Goal: Task Accomplishment & Management: Use online tool/utility

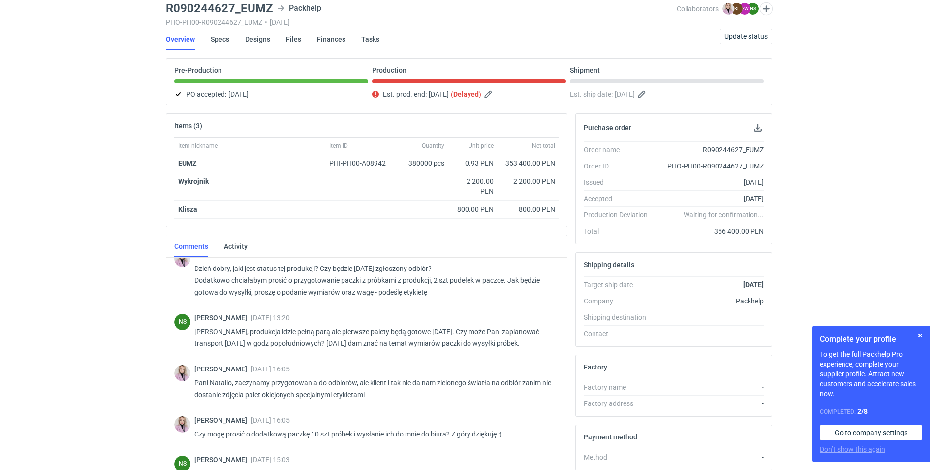
scroll to position [140, 0]
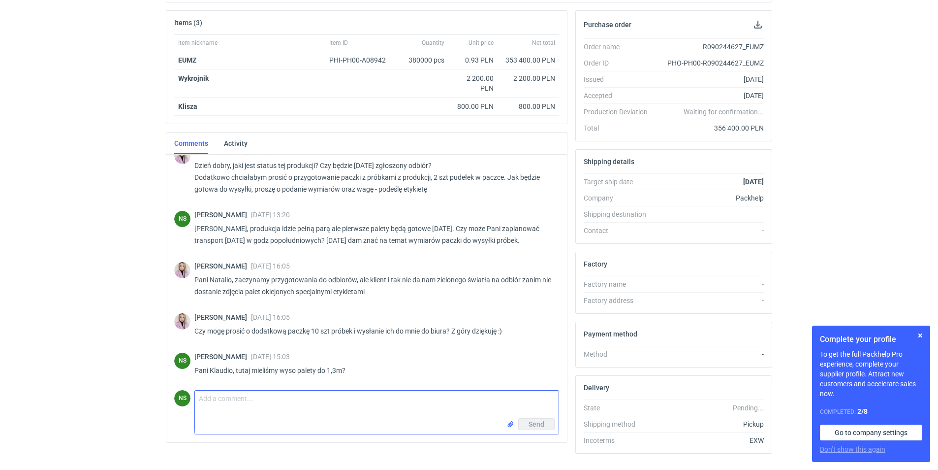
click at [509, 425] on input "file" at bounding box center [511, 424] width 8 height 10
click at [507, 444] on input "file" at bounding box center [511, 445] width 8 height 10
click at [512, 448] on input "file" at bounding box center [511, 445] width 8 height 10
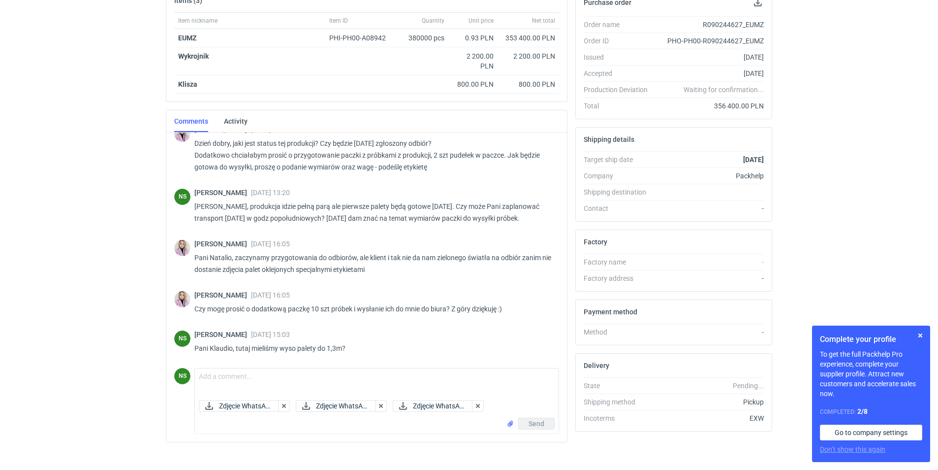
scroll to position [174, 0]
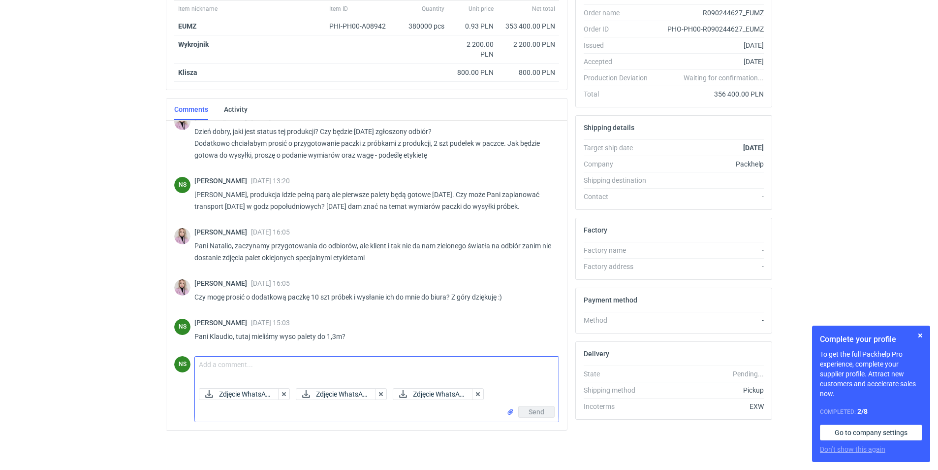
click at [237, 367] on textarea "Comment message" at bounding box center [377, 370] width 364 height 28
click at [251, 366] on textarea "[PERSON_NAME], wysyałm zdjęcia palet. Proszę podać również adres do wysyłki." at bounding box center [377, 370] width 364 height 28
click at [258, 364] on textarea "[PERSON_NAME], wysyałm zdjęcia palet. Proszę podać również adres do wysyłki." at bounding box center [377, 370] width 364 height 28
type textarea "[PERSON_NAME], wysyłam zdjęcia palet. Proszę podać również adres do wysyłki."
click at [533, 412] on span "Send" at bounding box center [537, 411] width 16 height 7
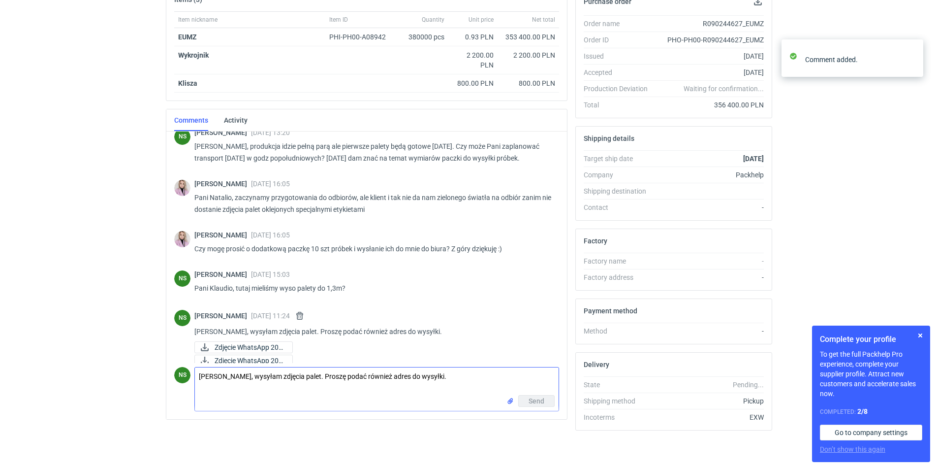
scroll to position [611, 0]
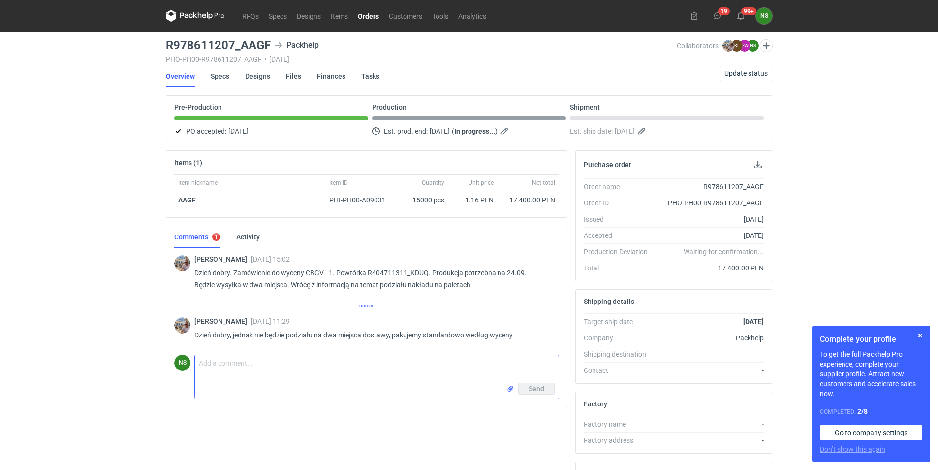
click at [274, 378] on textarea "Comment message" at bounding box center [377, 369] width 364 height 28
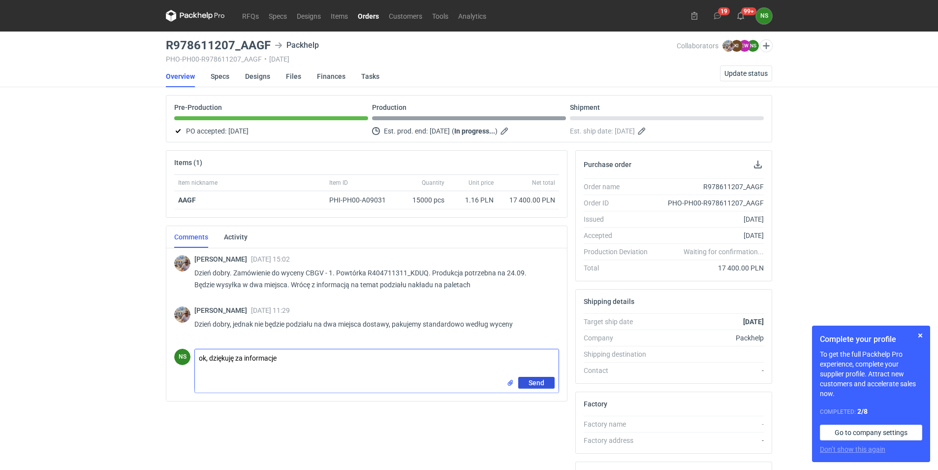
type textarea "ok, dziękuję za informacje"
click at [545, 379] on button "Send" at bounding box center [536, 383] width 36 height 12
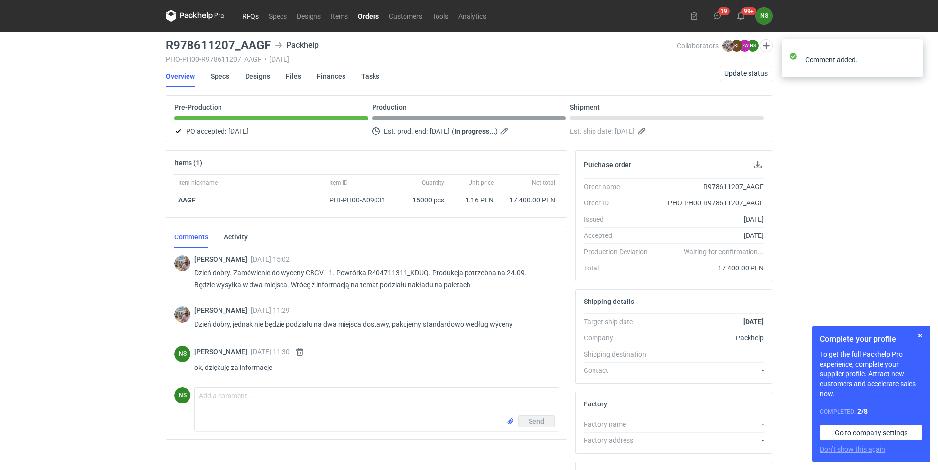
click at [253, 14] on link "RFQs" at bounding box center [250, 16] width 27 height 12
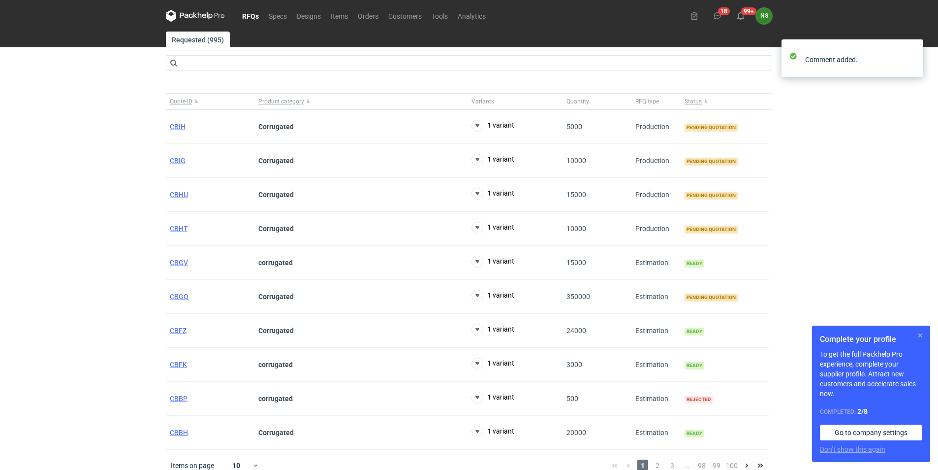
drag, startPoint x: 924, startPoint y: 336, endPoint x: 884, endPoint y: 324, distance: 41.4
click at [924, 336] on button "button" at bounding box center [921, 335] width 12 height 12
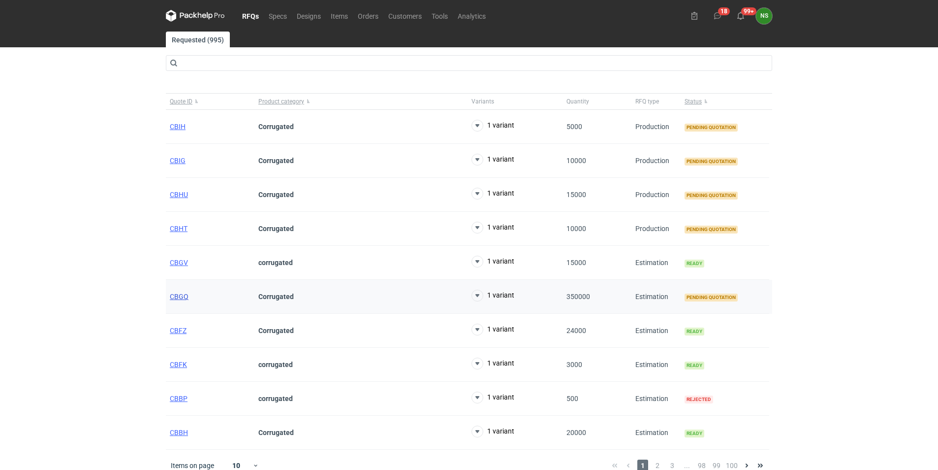
click at [177, 292] on div "CBGQ" at bounding box center [210, 297] width 89 height 34
click at [181, 299] on span "CBGQ" at bounding box center [179, 296] width 19 height 8
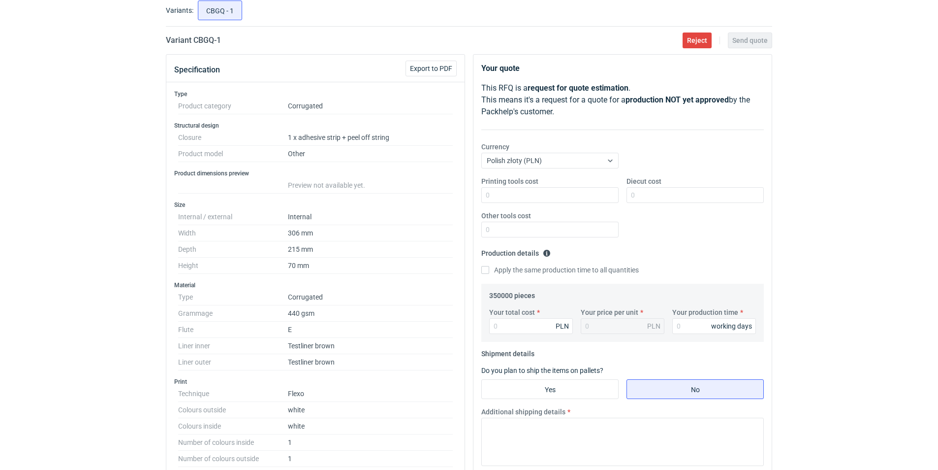
scroll to position [58, 0]
drag, startPoint x: 236, startPoint y: 41, endPoint x: 222, endPoint y: 40, distance: 13.8
click at [222, 40] on div "Variant CBGQ - 1 Reject Send quote" at bounding box center [469, 41] width 606 height 12
drag, startPoint x: 222, startPoint y: 40, endPoint x: 214, endPoint y: 41, distance: 8.9
click at [214, 41] on h2 "Variant CBGQ - 1" at bounding box center [193, 41] width 55 height 12
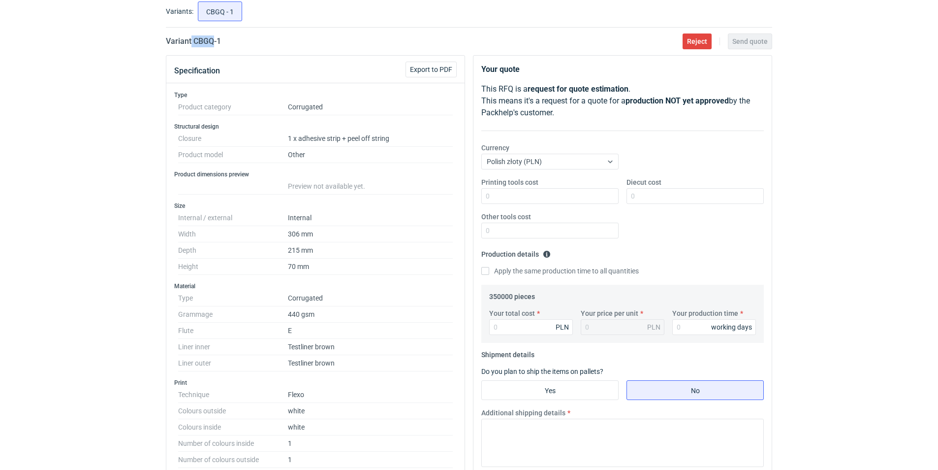
copy h2 "CBGQ"
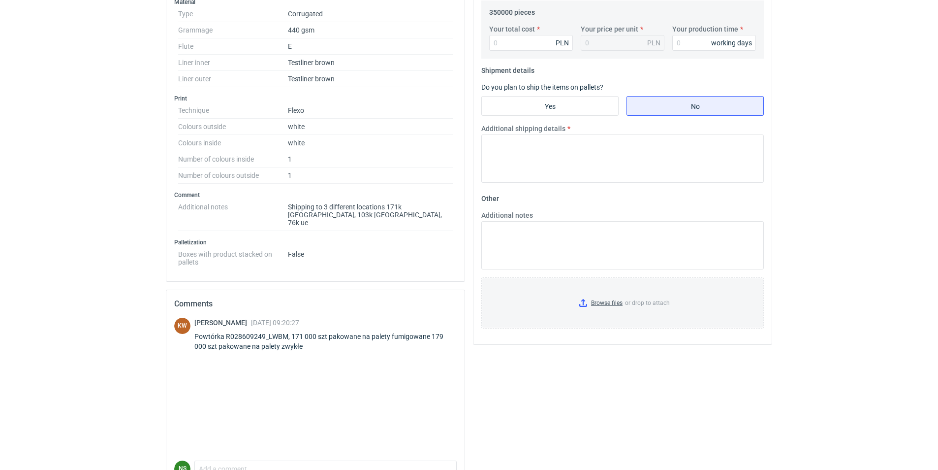
scroll to position [346, 0]
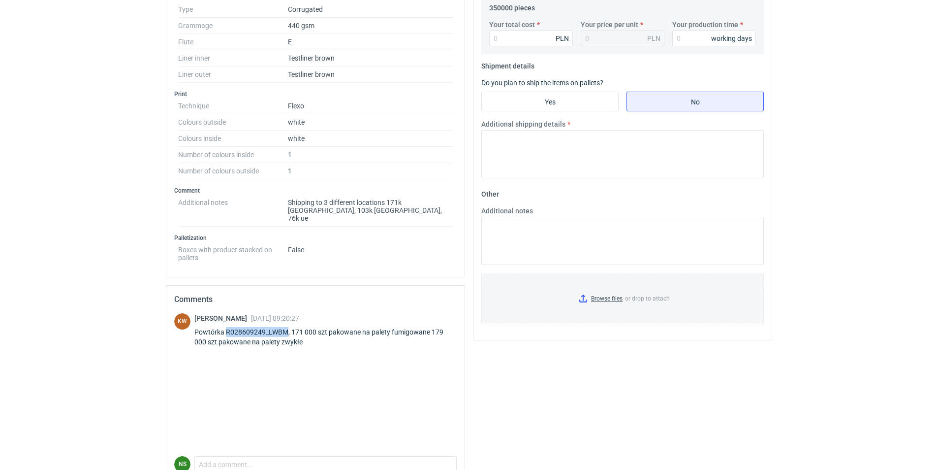
drag, startPoint x: 286, startPoint y: 323, endPoint x: 225, endPoint y: 326, distance: 61.6
click at [225, 327] on div "Powtórka R028609249_LWBM, 171 000 szt pakowane na palety fumigowane 179 000 szt…" at bounding box center [325, 337] width 262 height 20
copy div "R028609249_LWBM"
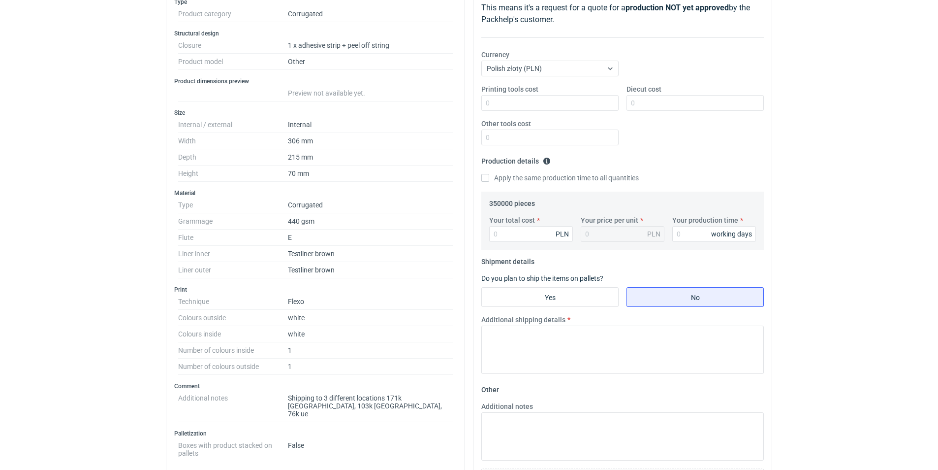
scroll to position [118, 0]
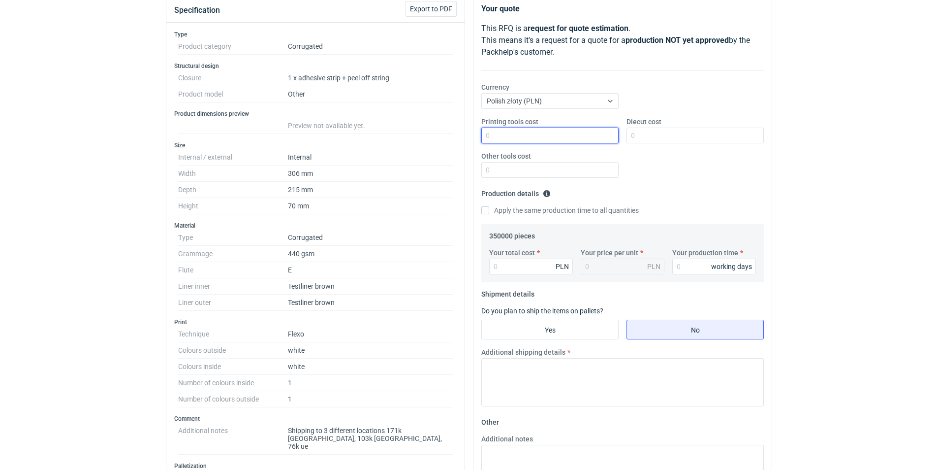
click at [510, 134] on input "Printing tools cost" at bounding box center [549, 135] width 137 height 16
type input "0"
click at [485, 209] on input "Apply the same production time to all quantities" at bounding box center [485, 210] width 8 height 8
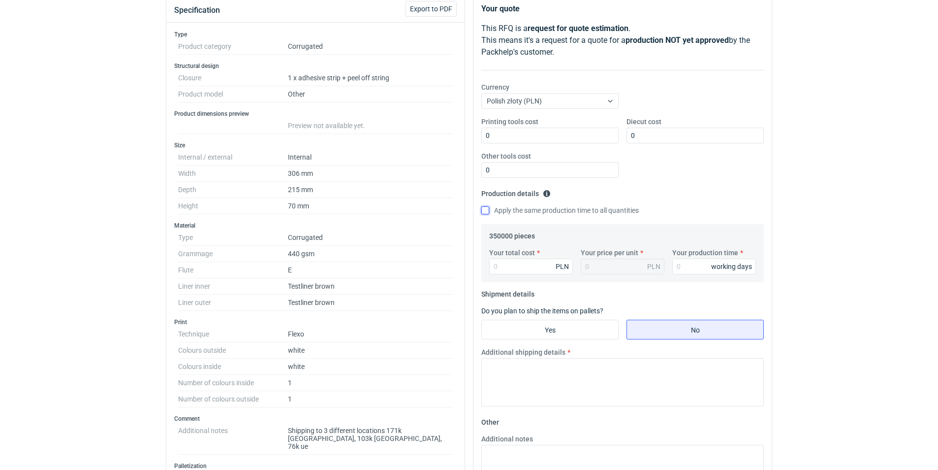
checkbox input "true"
click at [515, 261] on input "Your total cost" at bounding box center [531, 266] width 84 height 16
paste input "318500.00"
type input "318500.00"
type input "0.91"
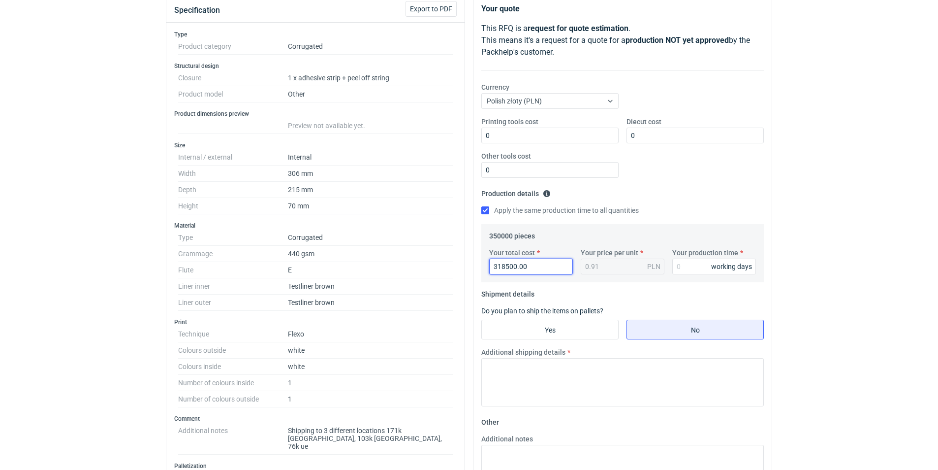
type input "318500.00"
drag, startPoint x: 604, startPoint y: 265, endPoint x: 612, endPoint y: 265, distance: 7.9
click at [607, 265] on div "0.91 PLN" at bounding box center [623, 266] width 84 height 16
click at [694, 267] on input "Your production time" at bounding box center [714, 266] width 84 height 16
type input "15"
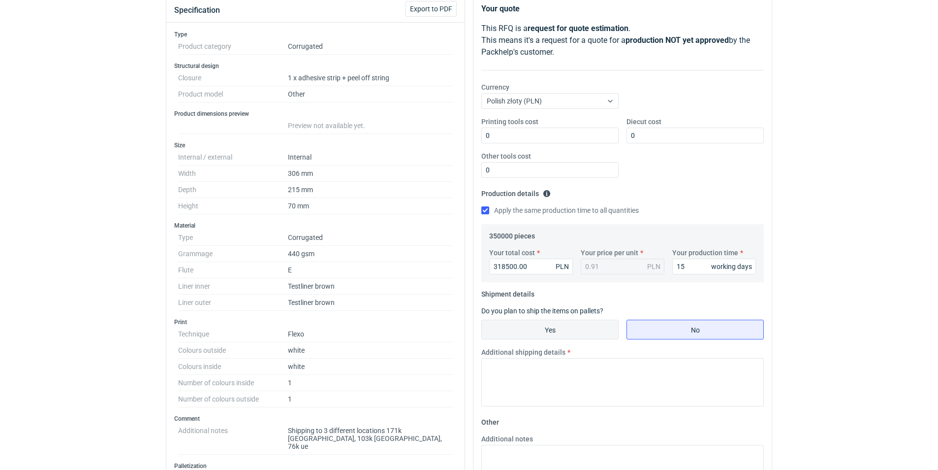
click at [548, 330] on input "Yes" at bounding box center [550, 329] width 136 height 19
radio input "true"
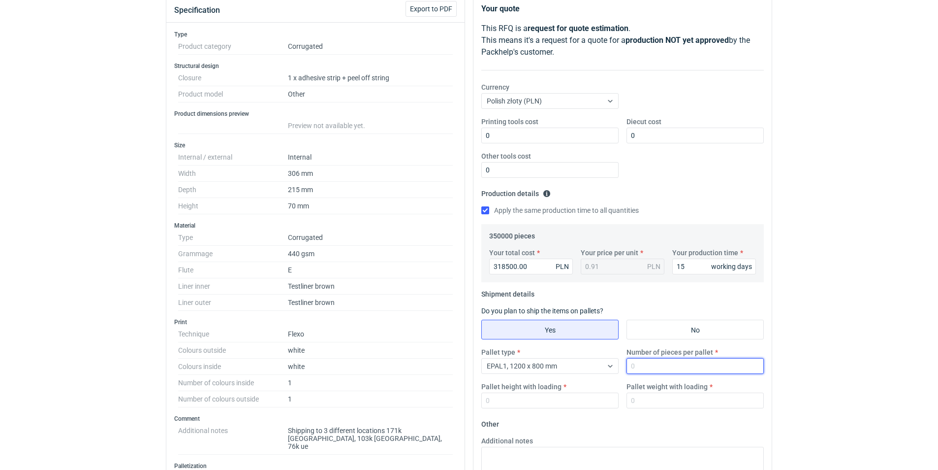
click at [666, 366] on input "Number of pieces per pallet" at bounding box center [695, 366] width 137 height 16
type input "1600"
type input "1300"
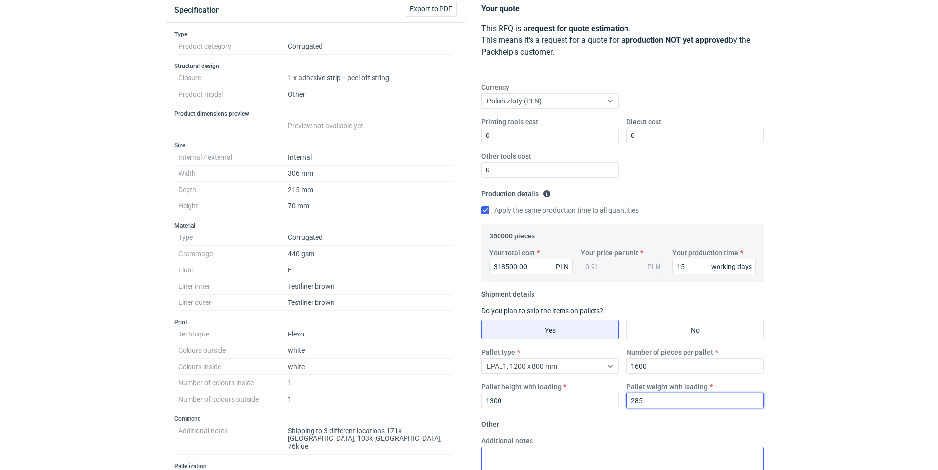
type input "285"
click at [512, 460] on textarea "Additional notes" at bounding box center [622, 470] width 283 height 48
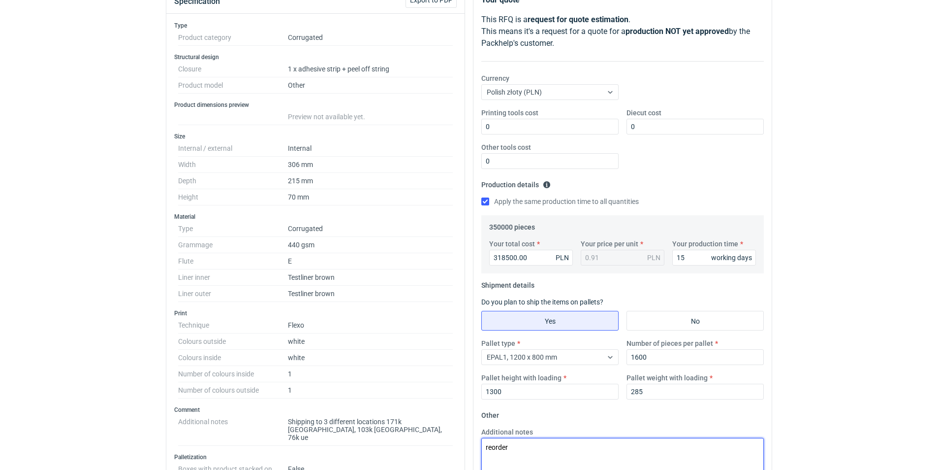
scroll to position [119, 0]
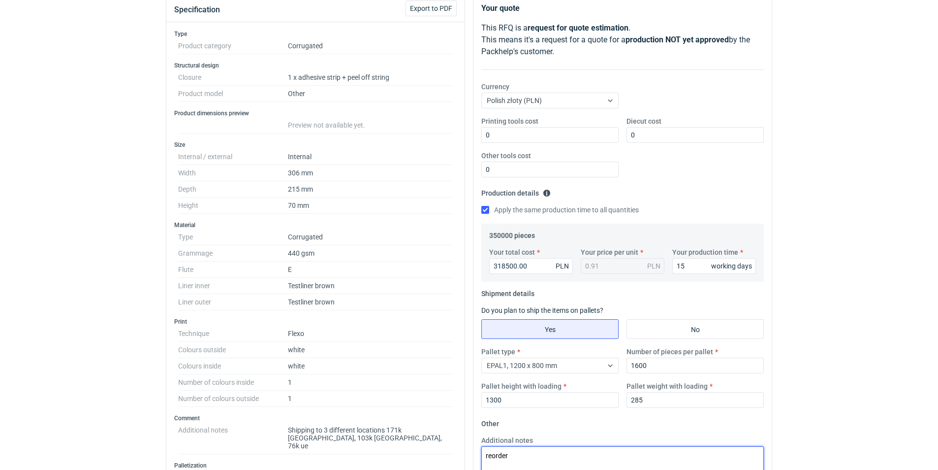
type textarea "reorder"
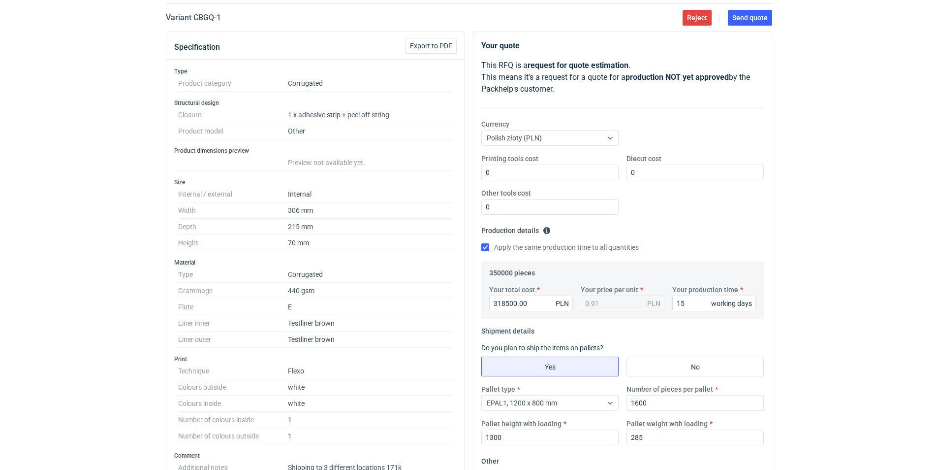
scroll to position [0, 0]
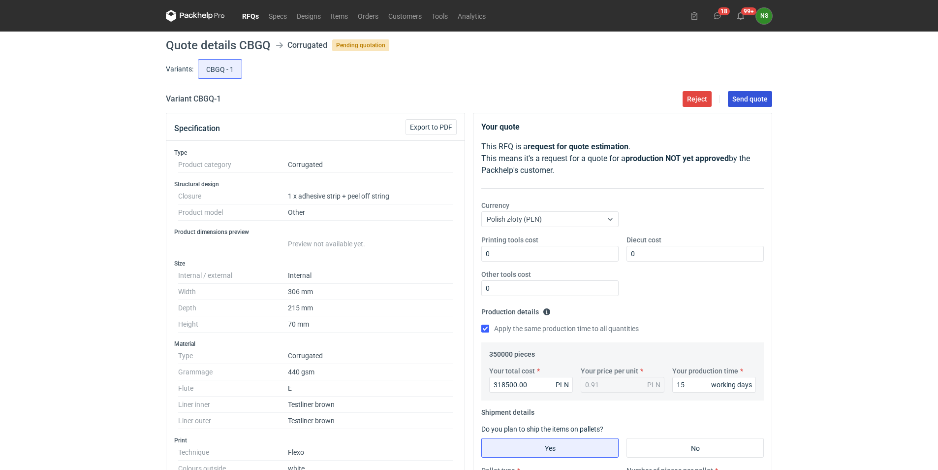
click at [761, 101] on span "Send quote" at bounding box center [749, 98] width 35 height 7
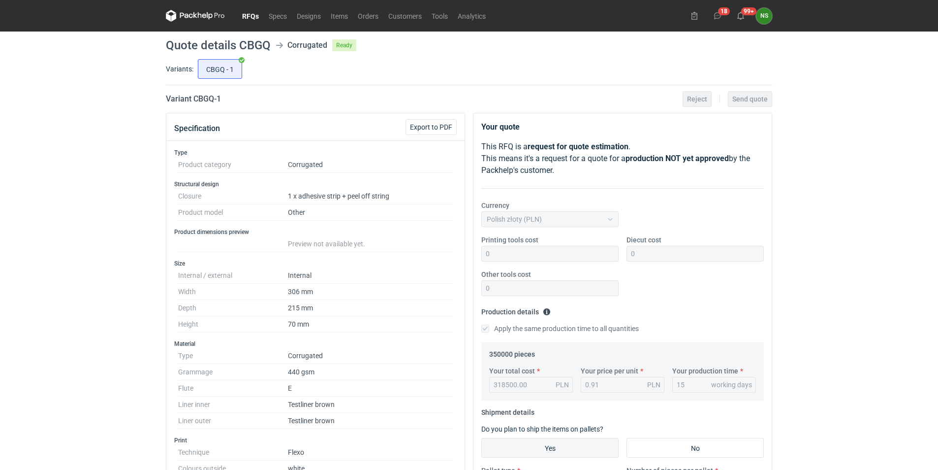
click at [252, 13] on link "RFQs" at bounding box center [250, 16] width 27 height 12
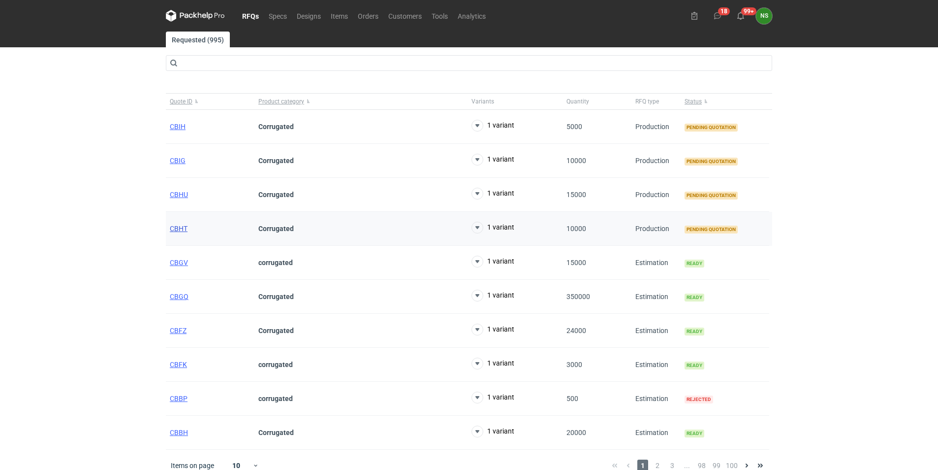
click at [174, 227] on span "CBHT" at bounding box center [179, 228] width 18 height 8
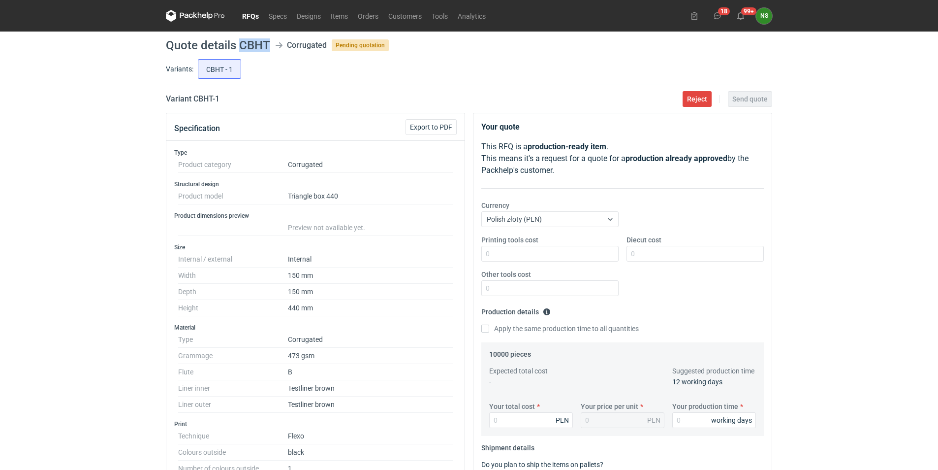
drag, startPoint x: 270, startPoint y: 46, endPoint x: 239, endPoint y: 44, distance: 30.6
click at [239, 44] on header "Quote details CBHT Corrugated Pending quotation" at bounding box center [469, 45] width 606 height 12
copy h1 "CBHT"
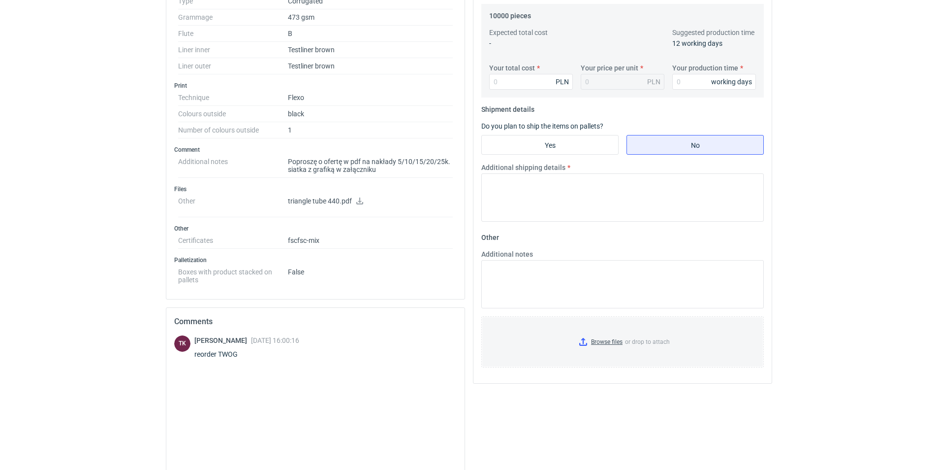
scroll to position [355, 0]
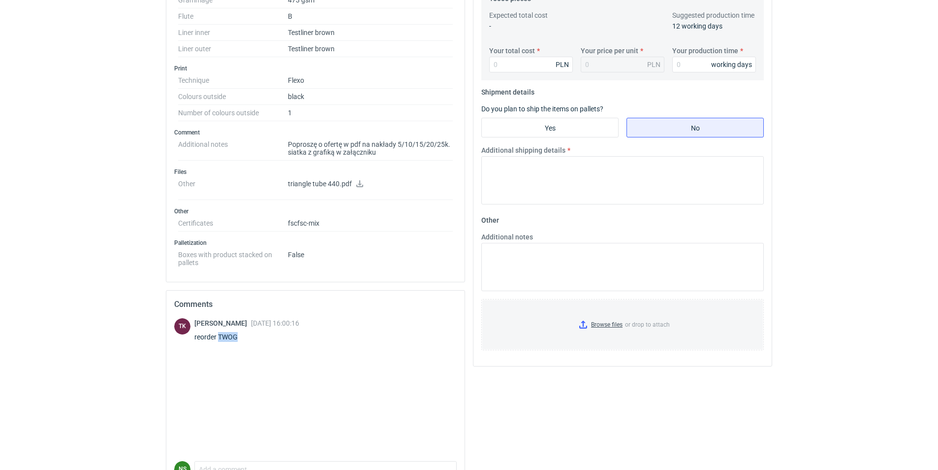
drag, startPoint x: 247, startPoint y: 339, endPoint x: 219, endPoint y: 336, distance: 27.8
click at [219, 336] on div "reorder TWOG" at bounding box center [246, 337] width 105 height 10
copy div "TWOG"
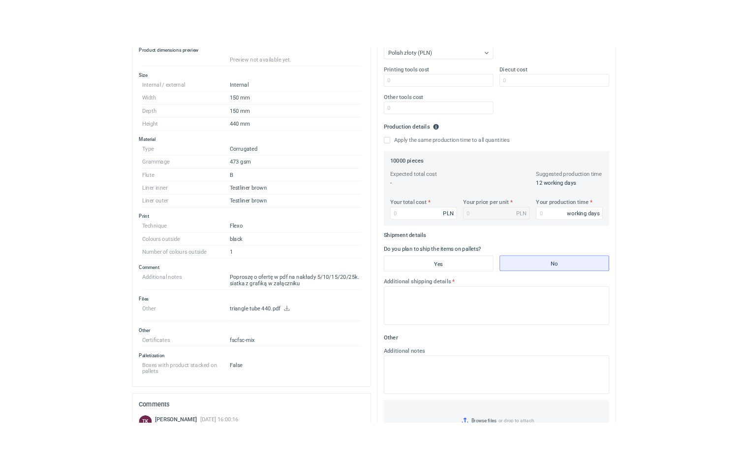
scroll to position [248, 0]
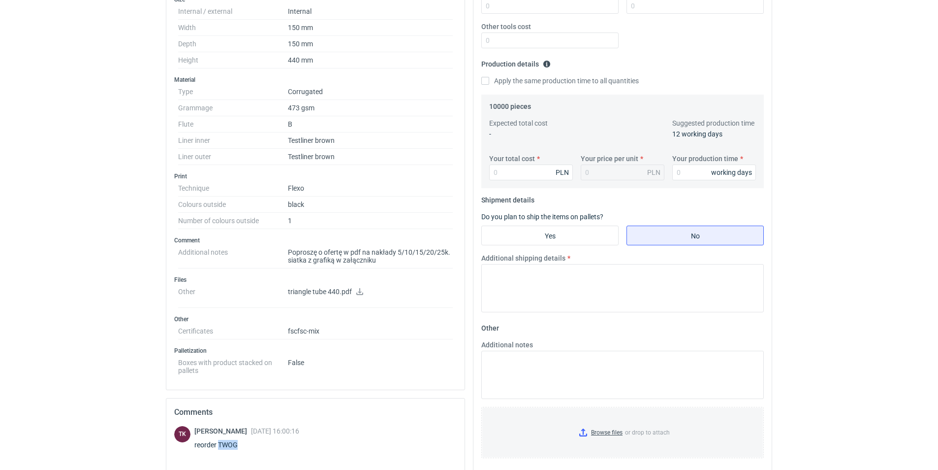
click at [358, 289] on icon at bounding box center [360, 291] width 8 height 7
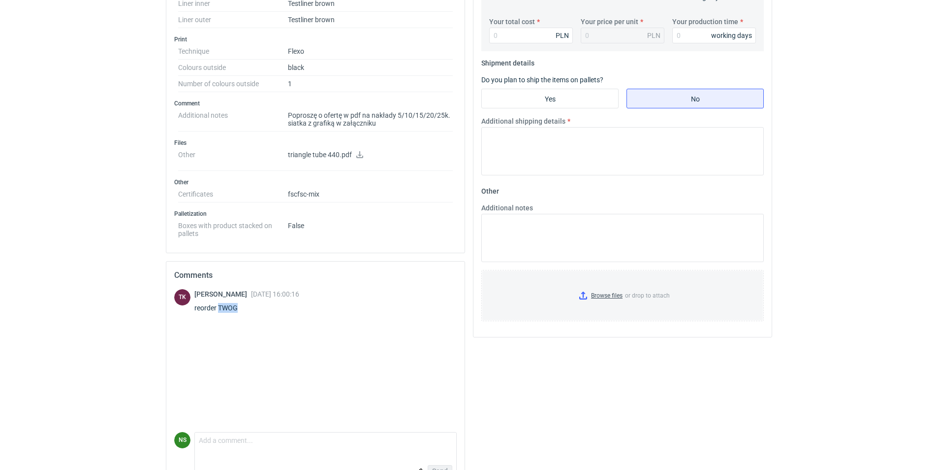
scroll to position [385, 0]
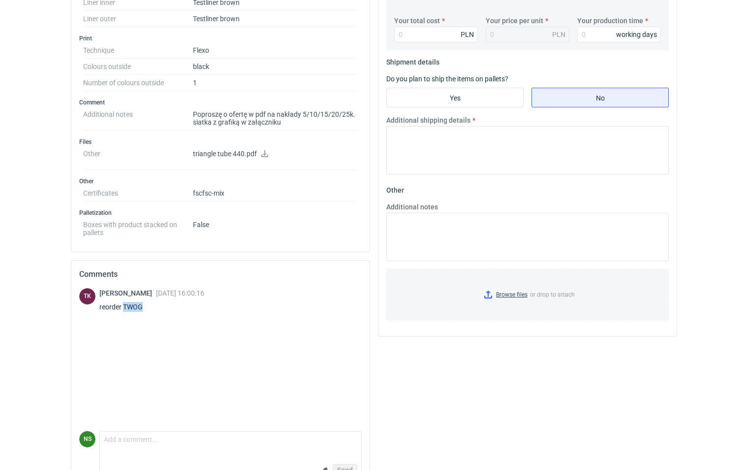
drag, startPoint x: 145, startPoint y: 309, endPoint x: 159, endPoint y: 308, distance: 13.9
click at [145, 309] on div "reorder TWOG" at bounding box center [151, 307] width 105 height 10
click at [155, 305] on div "reorder TWOG" at bounding box center [151, 307] width 105 height 10
drag, startPoint x: 149, startPoint y: 305, endPoint x: 123, endPoint y: 308, distance: 25.8
click at [123, 308] on div "reorder TWOG" at bounding box center [151, 307] width 105 height 10
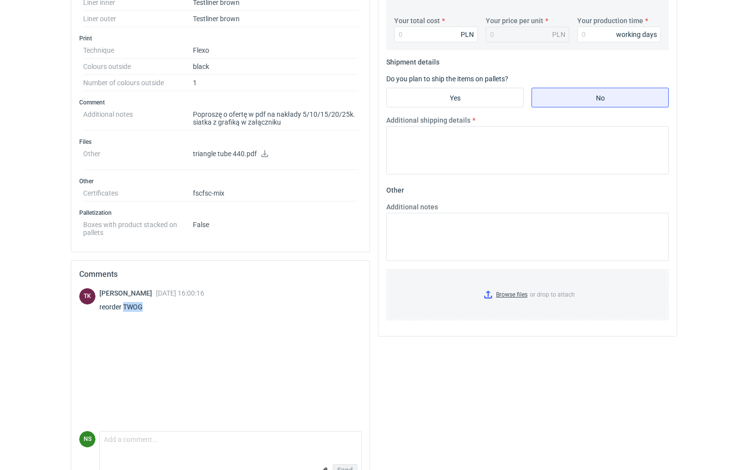
copy div "TWOG"
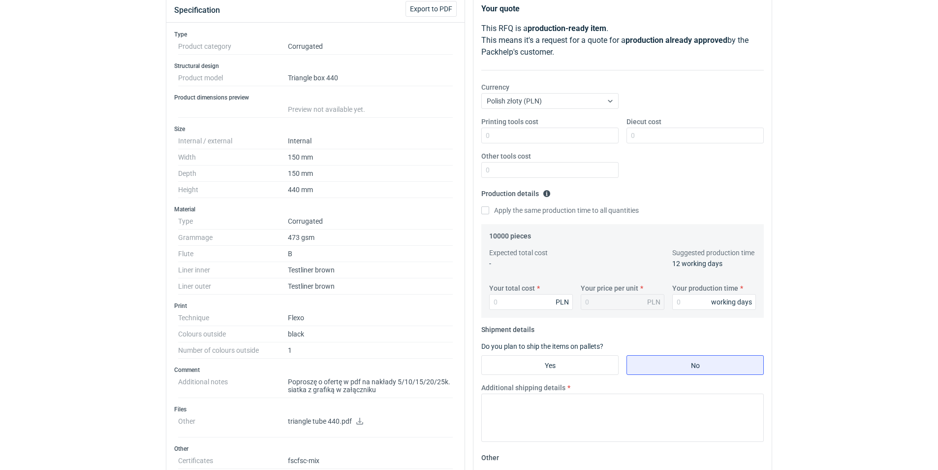
scroll to position [114, 0]
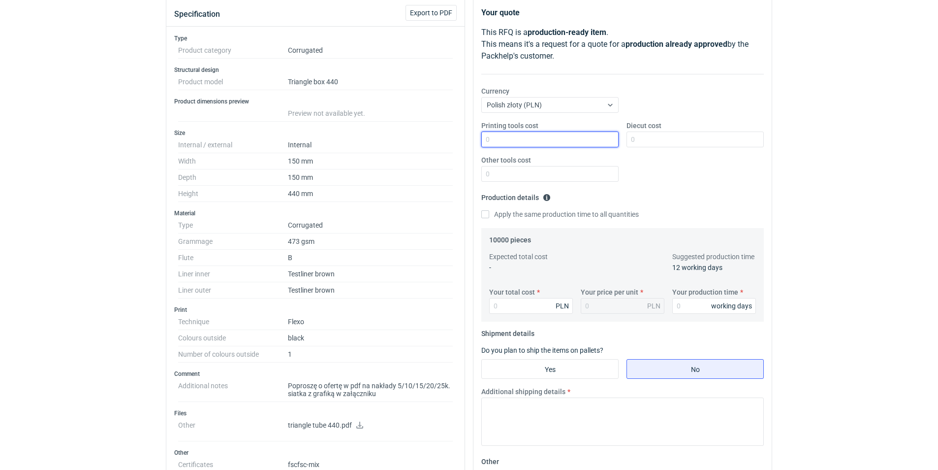
click at [498, 139] on input "Printing tools cost" at bounding box center [549, 139] width 137 height 16
type input "0"
click at [671, 137] on input "Diecut cost" at bounding box center [695, 139] width 137 height 16
type input "0"
click at [534, 170] on input "Other tools cost" at bounding box center [549, 174] width 137 height 16
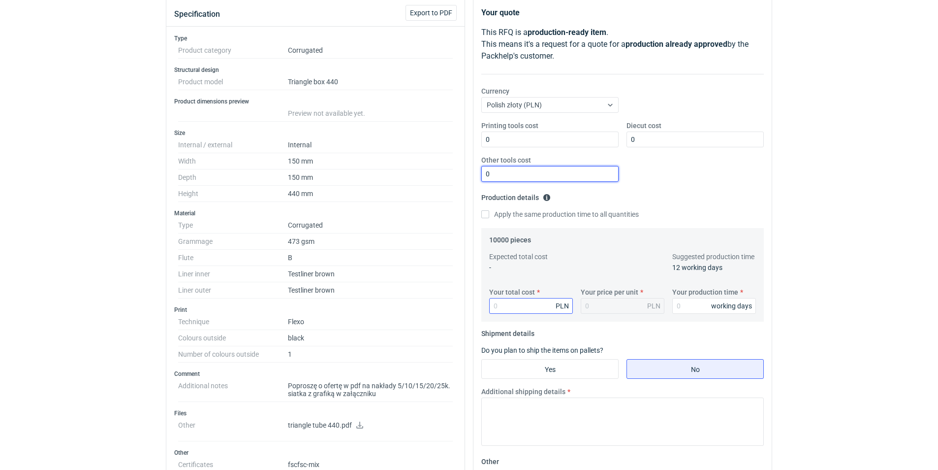
type input "0"
click at [521, 308] on input "Your total cost" at bounding box center [531, 306] width 84 height 16
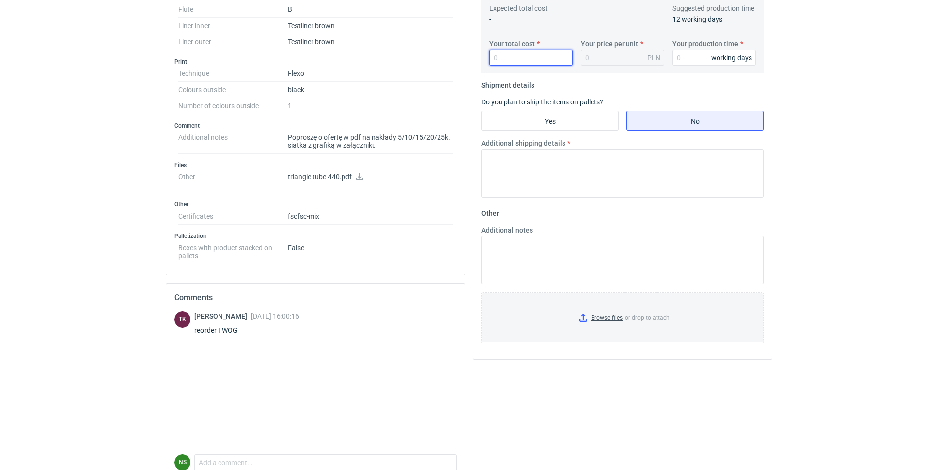
scroll to position [364, 0]
type input "1020"
type input "0.1"
drag, startPoint x: 524, startPoint y: 57, endPoint x: 492, endPoint y: 60, distance: 31.6
click at [494, 59] on input "1020" at bounding box center [531, 56] width 84 height 16
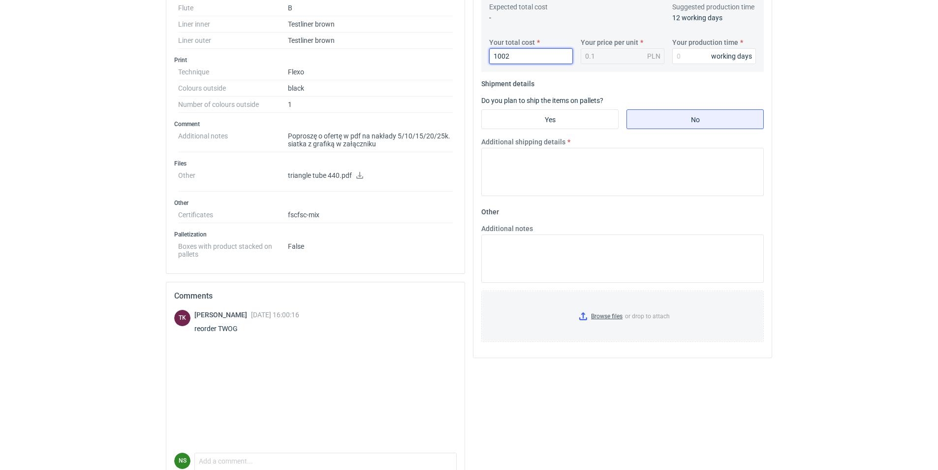
type input "10020"
type input "1"
type input "10020"
click at [608, 59] on div "1 PLN" at bounding box center [623, 56] width 84 height 16
click at [696, 50] on input "Your production time" at bounding box center [714, 56] width 84 height 16
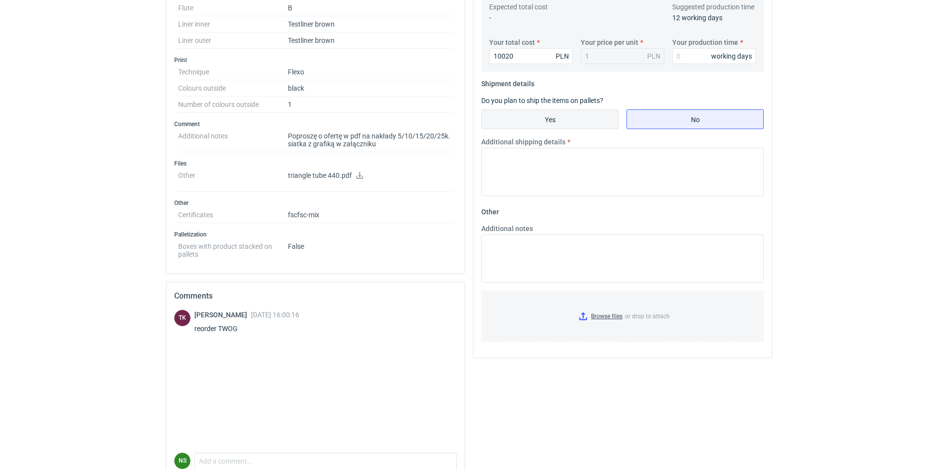
click at [531, 119] on input "Yes" at bounding box center [550, 119] width 136 height 19
radio input "true"
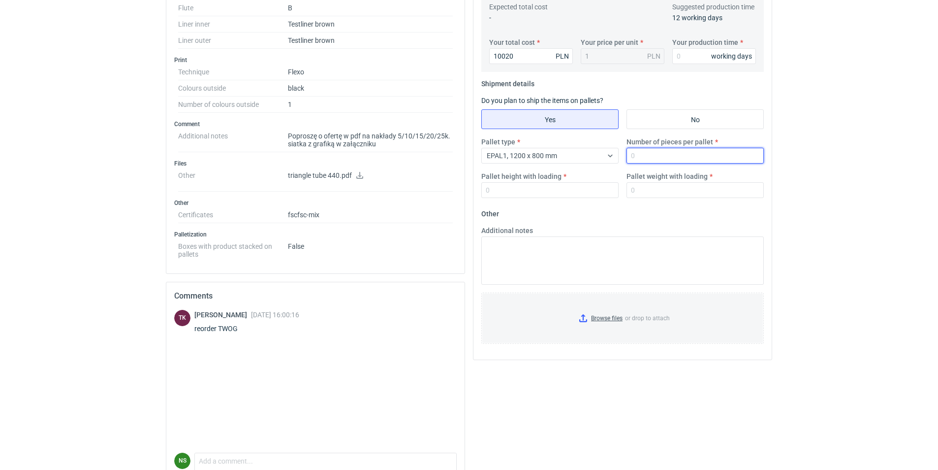
click at [637, 154] on input "Number of pieces per pallet" at bounding box center [695, 156] width 137 height 16
type input "1200"
type input "2000"
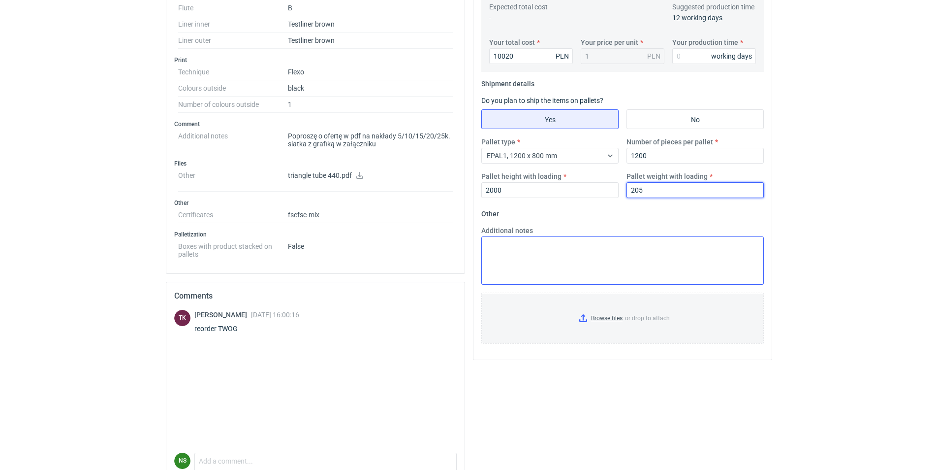
type input "205"
click at [504, 261] on textarea "Additional notes" at bounding box center [622, 260] width 283 height 48
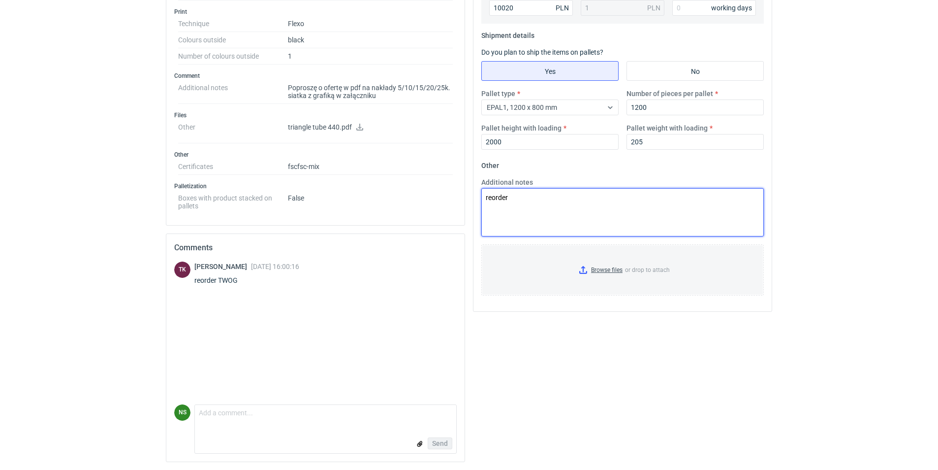
type textarea "reorder"
click at [420, 443] on input "file" at bounding box center [420, 444] width 8 height 10
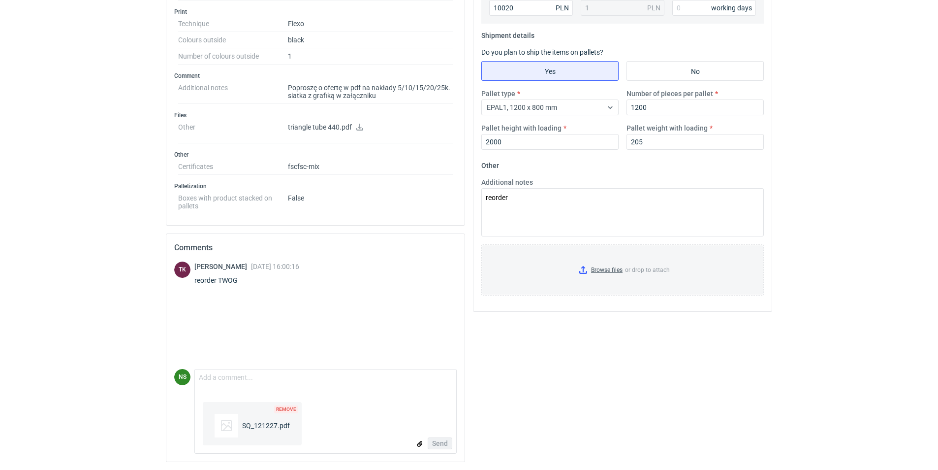
click at [286, 409] on span "Remove" at bounding box center [286, 409] width 24 height 8
click at [416, 444] on input "file" at bounding box center [420, 444] width 8 height 10
click at [294, 409] on span "Remove" at bounding box center [286, 409] width 24 height 8
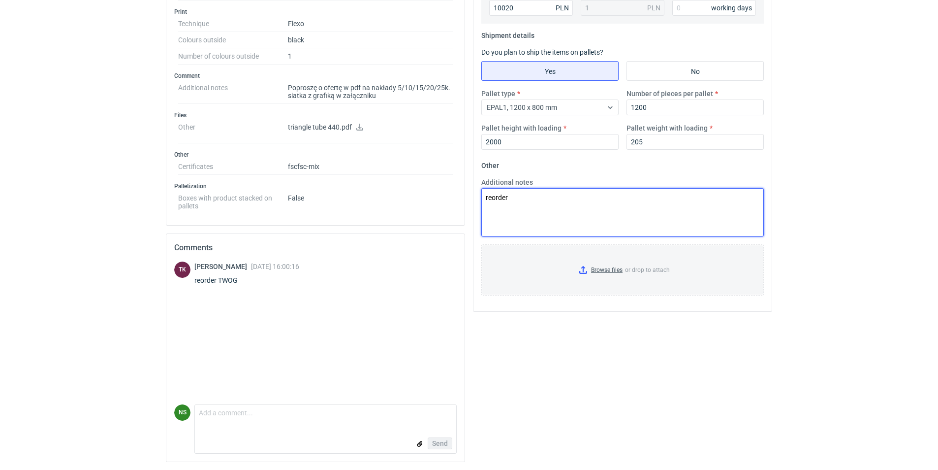
drag, startPoint x: 529, startPoint y: 201, endPoint x: 560, endPoint y: 192, distance: 32.4
click at [531, 198] on textarea "reorder" at bounding box center [622, 212] width 283 height 48
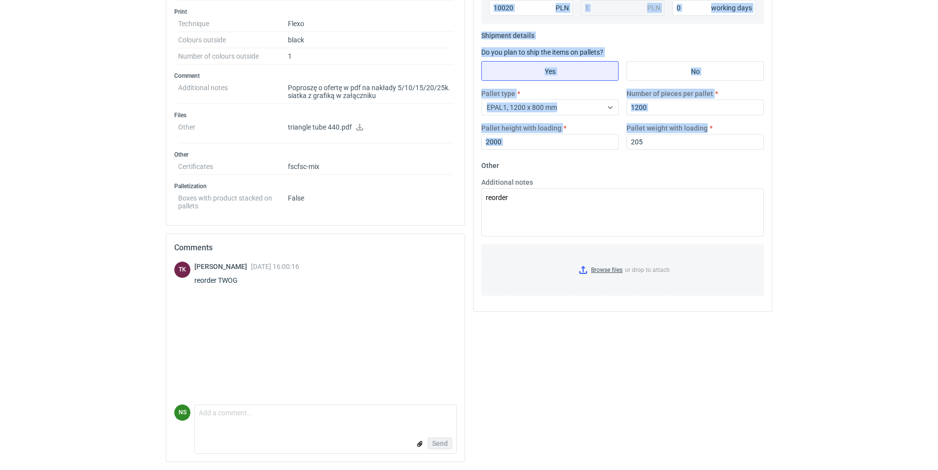
drag, startPoint x: 941, startPoint y: 214, endPoint x: 937, endPoint y: 154, distance: 60.7
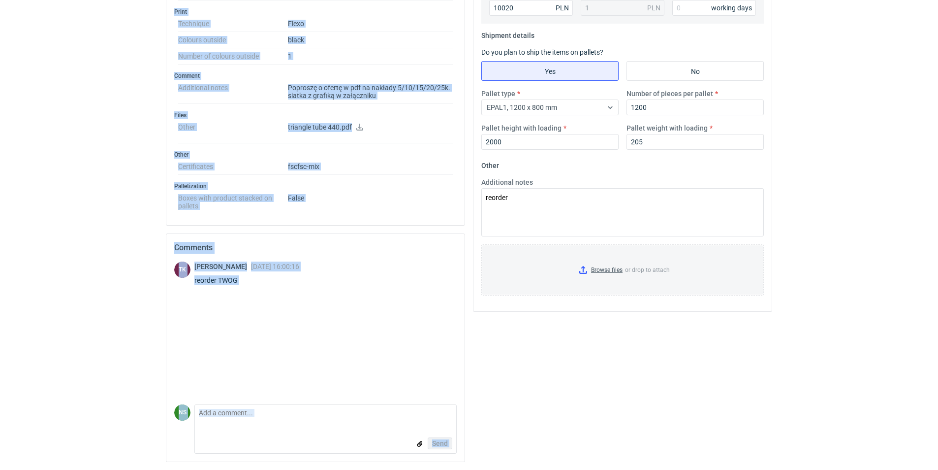
drag, startPoint x: 937, startPoint y: 154, endPoint x: 847, endPoint y: 193, distance: 99.0
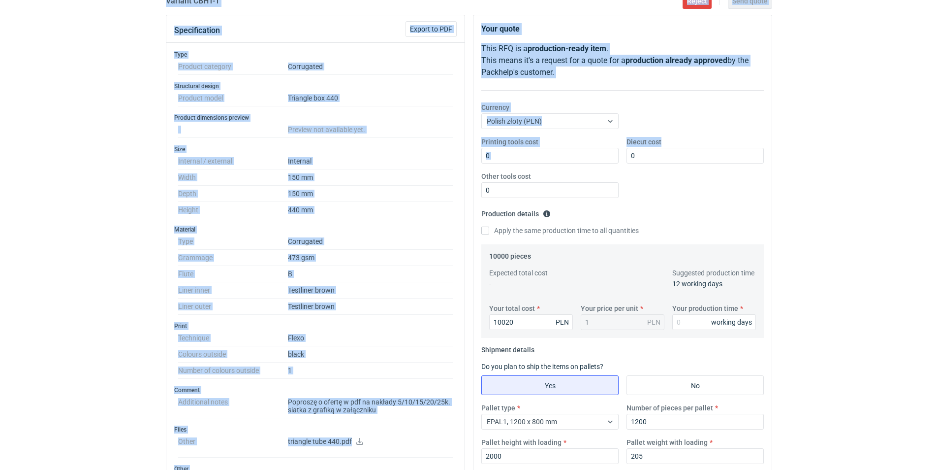
scroll to position [100, 0]
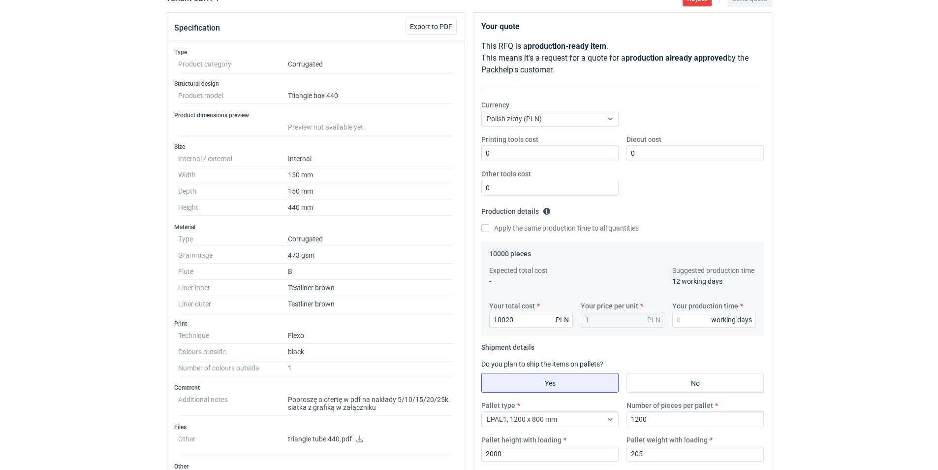
click at [700, 328] on div "Your total cost 10020 PLN Your price per unit 1 PLN Your production time workin…" at bounding box center [622, 318] width 275 height 34
click at [692, 322] on input "Your production time" at bounding box center [714, 320] width 84 height 16
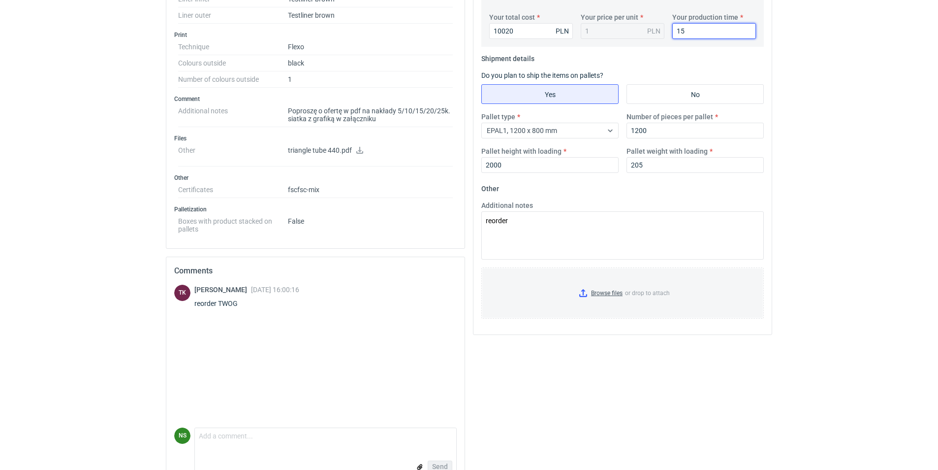
scroll to position [412, 0]
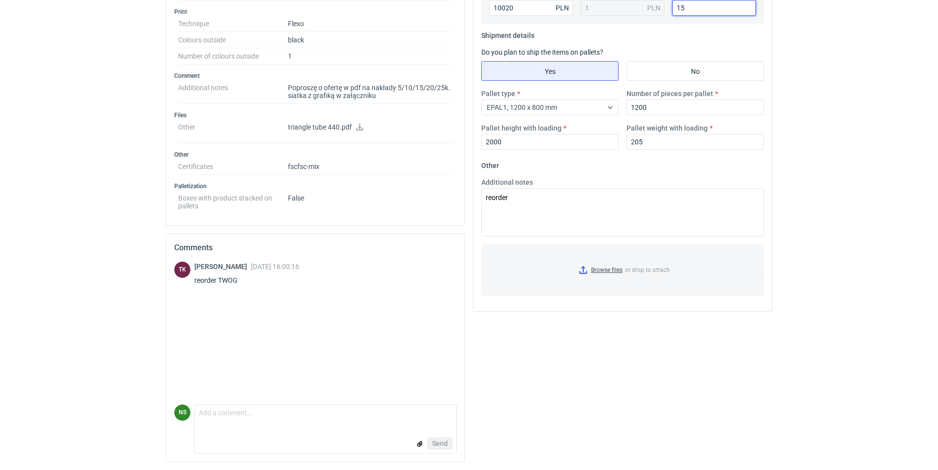
type input "15"
click at [254, 423] on textarea "Comment message" at bounding box center [325, 415] width 261 height 21
click at [419, 445] on input "file" at bounding box center [420, 444] width 8 height 10
click at [284, 410] on span "Remove" at bounding box center [286, 409] width 24 height 8
click at [422, 445] on input "file" at bounding box center [420, 444] width 8 height 10
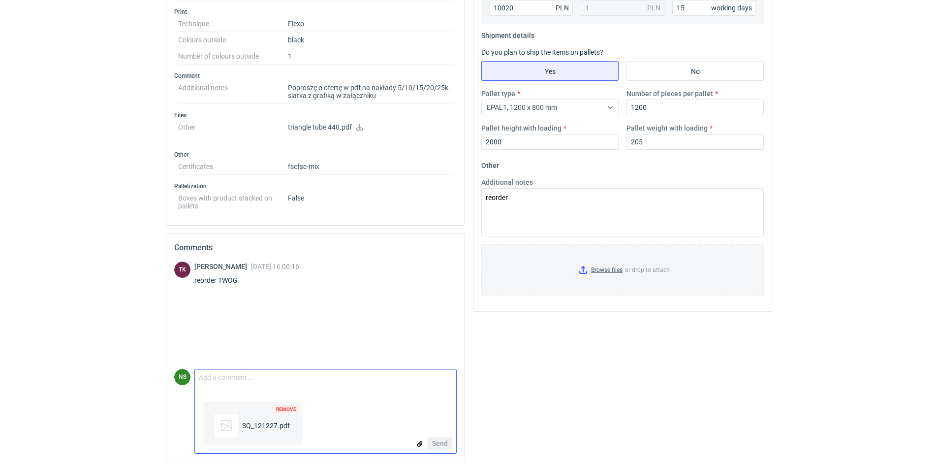
click at [238, 384] on textarea "Comment message" at bounding box center [325, 379] width 261 height 21
type textarea "Panie Tomku, przesyłam ofertę w pdf"
click at [441, 446] on span "Send" at bounding box center [440, 443] width 16 height 7
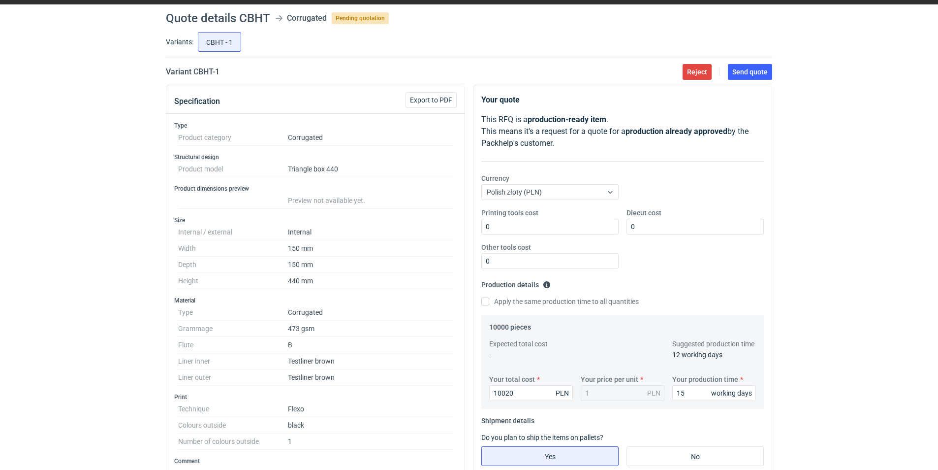
scroll to position [14, 0]
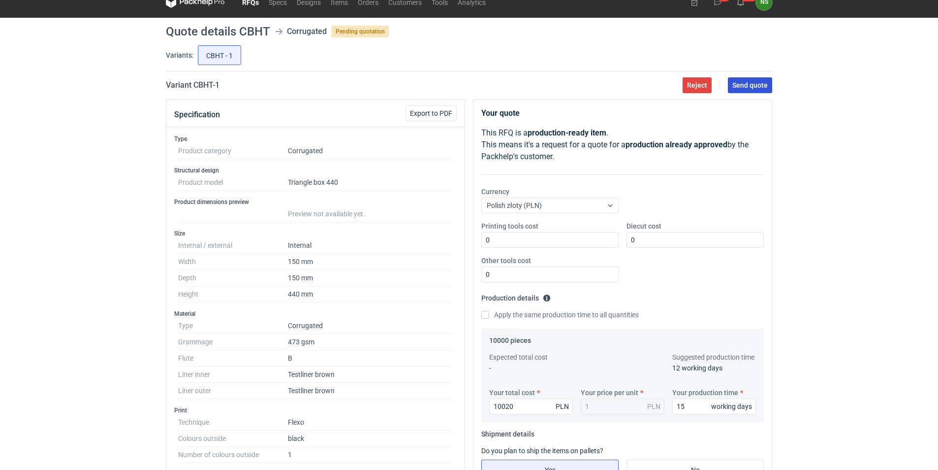
click at [753, 84] on span "Send quote" at bounding box center [749, 85] width 35 height 7
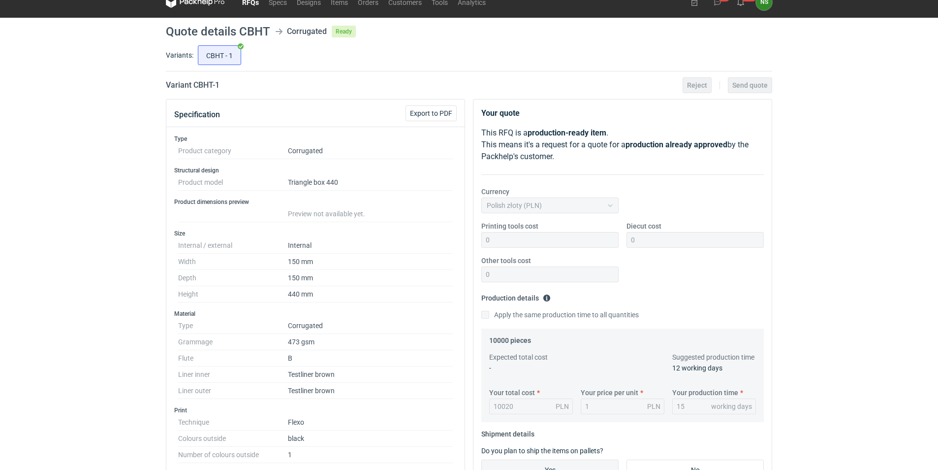
scroll to position [0, 0]
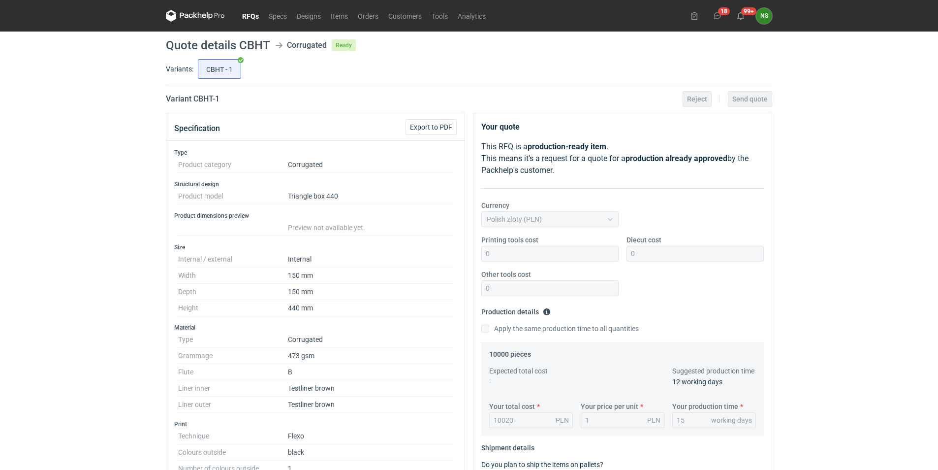
click at [253, 12] on link "RFQs" at bounding box center [250, 16] width 27 height 12
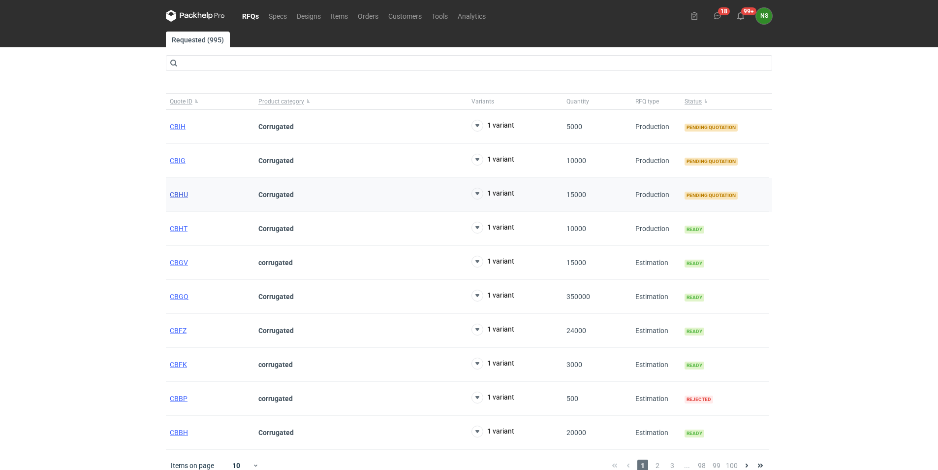
click at [176, 195] on span "CBHU" at bounding box center [179, 194] width 18 height 8
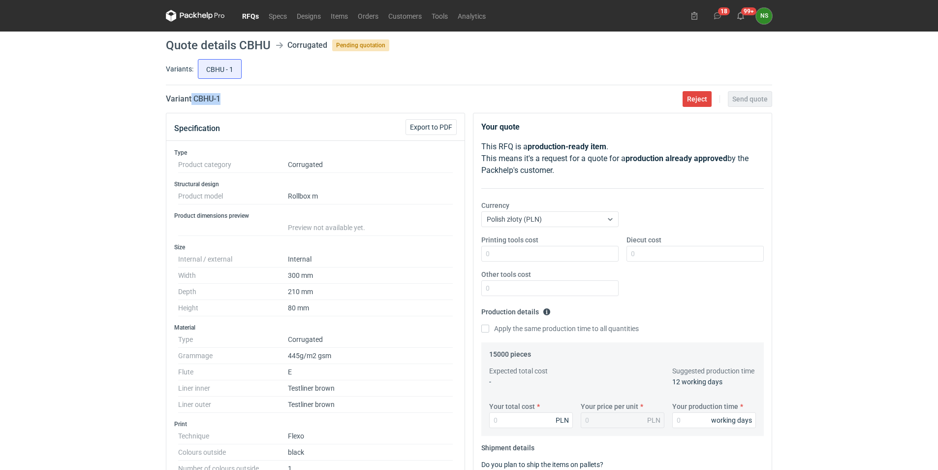
drag, startPoint x: 227, startPoint y: 97, endPoint x: 193, endPoint y: 98, distance: 34.0
click at [193, 98] on div "Variant CBHU - 1 Reject Send quote" at bounding box center [469, 99] width 606 height 12
drag, startPoint x: 193, startPoint y: 98, endPoint x: 212, endPoint y: 101, distance: 18.9
click at [211, 103] on h2 "Variant CBHU - 1" at bounding box center [193, 99] width 55 height 12
click at [201, 99] on h2 "Variant CBHU - 1" at bounding box center [193, 99] width 55 height 12
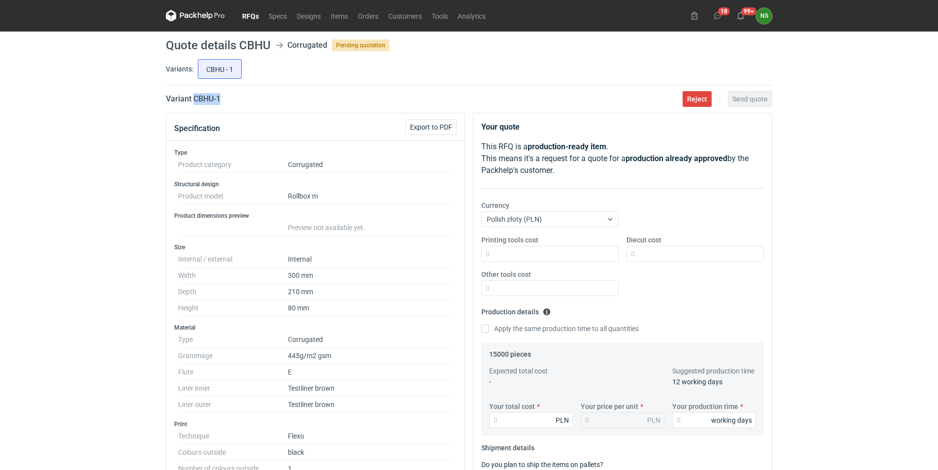
click at [193, 98] on h2 "Variant CBHU - 1" at bounding box center [193, 99] width 55 height 12
drag, startPoint x: 193, startPoint y: 98, endPoint x: 222, endPoint y: 96, distance: 28.2
click at [221, 96] on h2 "Variant CBHU - 1" at bounding box center [193, 99] width 55 height 12
drag, startPoint x: 222, startPoint y: 96, endPoint x: 211, endPoint y: 97, distance: 10.9
click at [211, 96] on h2 "Variant CBHU - 1" at bounding box center [193, 99] width 55 height 12
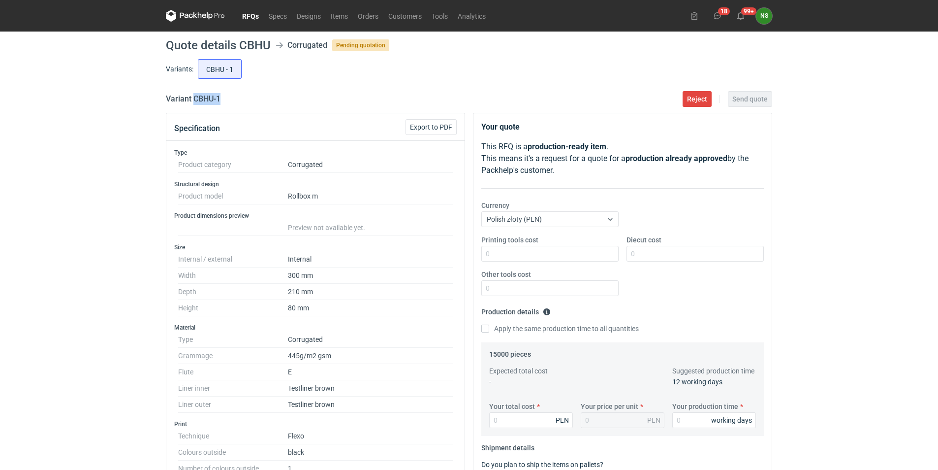
click at [215, 97] on h2 "Variant CBHU - 1" at bounding box center [193, 99] width 55 height 12
drag, startPoint x: 212, startPoint y: 96, endPoint x: 203, endPoint y: 97, distance: 8.9
click at [203, 97] on h2 "Variant CBHU - 1" at bounding box center [193, 99] width 55 height 12
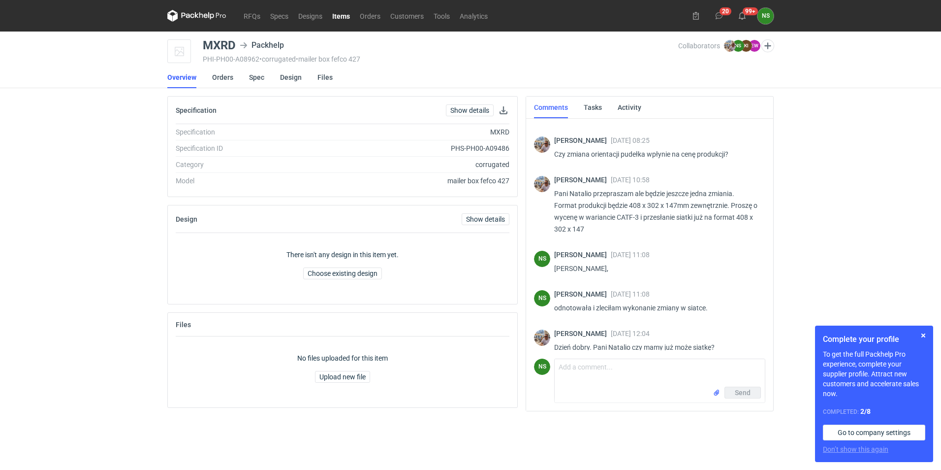
scroll to position [898, 0]
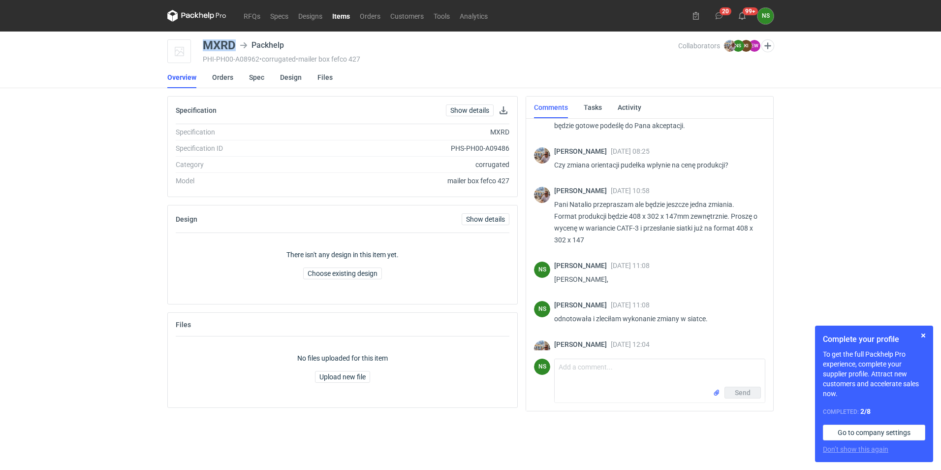
drag, startPoint x: 235, startPoint y: 41, endPoint x: 202, endPoint y: 44, distance: 33.6
click at [202, 44] on div "MXRD Packhelp PHI-PH00-A08962 • corrugated • mailer box fefco 427 Collaborators…" at bounding box center [470, 51] width 606 height 25
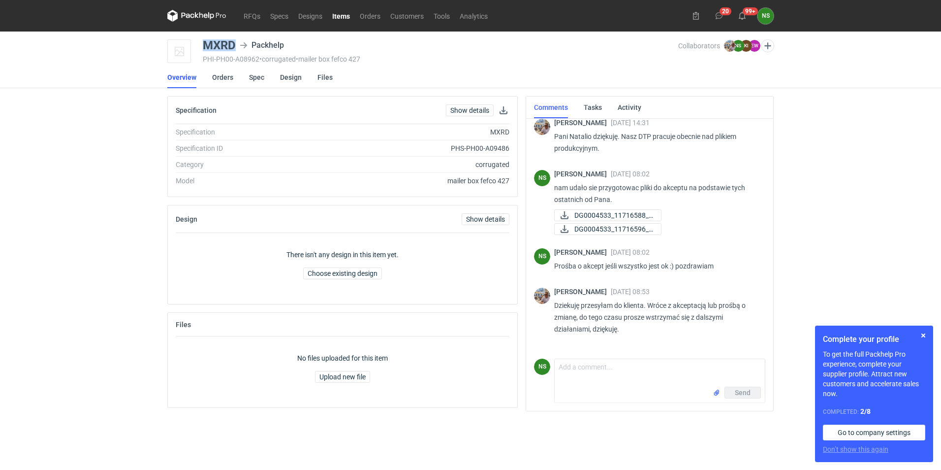
scroll to position [554, 0]
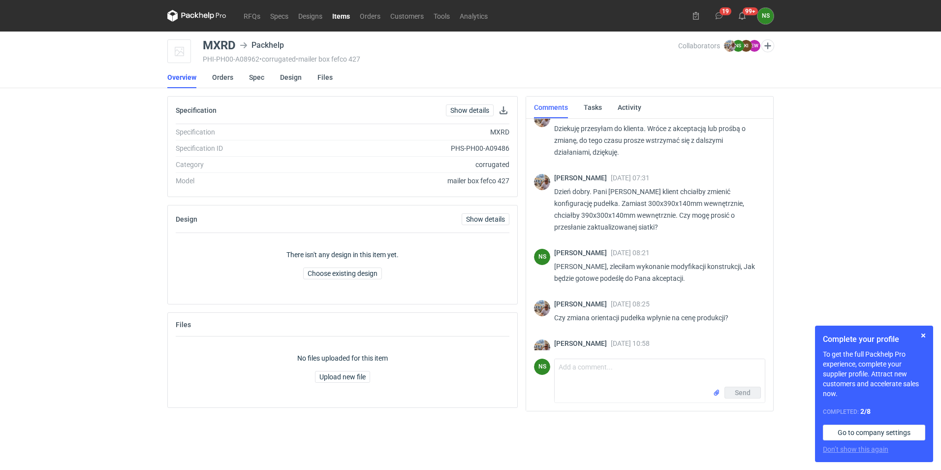
scroll to position [898, 0]
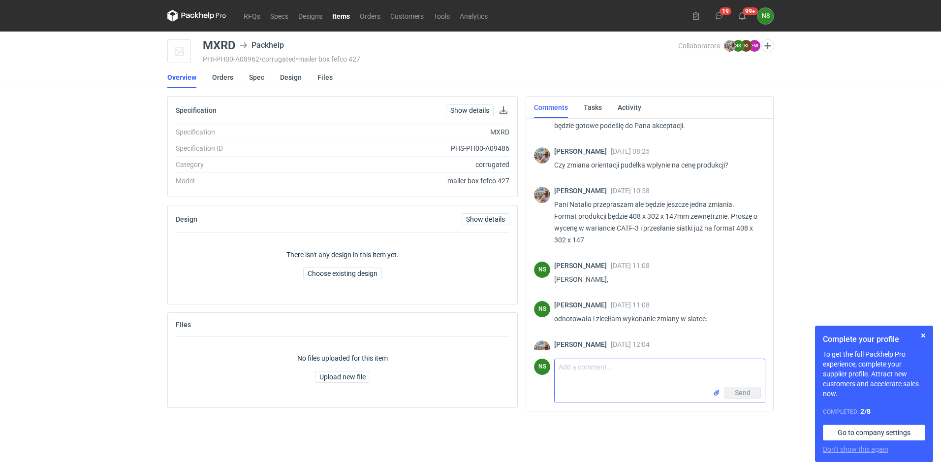
click at [588, 380] on textarea "Comment message" at bounding box center [660, 373] width 210 height 28
click at [676, 366] on textarea "[PERSON_NAME], nie mam jeszcze rysunkoów dla Pana ale przypomniałam się kolegą …" at bounding box center [660, 373] width 210 height 28
click at [692, 368] on textarea "Panie Michale, nie mam jeszcze rysunkoów dla Pana ale przypomniałam się kolegą …" at bounding box center [660, 373] width 210 height 28
type textarea "Panie Michale, nie mam jeszcze rysunków dla Pana ale przypomniałam się kolegą z…"
click at [742, 393] on span "Send" at bounding box center [743, 392] width 16 height 7
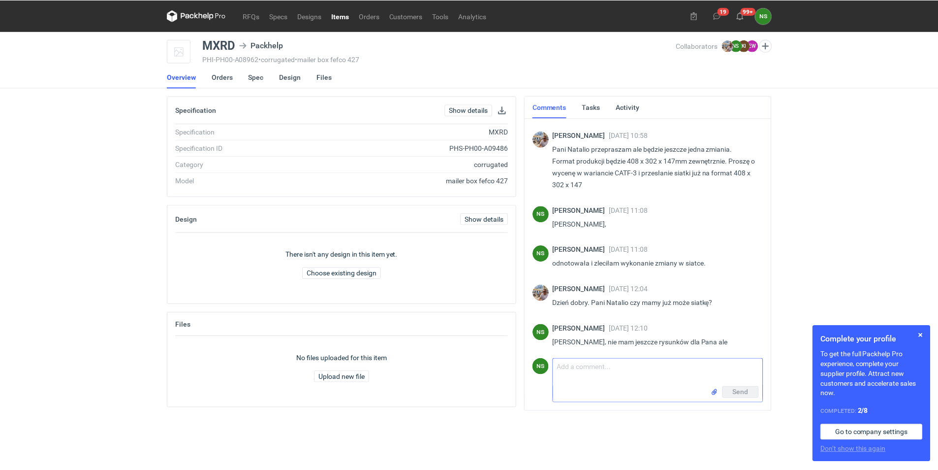
scroll to position [950, 0]
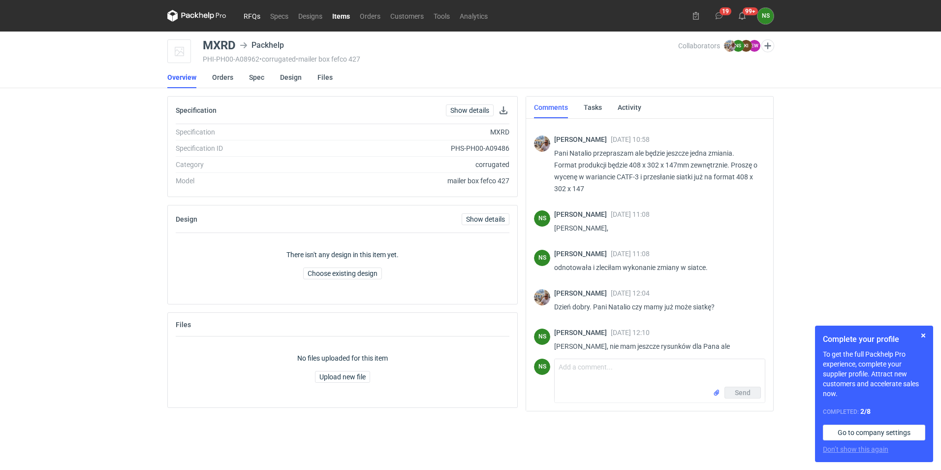
click at [253, 17] on link "RFQs" at bounding box center [252, 16] width 27 height 12
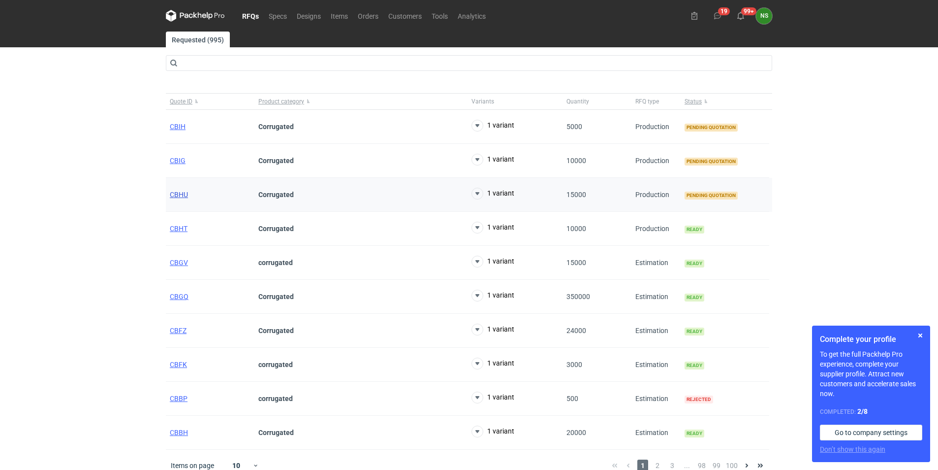
click at [175, 194] on span "CBHU" at bounding box center [179, 194] width 18 height 8
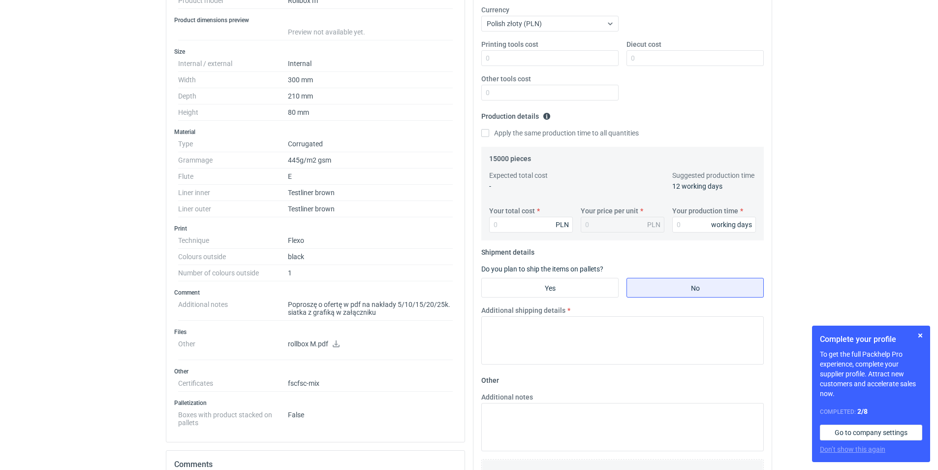
scroll to position [246, 0]
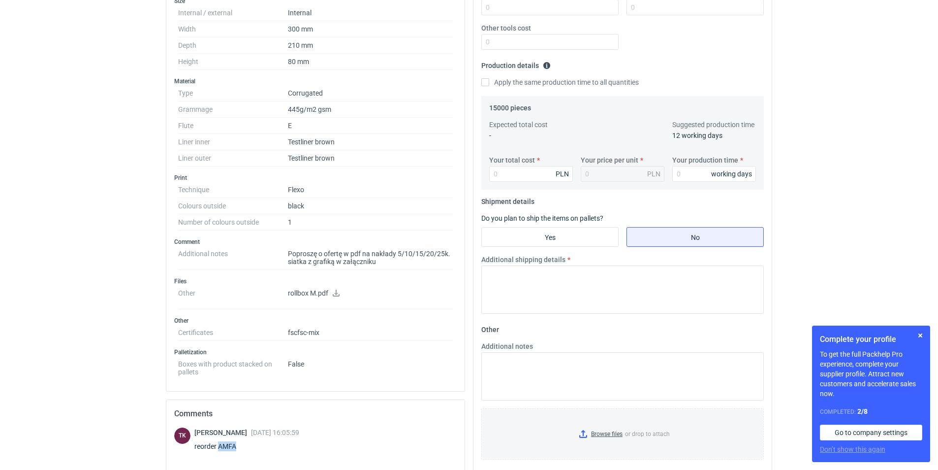
drag, startPoint x: 244, startPoint y: 446, endPoint x: 218, endPoint y: 446, distance: 26.1
click at [218, 446] on div "reorder AMFA" at bounding box center [246, 446] width 105 height 10
copy div "AMFA"
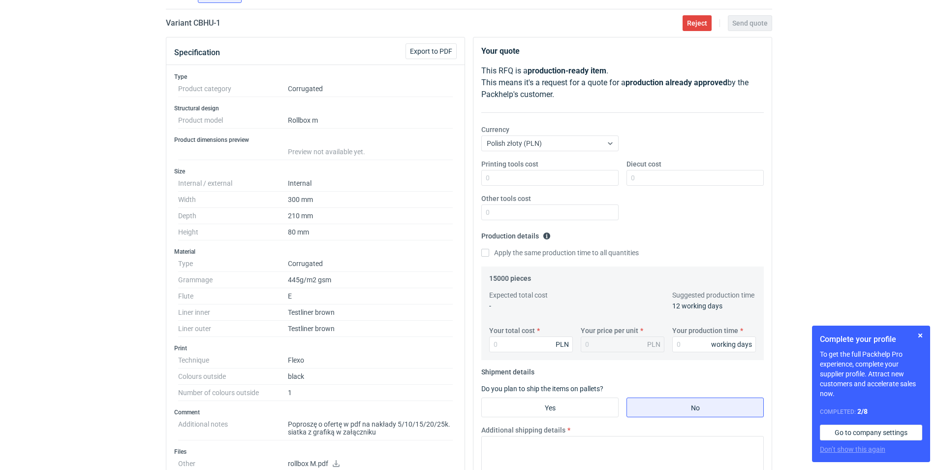
scroll to position [58, 0]
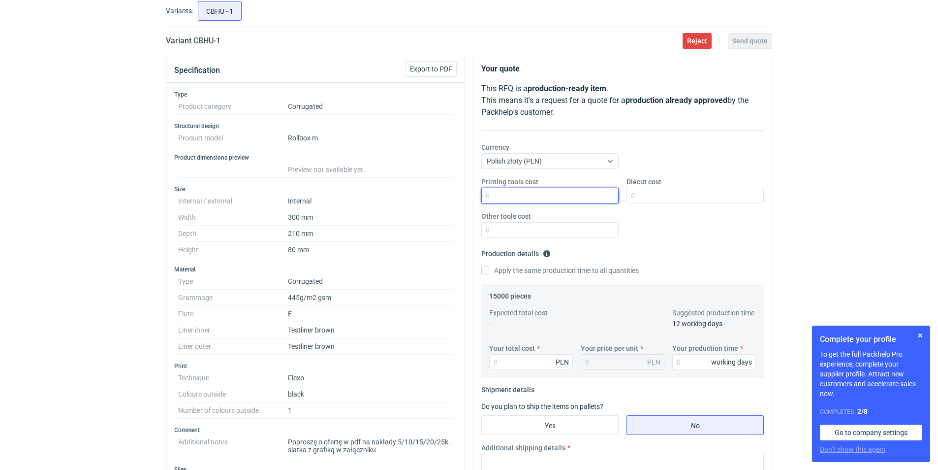
click at [500, 192] on input "Printing tools cost" at bounding box center [549, 196] width 137 height 16
type input "0"
click at [645, 193] on input "Diecut cost" at bounding box center [695, 196] width 137 height 16
type input "0"
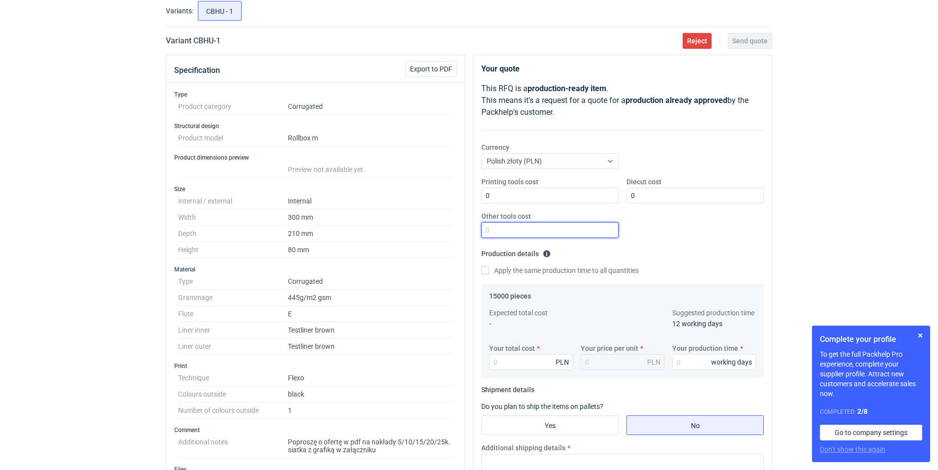
click at [530, 227] on input "Other tools cost" at bounding box center [549, 230] width 137 height 16
type input "0"
click at [488, 270] on input "Apply the same production time to all quantities" at bounding box center [485, 270] width 8 height 8
checkbox input "true"
click at [506, 359] on input "Your total cost" at bounding box center [531, 362] width 84 height 16
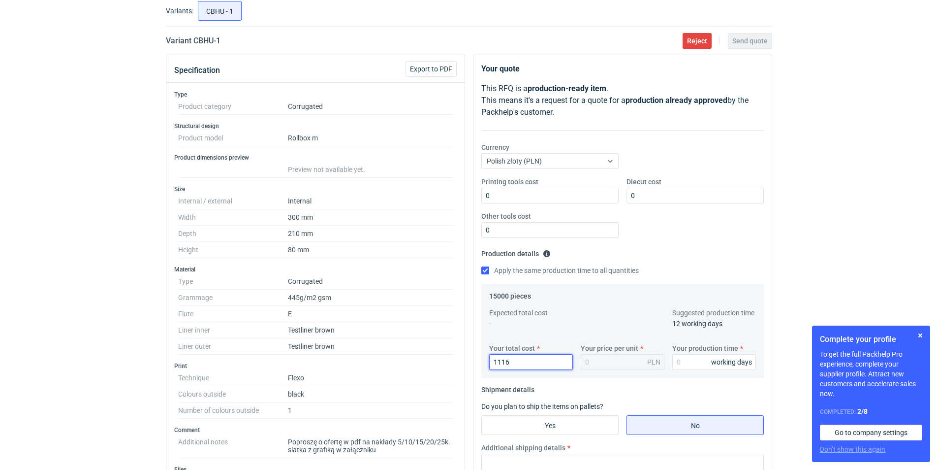
type input "11160"
type input "0.74"
type input "11160"
click at [626, 357] on div "0.74 PLN" at bounding box center [623, 362] width 84 height 16
click at [698, 361] on input "Your production time" at bounding box center [714, 362] width 84 height 16
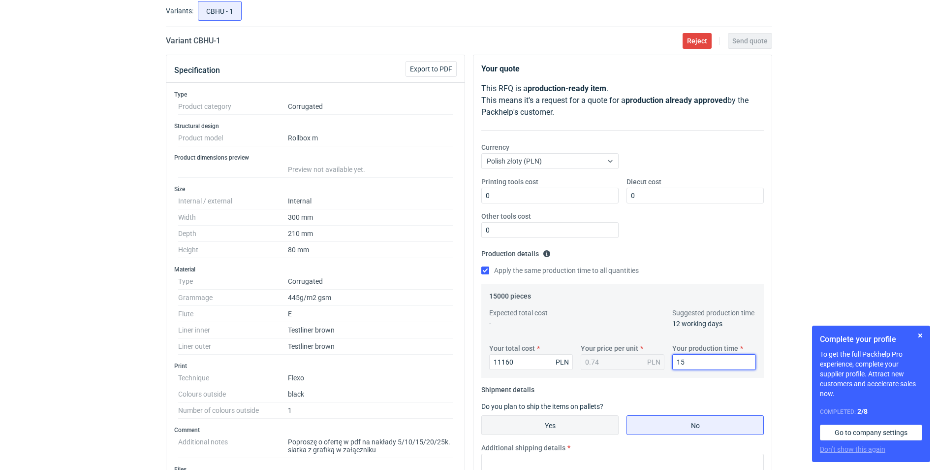
type input "15"
click at [544, 420] on input "Yes" at bounding box center [550, 424] width 136 height 19
radio input "true"
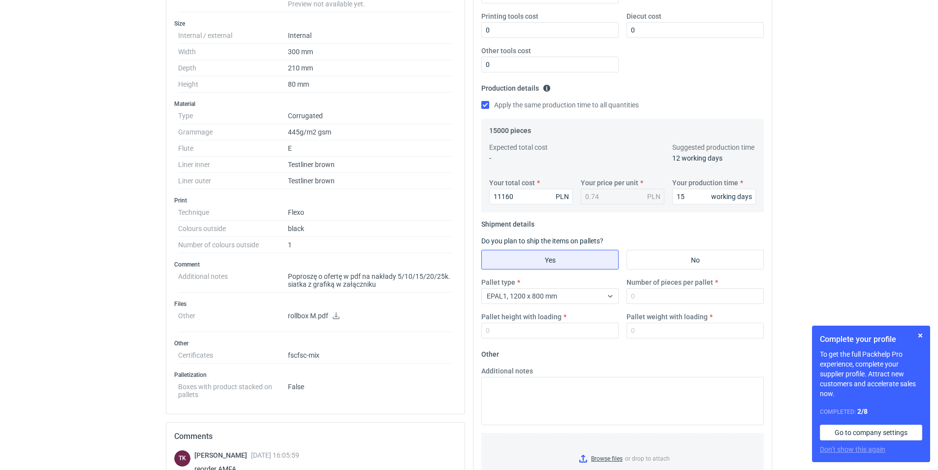
scroll to position [255, 0]
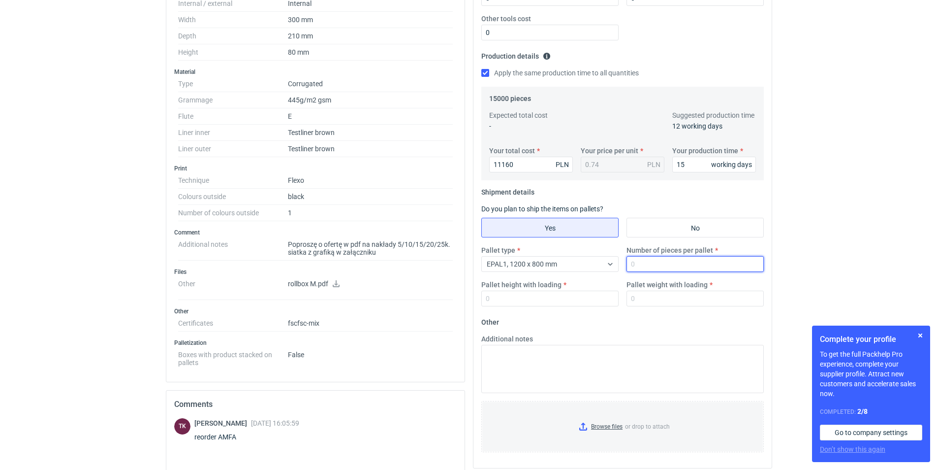
click at [637, 262] on input "Number of pieces per pallet" at bounding box center [695, 264] width 137 height 16
type input "2160"
click at [544, 301] on input "Pallet height with loading" at bounding box center [549, 298] width 137 height 16
type input "2000"
click at [666, 296] on input "Pallet weight with loading" at bounding box center [695, 298] width 137 height 16
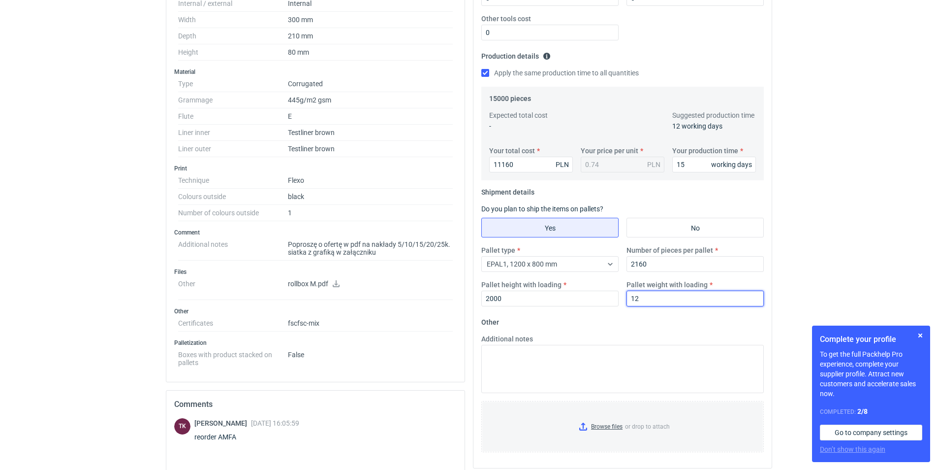
type input "1"
type input "310"
click at [649, 262] on input "2160" at bounding box center [695, 264] width 137 height 16
click at [544, 297] on input "2000" at bounding box center [549, 298] width 137 height 16
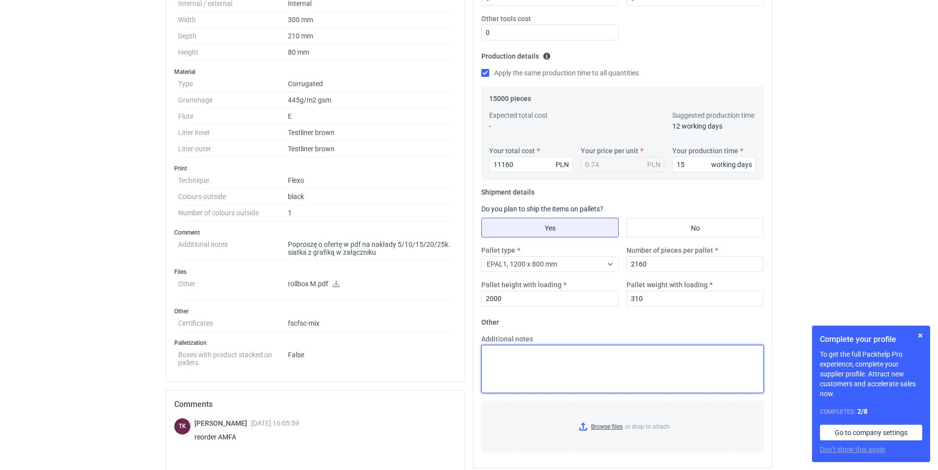
click at [520, 354] on textarea "Additional notes" at bounding box center [622, 369] width 283 height 48
type textarea "reorder"
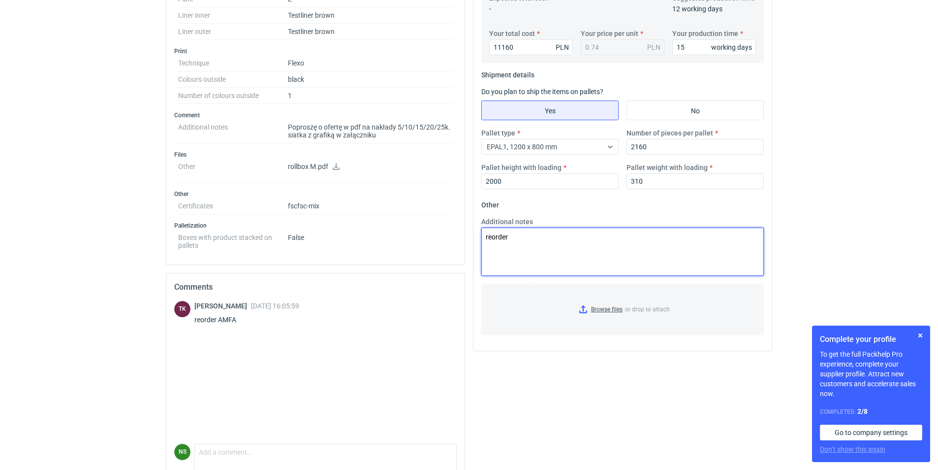
scroll to position [412, 0]
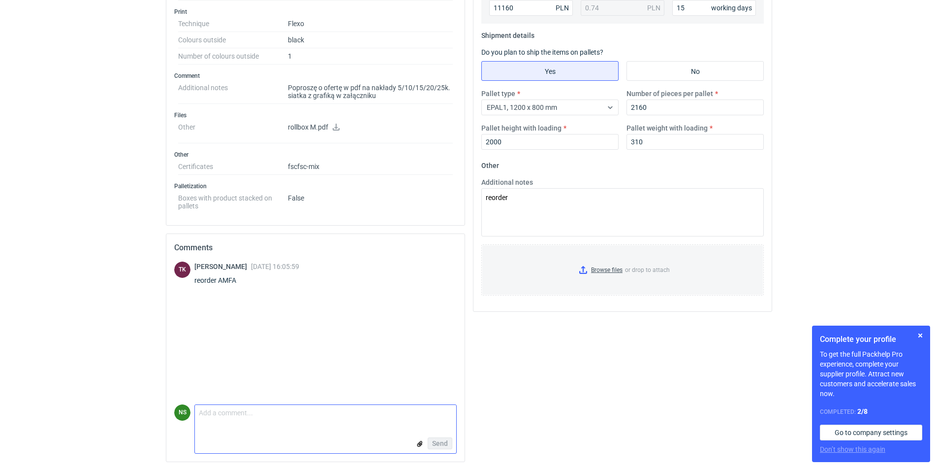
click at [420, 445] on input "file" at bounding box center [420, 444] width 8 height 10
click at [239, 413] on textarea "Comment message" at bounding box center [325, 415] width 261 height 21
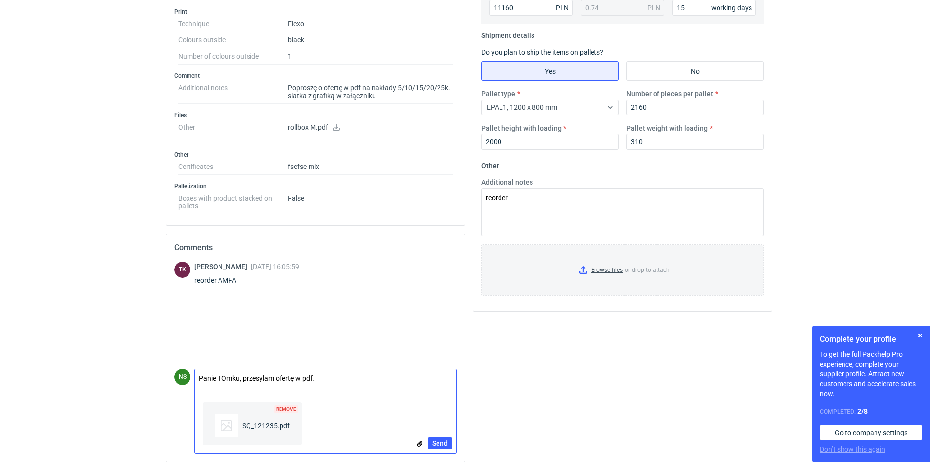
click at [269, 380] on textarea "Panie TOmku, przesylam ofertę w pdf." at bounding box center [325, 379] width 261 height 21
click at [265, 378] on textarea "Panie TOmku, przesylam ofertę w pdf." at bounding box center [325, 379] width 261 height 21
click at [223, 380] on textarea "Panie TOmku, przesyłam ofertę w pdf." at bounding box center [325, 379] width 261 height 21
click at [225, 381] on textarea "Panie TOmku, przesyłam ofertę w pdf." at bounding box center [325, 379] width 261 height 21
type textarea "Panie Tomku, przesyłam ofertę w pdf."
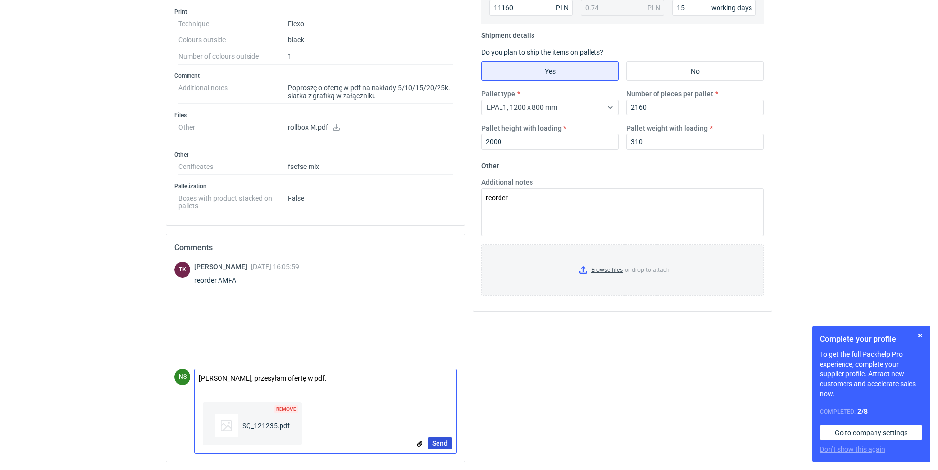
click at [441, 441] on span "Send" at bounding box center [440, 443] width 16 height 7
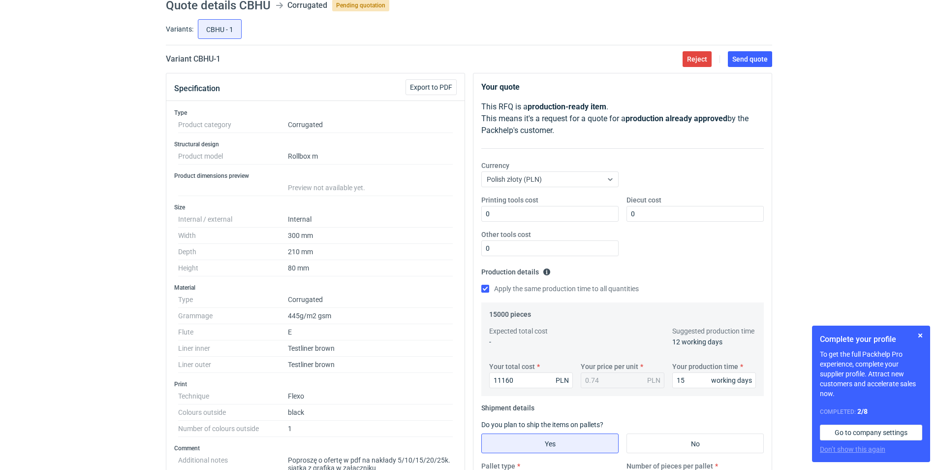
scroll to position [39, 0]
click at [746, 59] on span "Send quote" at bounding box center [749, 60] width 35 height 7
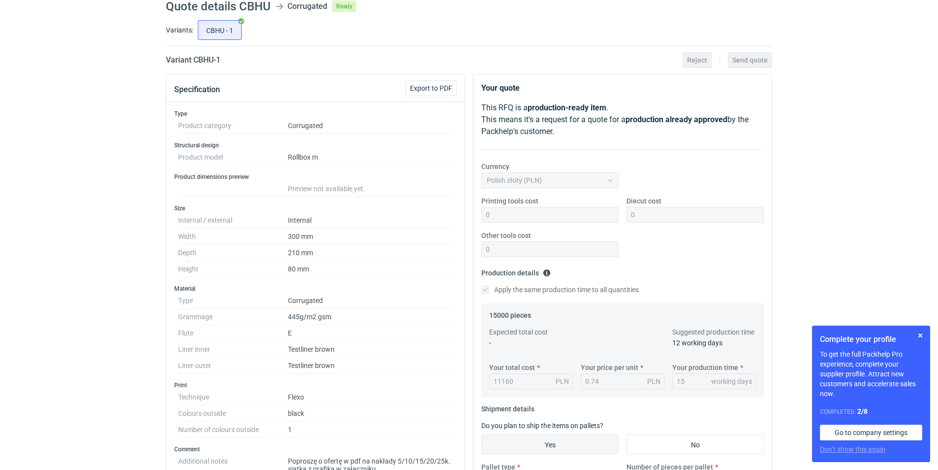
scroll to position [0, 0]
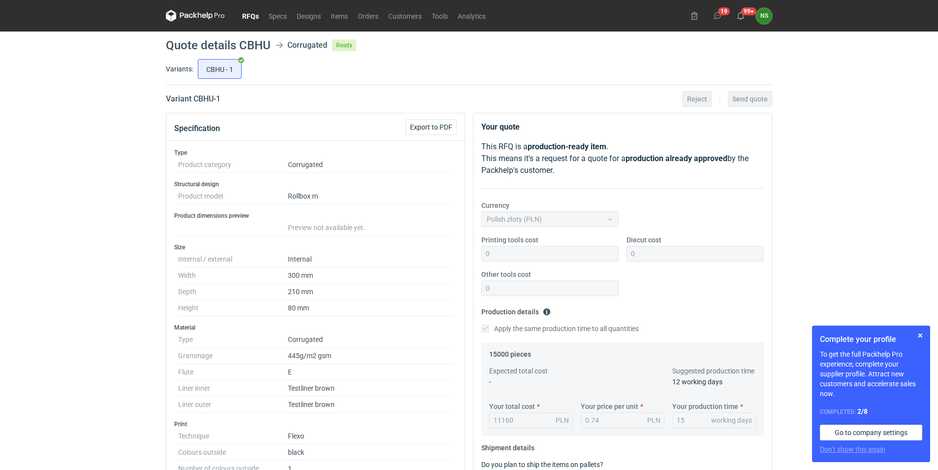
click at [248, 18] on link "RFQs" at bounding box center [250, 16] width 27 height 12
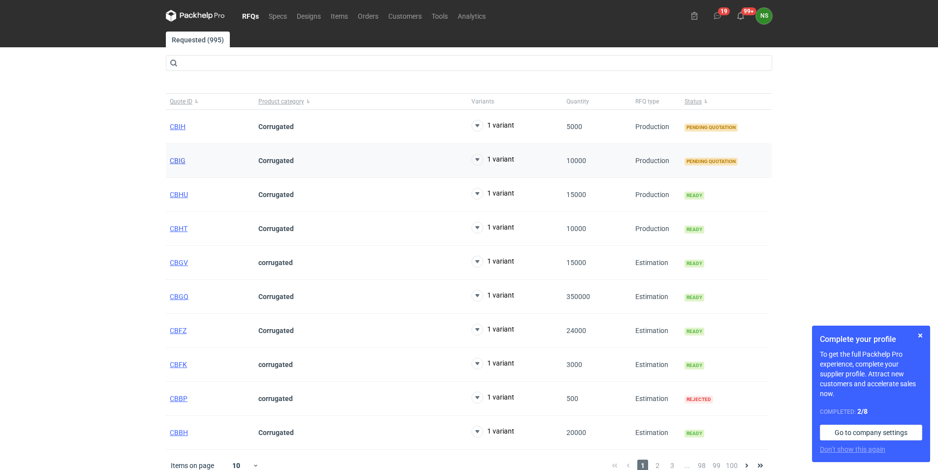
click at [171, 161] on span "CBIG" at bounding box center [178, 161] width 16 height 8
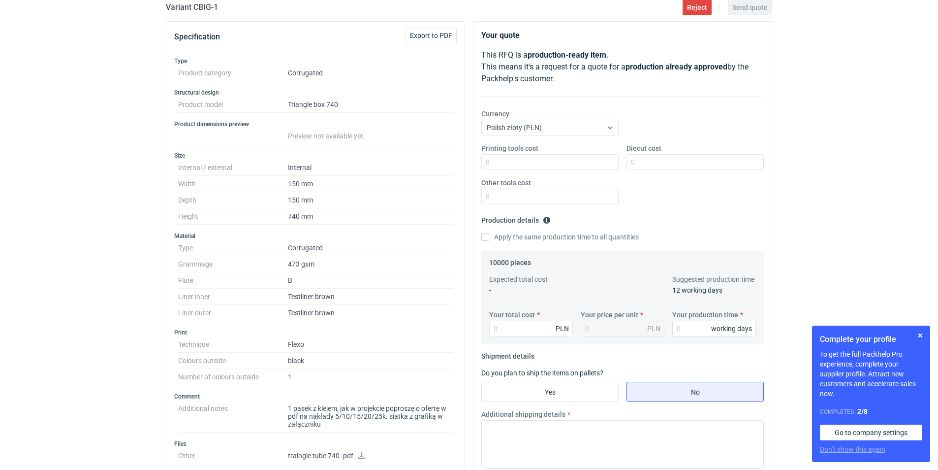
scroll to position [31, 0]
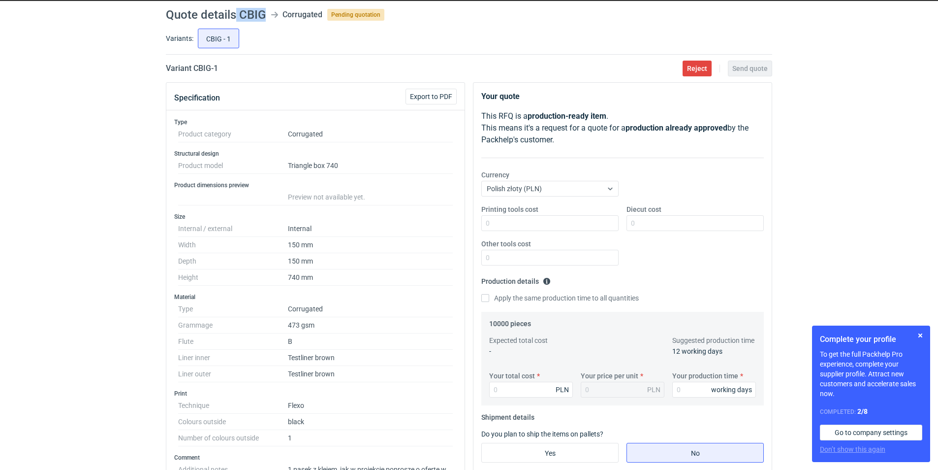
drag, startPoint x: 255, startPoint y: 16, endPoint x: 237, endPoint y: 17, distance: 18.3
click at [237, 17] on header "Quote details CBIG Corrugated Pending quotation" at bounding box center [469, 15] width 606 height 12
copy h1 "CBIG"
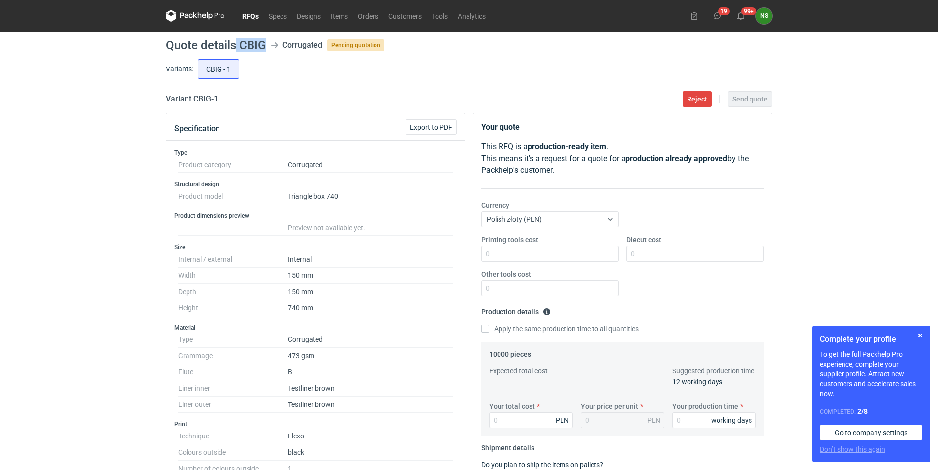
click at [245, 11] on link "RFQs" at bounding box center [250, 16] width 27 height 12
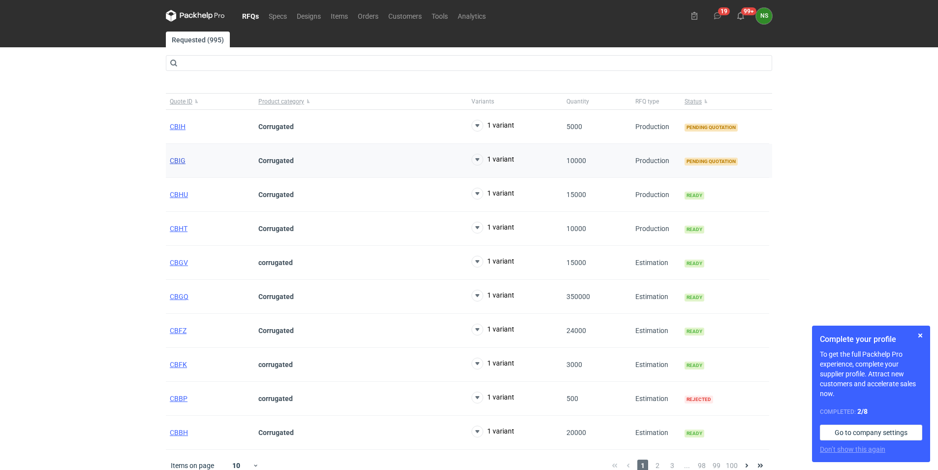
click at [183, 158] on span "CBIG" at bounding box center [178, 161] width 16 height 8
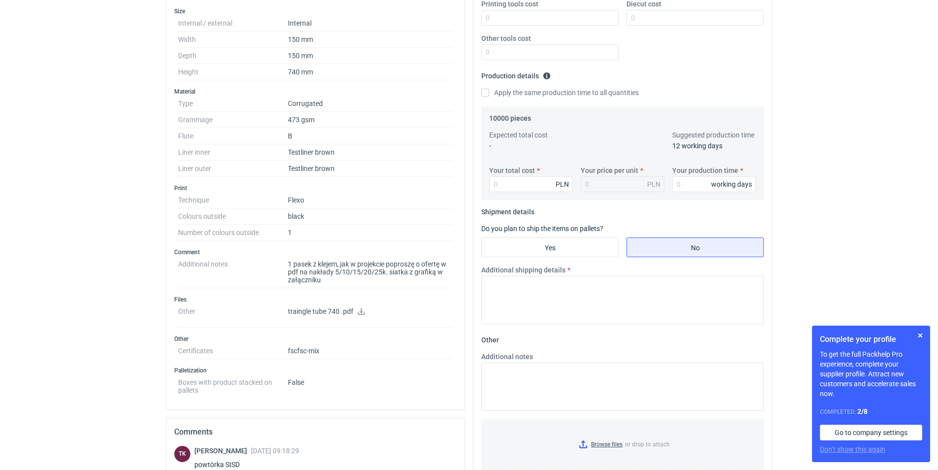
scroll to position [246, 0]
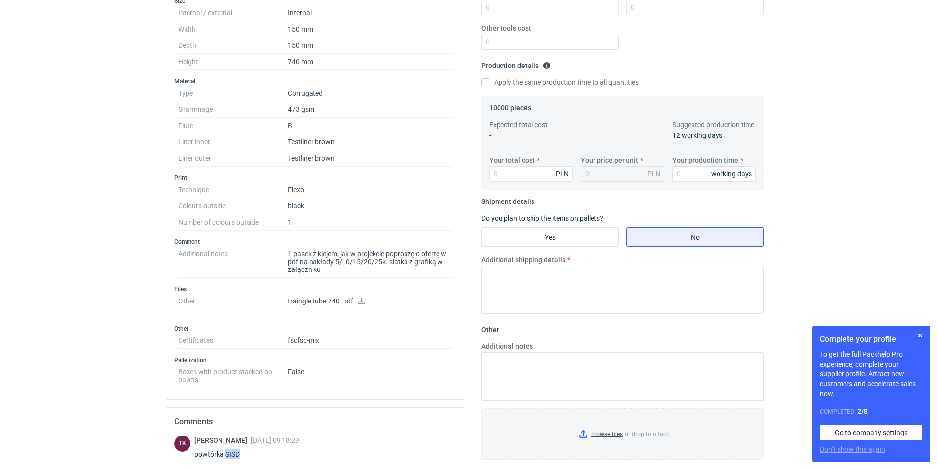
drag, startPoint x: 241, startPoint y: 452, endPoint x: 225, endPoint y: 454, distance: 15.9
click at [225, 454] on div "powtórka SISD" at bounding box center [246, 454] width 105 height 10
copy div "SISD"
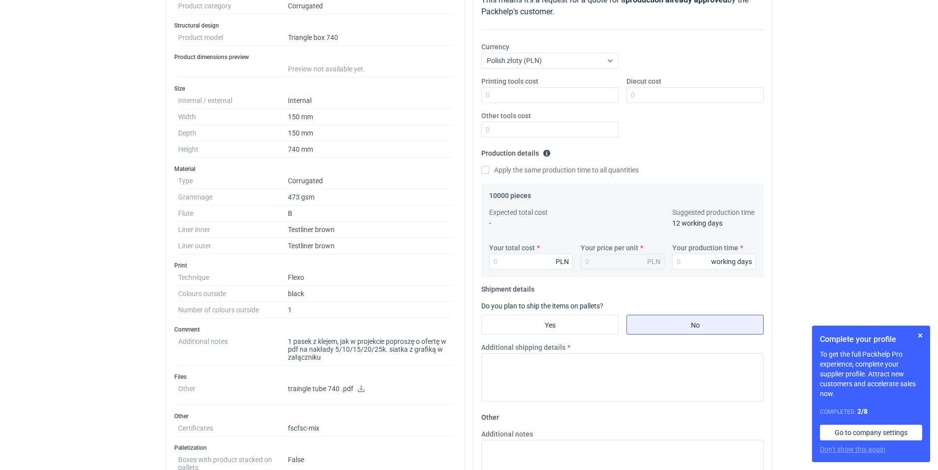
scroll to position [112, 0]
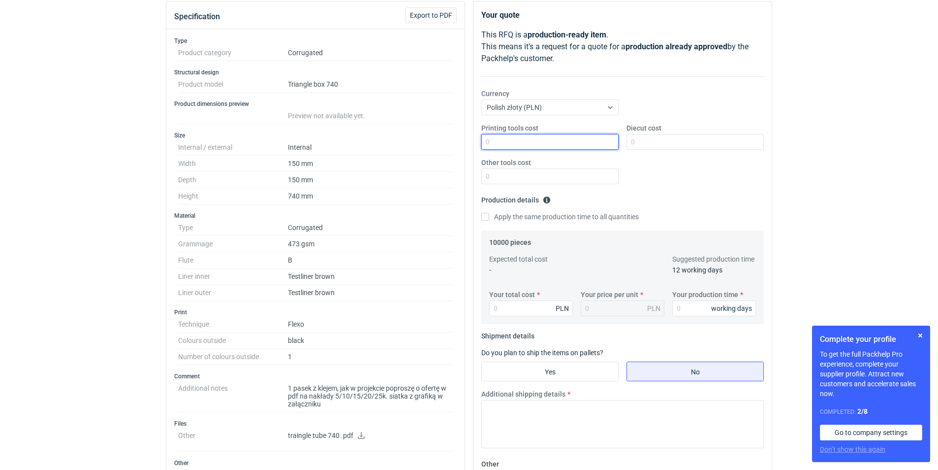
click at [525, 138] on input "Printing tools cost" at bounding box center [549, 142] width 137 height 16
type input "0"
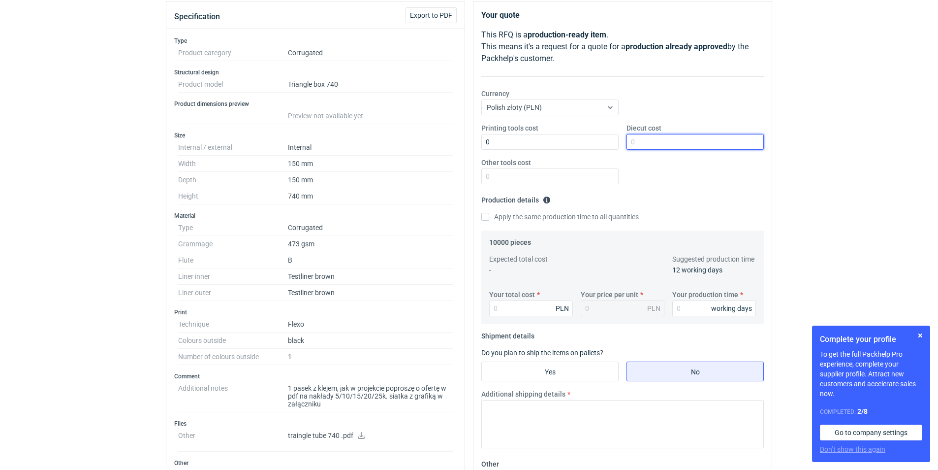
click at [630, 141] on input "Diecut cost" at bounding box center [695, 142] width 137 height 16
type input "0"
click at [520, 168] on div "Other tools cost" at bounding box center [549, 171] width 145 height 27
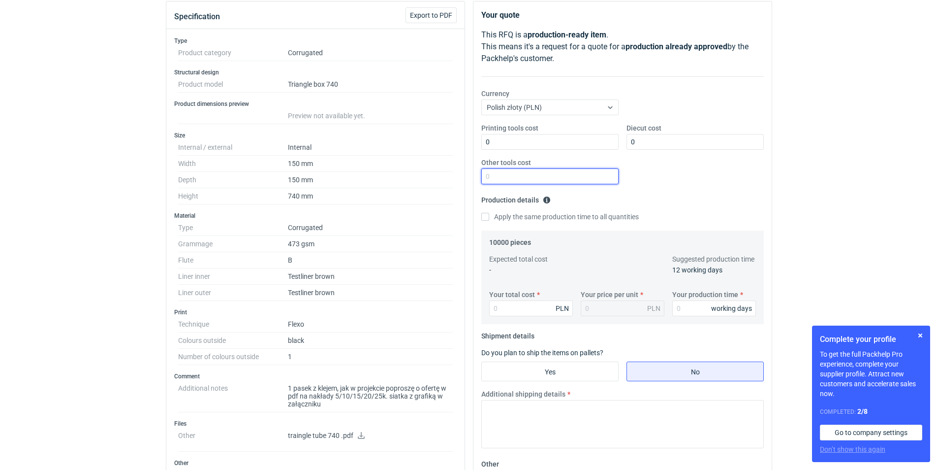
drag, startPoint x: 520, startPoint y: 168, endPoint x: 516, endPoint y: 175, distance: 8.4
click at [516, 175] on input "Other tools cost" at bounding box center [549, 176] width 137 height 16
type input "0"
click at [484, 218] on input "Apply the same production time to all quantities" at bounding box center [485, 217] width 8 height 8
checkbox input "true"
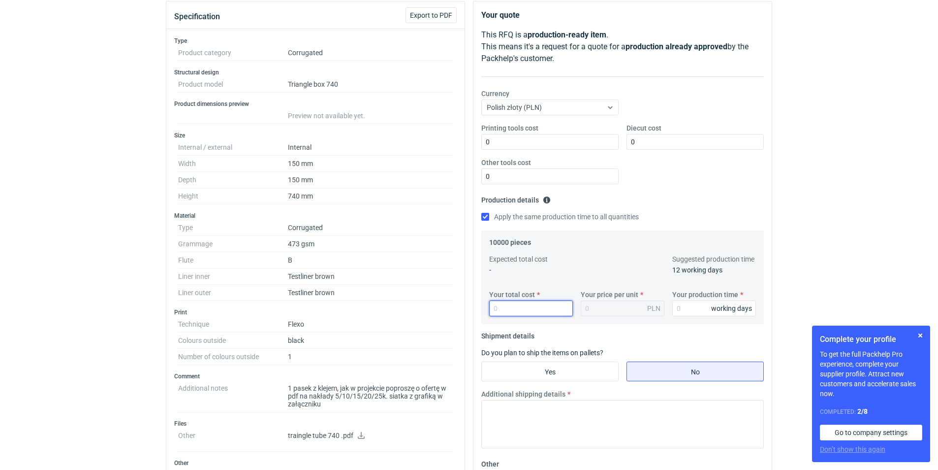
click at [505, 307] on input "Your total cost" at bounding box center [531, 308] width 84 height 16
type input "14580"
type input "1.46"
type input "14580"
click at [612, 302] on div "1.46 PLN" at bounding box center [623, 308] width 84 height 16
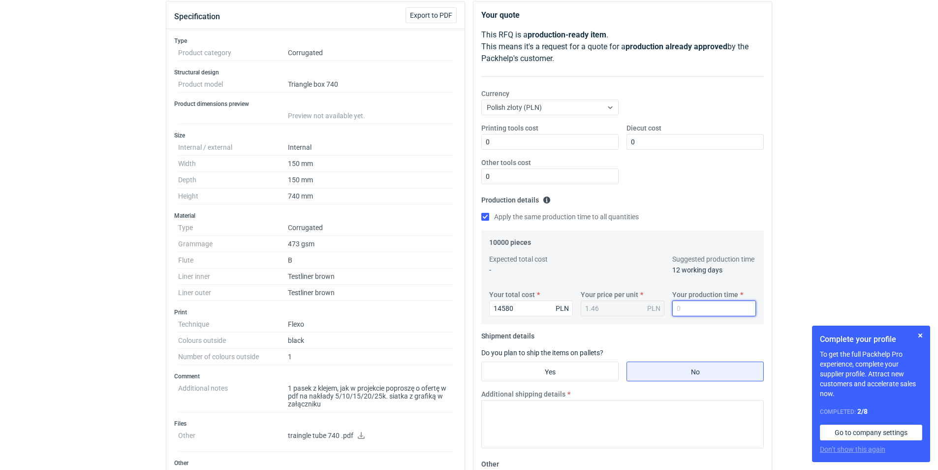
click at [698, 309] on input "Your production time" at bounding box center [714, 308] width 84 height 16
type input "15"
click at [534, 363] on input "Yes" at bounding box center [550, 371] width 136 height 19
radio input "true"
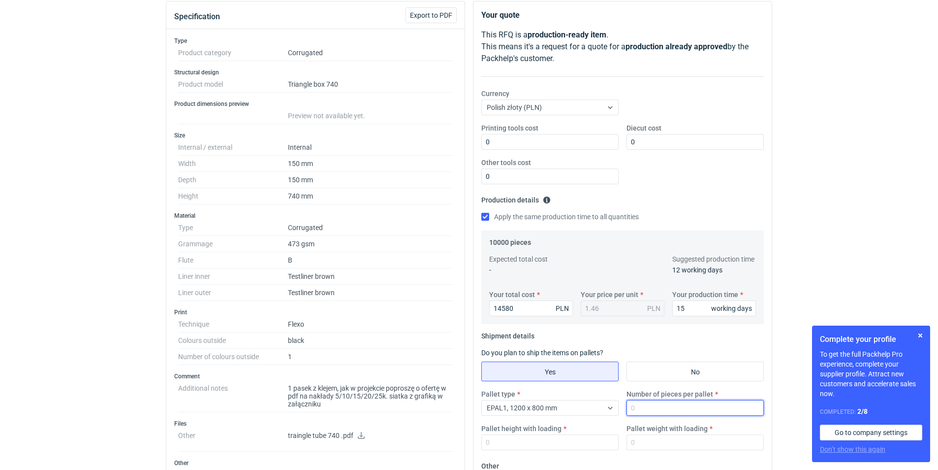
click at [647, 410] on input "Number of pieces per pallet" at bounding box center [695, 408] width 137 height 16
type input "1200"
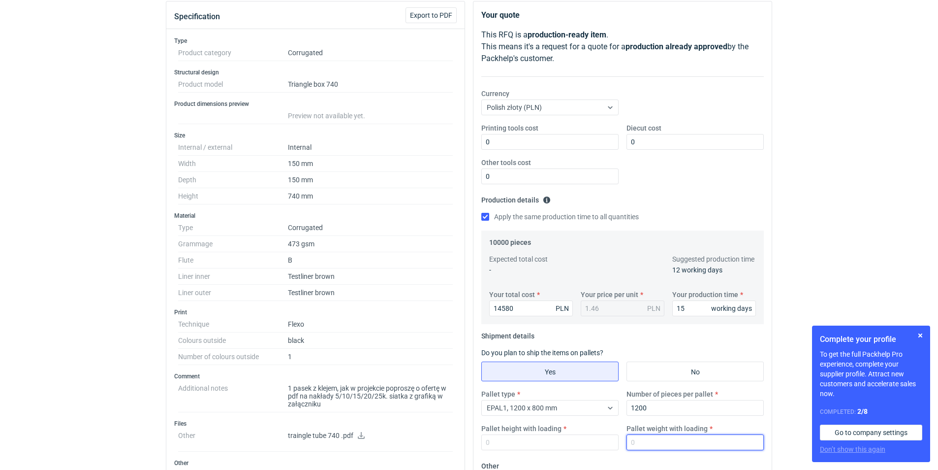
click at [644, 439] on input "Pallet weight with loading" at bounding box center [695, 442] width 137 height 16
type input "1"
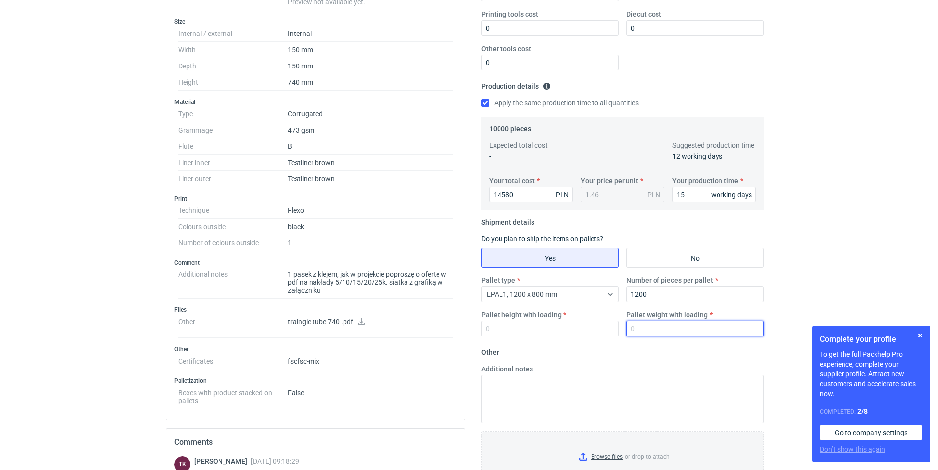
scroll to position [233, 0]
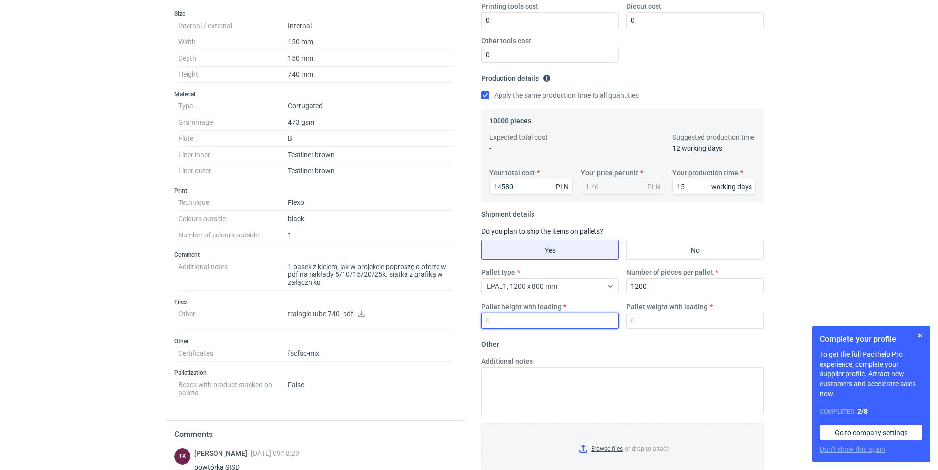
click at [510, 318] on input "Pallet height with loading" at bounding box center [549, 321] width 137 height 16
type input "2000"
click at [644, 318] on input "Pallet weight with loading" at bounding box center [695, 321] width 137 height 16
type input "305"
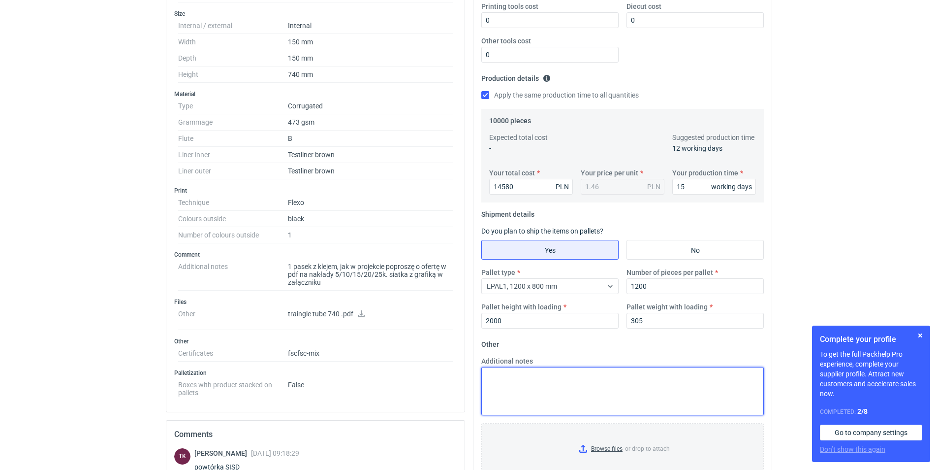
click at [539, 385] on textarea "Additional notes" at bounding box center [622, 391] width 283 height 48
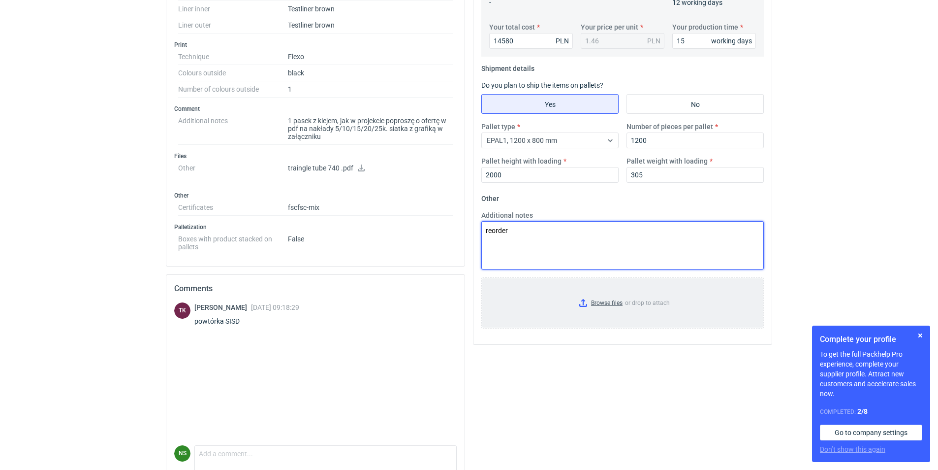
scroll to position [393, 0]
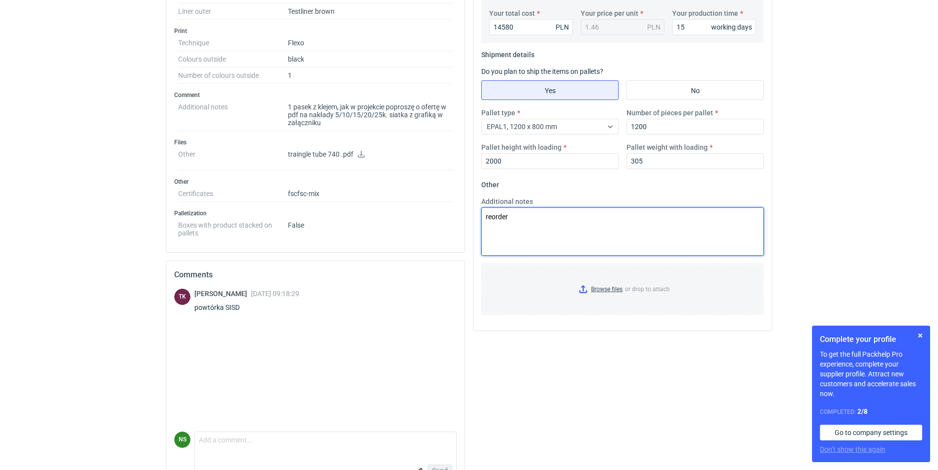
type textarea "reorder"
click at [230, 445] on textarea "Comment message" at bounding box center [325, 442] width 261 height 21
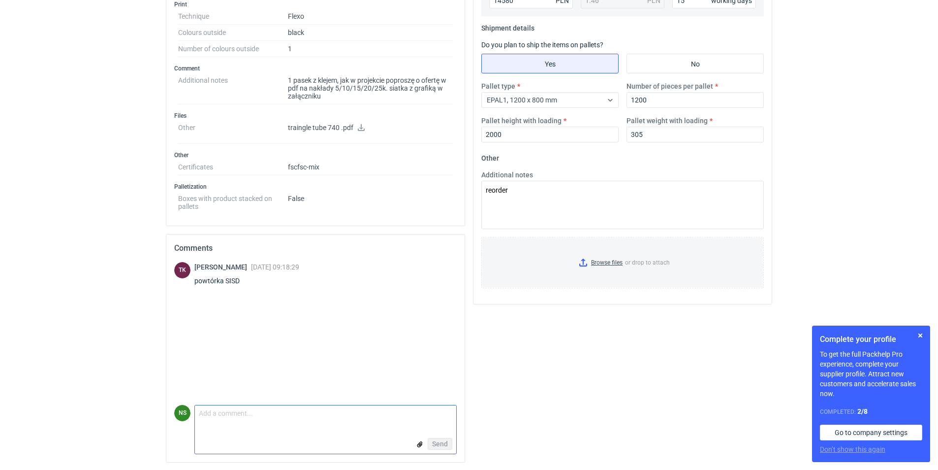
scroll to position [420, 0]
click at [921, 336] on button "button" at bounding box center [921, 335] width 12 height 12
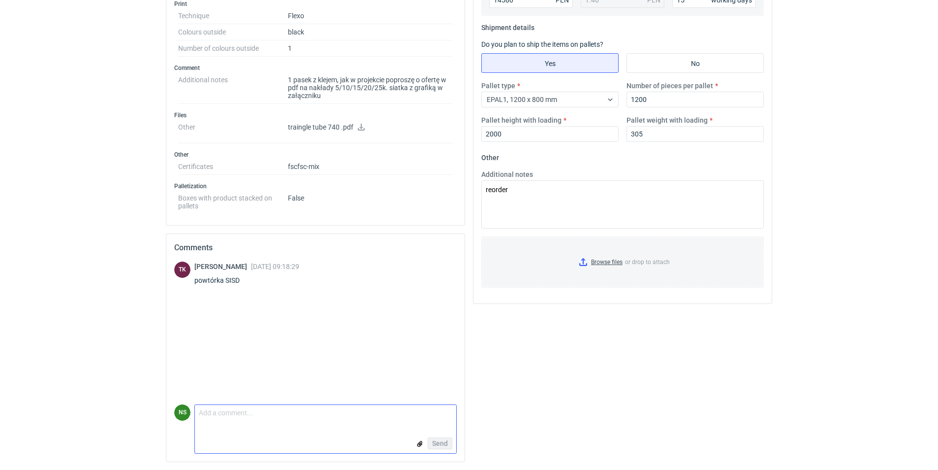
click at [420, 445] on input "file" at bounding box center [420, 444] width 8 height 10
click at [256, 380] on textarea "Comment message" at bounding box center [325, 379] width 261 height 21
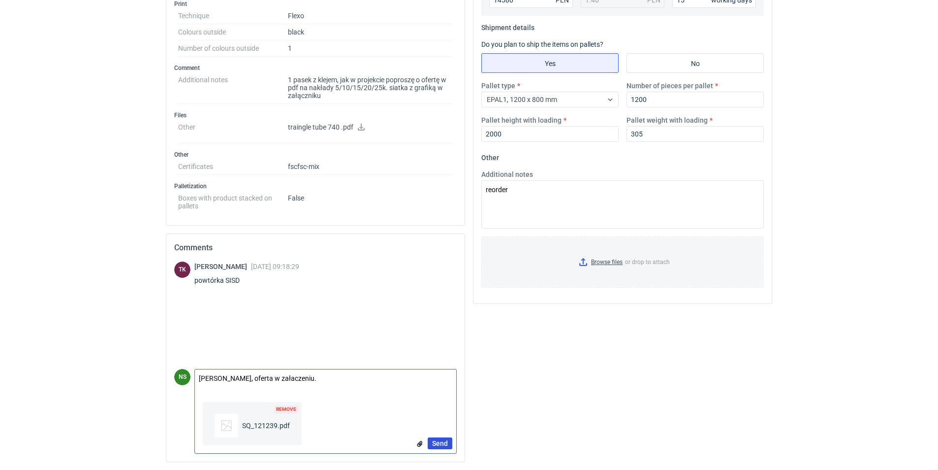
type textarea "Panie Tomku, oferta w załaczeniu."
click at [438, 444] on span "Send" at bounding box center [440, 443] width 16 height 7
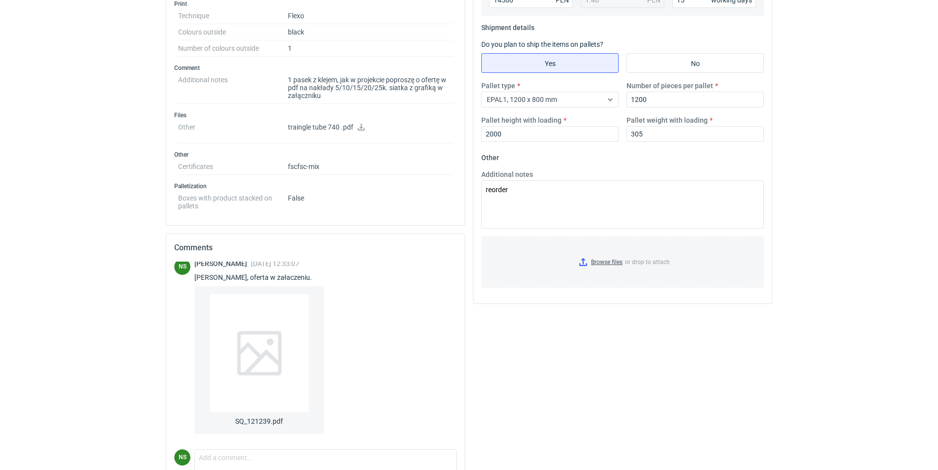
click at [598, 98] on div "EPAL1, 1200 x 800 mm" at bounding box center [542, 100] width 121 height 14
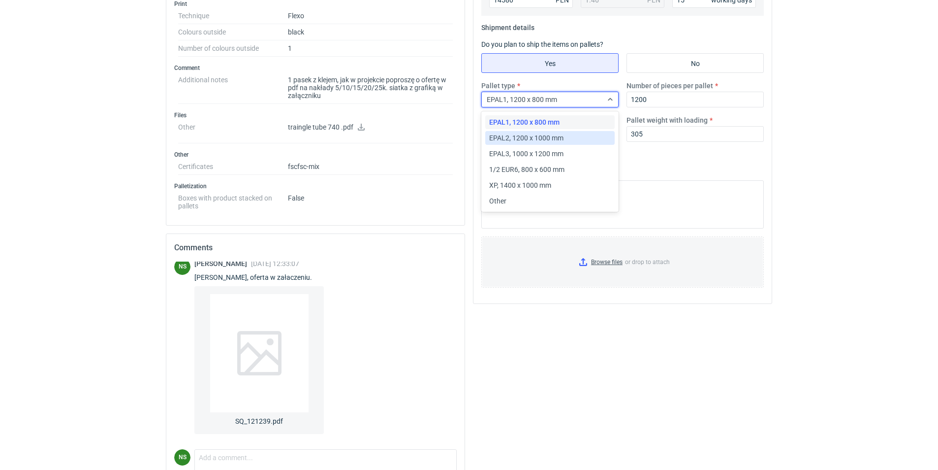
click at [550, 136] on span "EPAL2, 1200 x 1000 mm" at bounding box center [526, 138] width 74 height 10
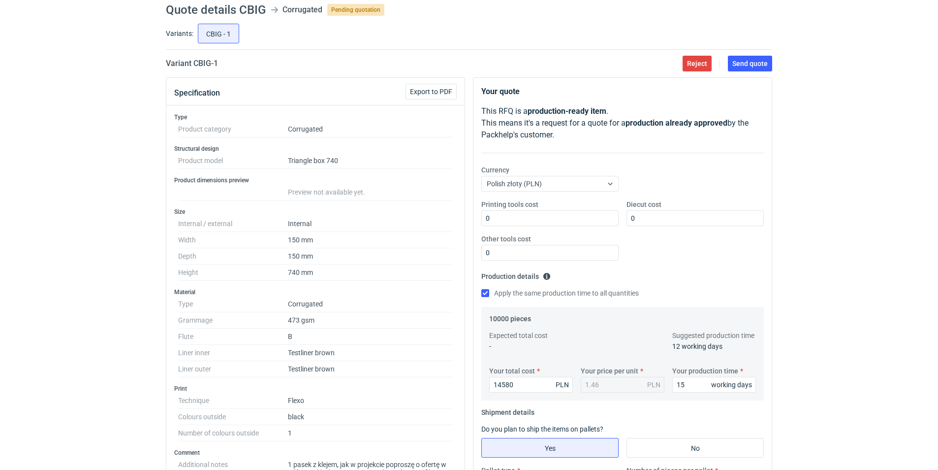
scroll to position [28, 0]
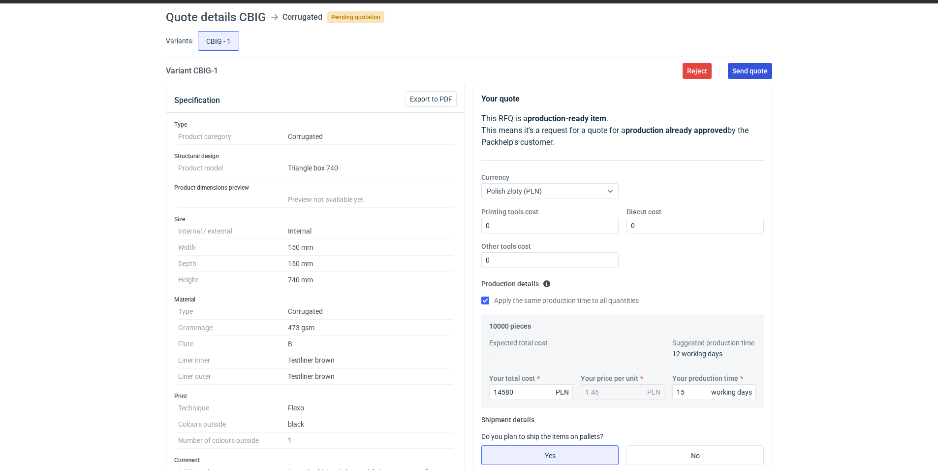
click at [742, 75] on button "Send quote" at bounding box center [750, 71] width 44 height 16
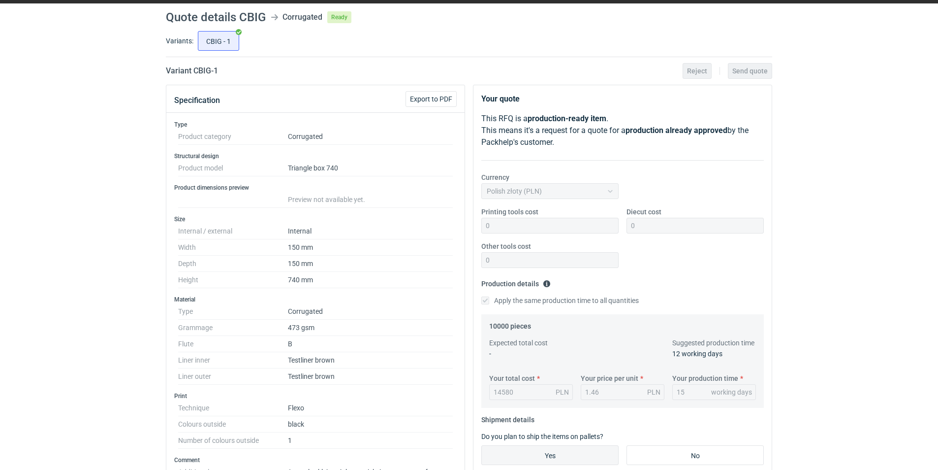
scroll to position [0, 0]
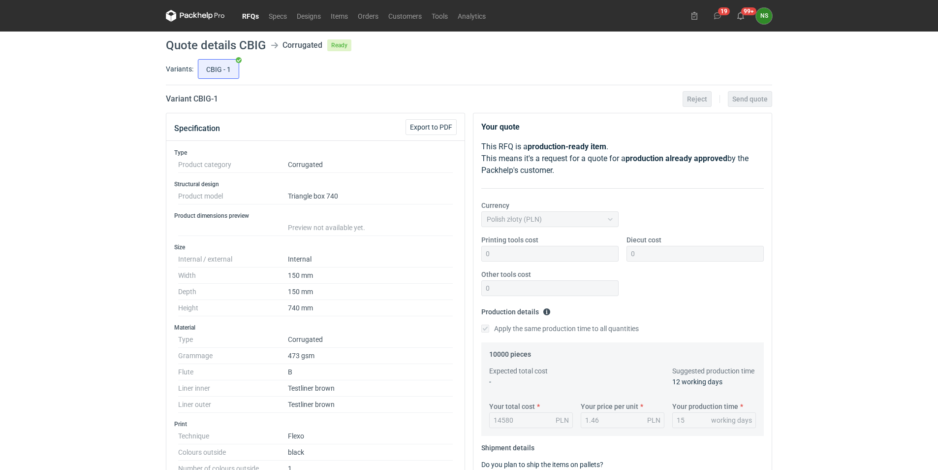
drag, startPoint x: 248, startPoint y: 16, endPoint x: 259, endPoint y: 23, distance: 13.3
click at [248, 16] on link "RFQs" at bounding box center [250, 16] width 27 height 12
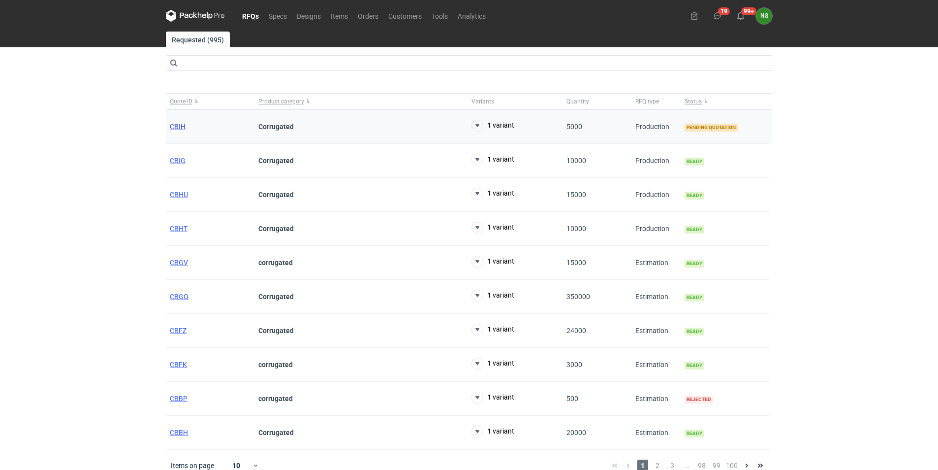
click at [174, 127] on span "CBIH" at bounding box center [178, 127] width 16 height 8
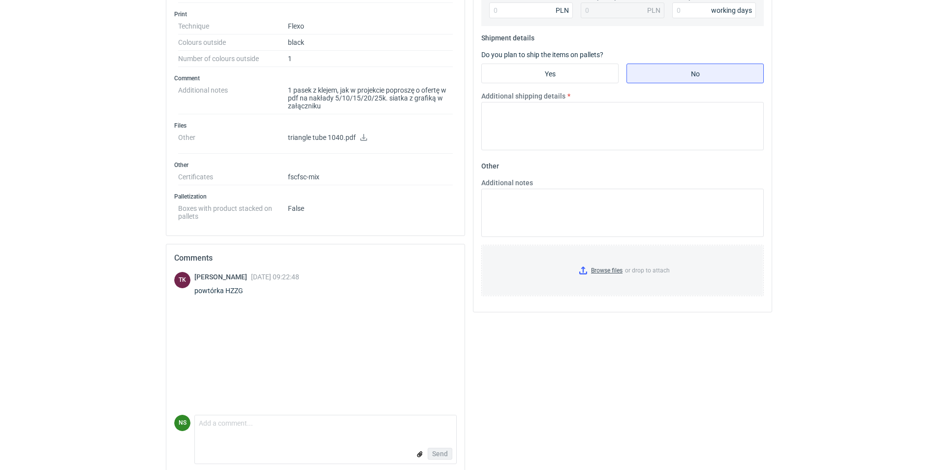
scroll to position [420, 0]
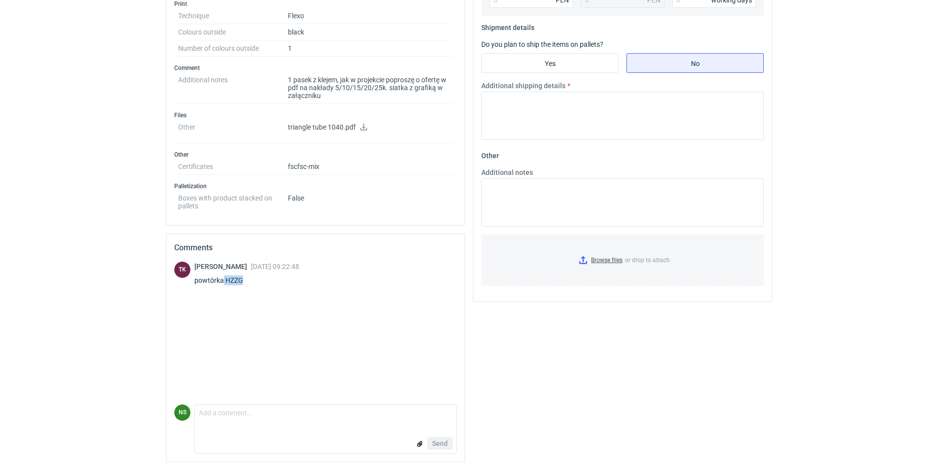
drag, startPoint x: 245, startPoint y: 281, endPoint x: 223, endPoint y: 279, distance: 21.3
click at [223, 279] on div "powtórka HZZG" at bounding box center [246, 280] width 105 height 10
copy div "HZZG"
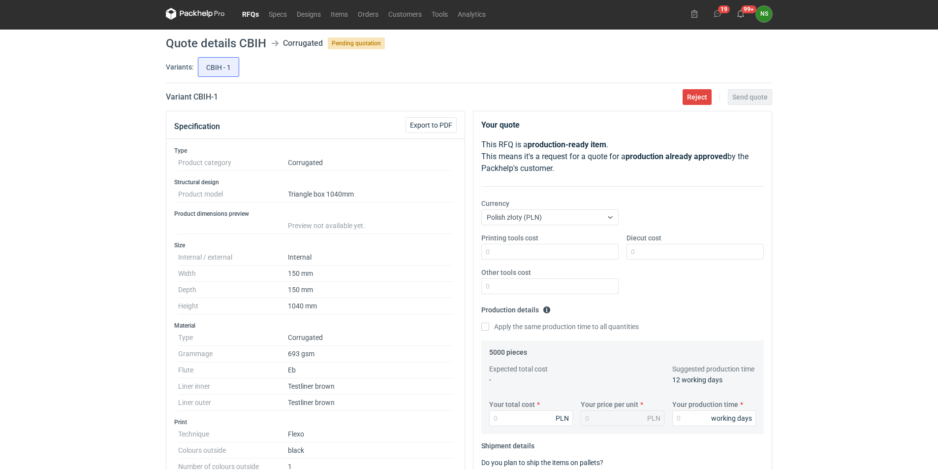
scroll to position [0, 0]
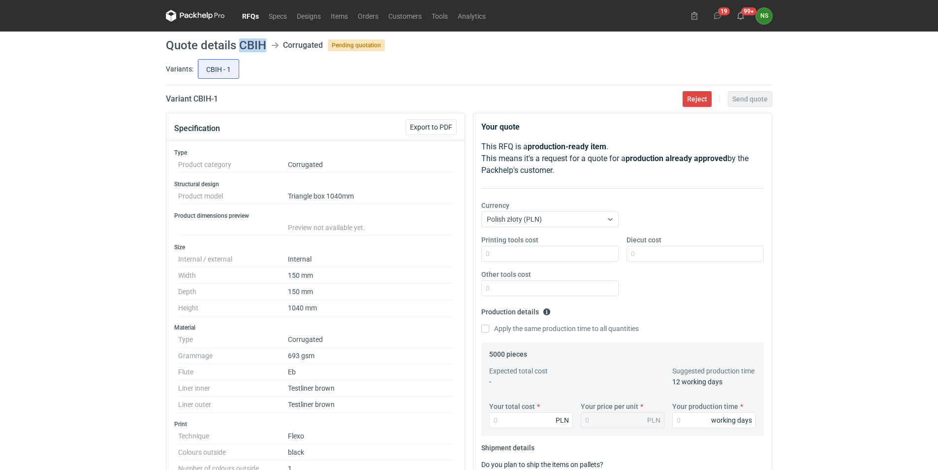
drag, startPoint x: 266, startPoint y: 45, endPoint x: 239, endPoint y: 46, distance: 27.1
click at [239, 46] on header "Quote details CBIH Corrugated Pending quotation" at bounding box center [469, 45] width 606 height 12
copy h1 "CBIH"
click at [366, 15] on link "Orders" at bounding box center [368, 16] width 31 height 12
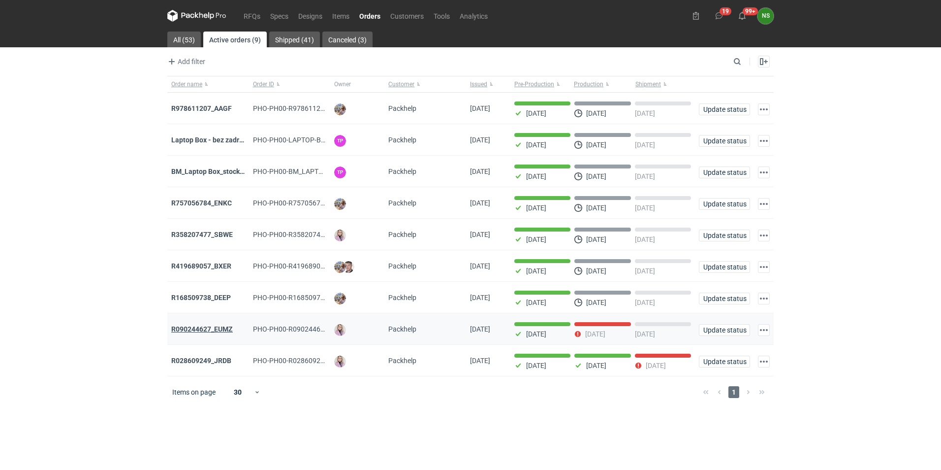
click at [206, 332] on strong "R090244627_EUMZ" at bounding box center [202, 329] width 62 height 8
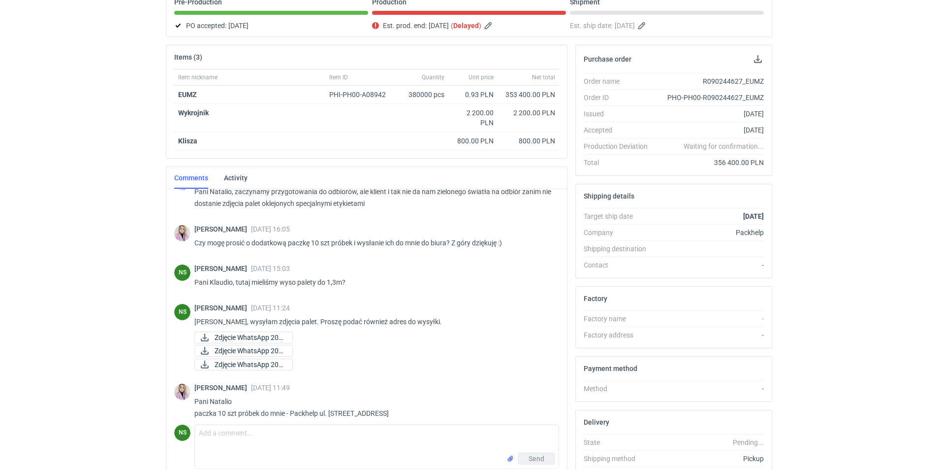
scroll to position [621, 0]
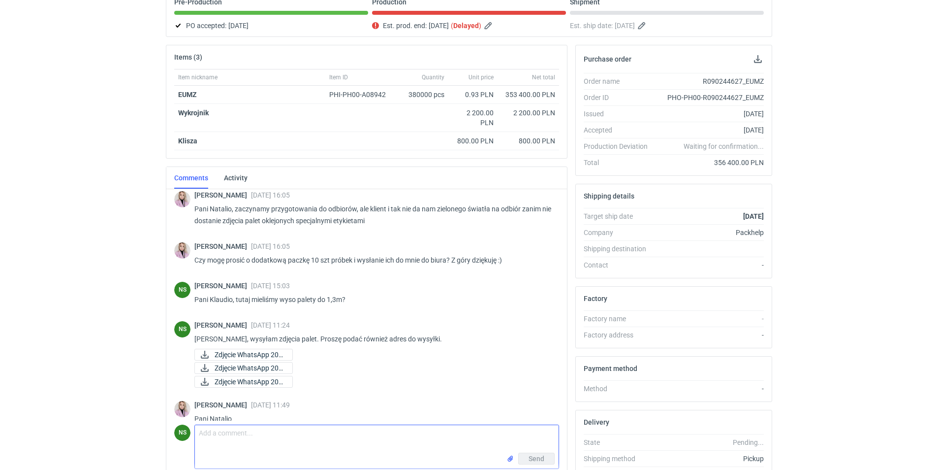
click at [230, 445] on textarea "Comment message" at bounding box center [377, 439] width 364 height 28
type textarea "Pani Klaudio, finalnie na palecie wchodzi 960szt"
click at [537, 463] on button "Send" at bounding box center [536, 458] width 36 height 12
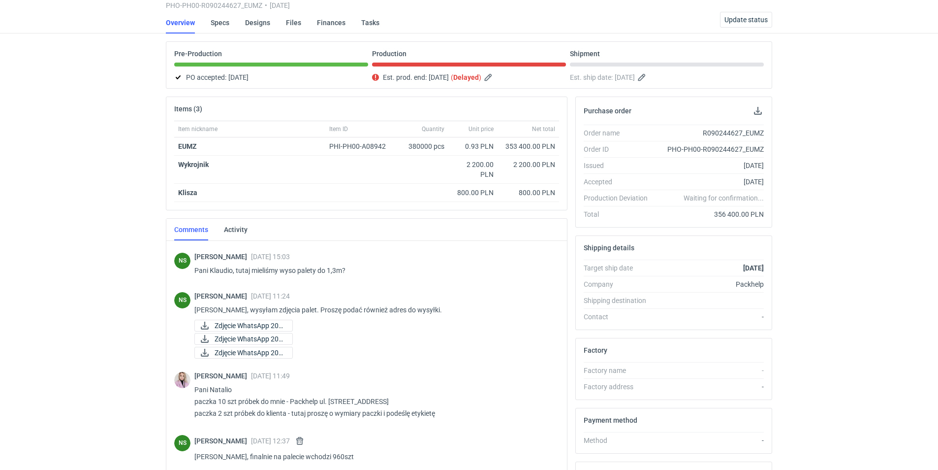
scroll to position [98, 0]
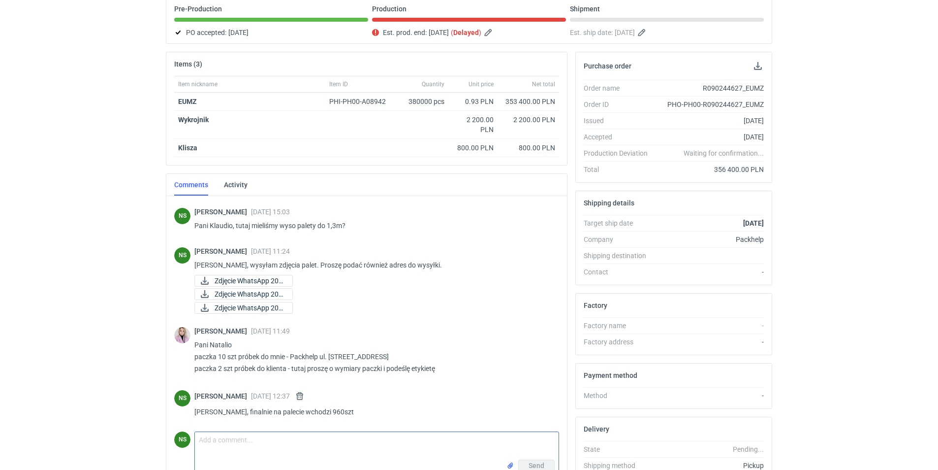
click at [261, 437] on textarea "Comment message" at bounding box center [377, 446] width 364 height 28
paste textarea "32,3cm x 43cm x 3,8cm"
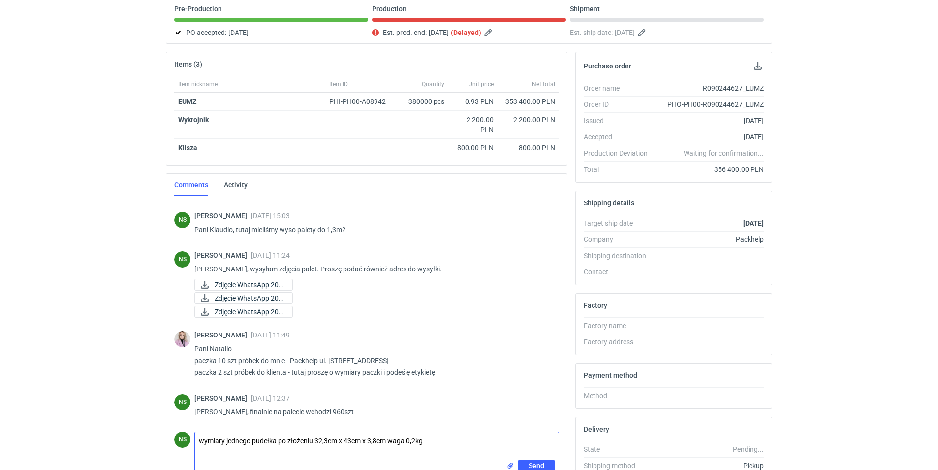
scroll to position [710, 0]
click at [417, 438] on textarea "wymiary jednego pudełka po złożeniu 32,3cm x 43cm x 3,8cm waga 0,2kg" at bounding box center [377, 446] width 364 height 28
type textarea "wymiary jednego pudełka po złożeniu 32,3cm x 43cm x 3,8cm waga 0,21kg"
click at [531, 464] on span "Send" at bounding box center [537, 465] width 16 height 7
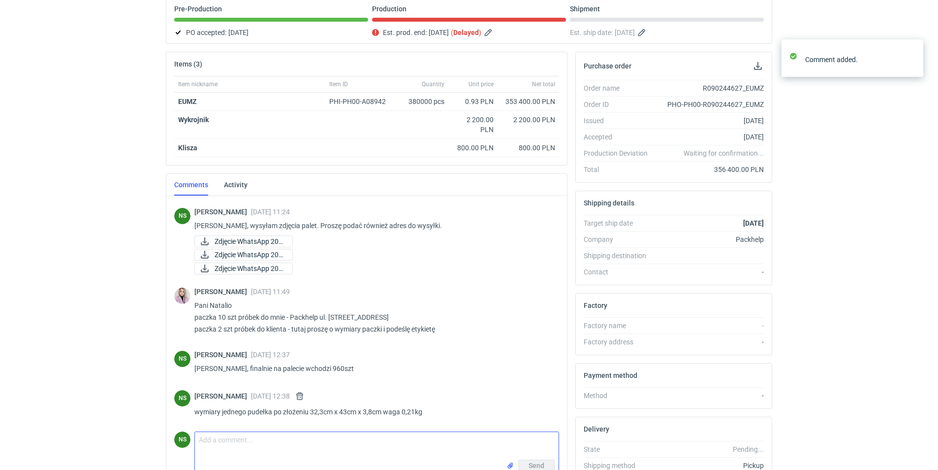
scroll to position [753, 0]
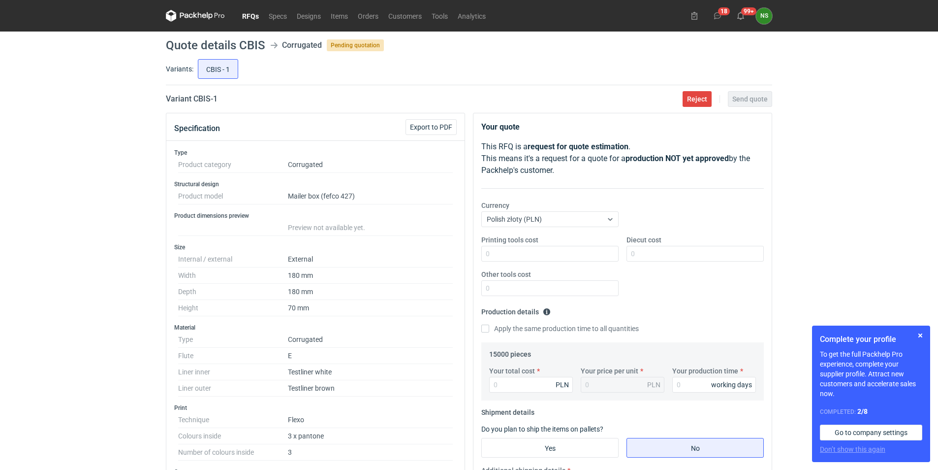
click at [247, 15] on link "RFQs" at bounding box center [250, 16] width 27 height 12
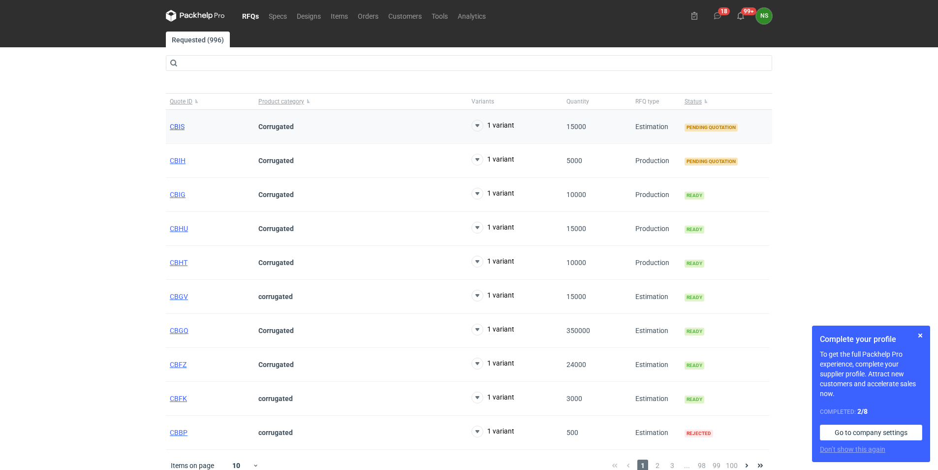
click at [180, 123] on span "CBIS" at bounding box center [177, 127] width 15 height 8
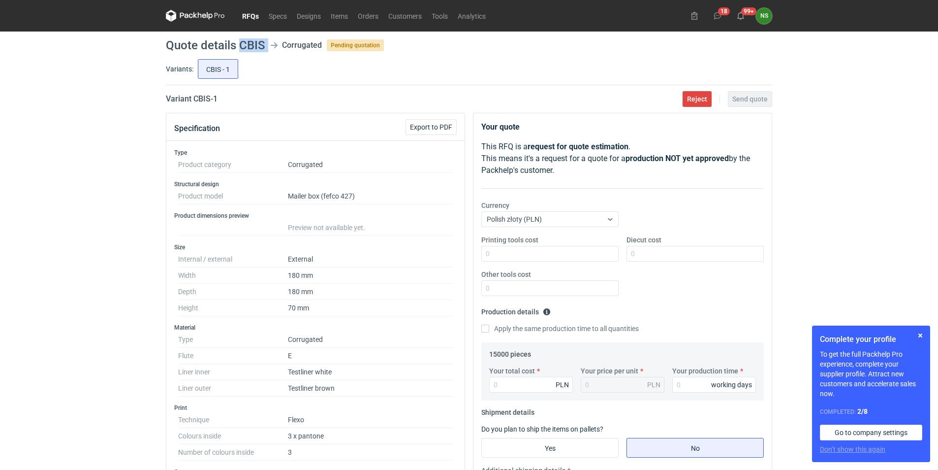
drag, startPoint x: 265, startPoint y: 44, endPoint x: 241, endPoint y: 45, distance: 24.1
click at [241, 45] on header "Quote details CBIS Corrugated Pending quotation" at bounding box center [469, 45] width 606 height 12
copy header "CBIS"
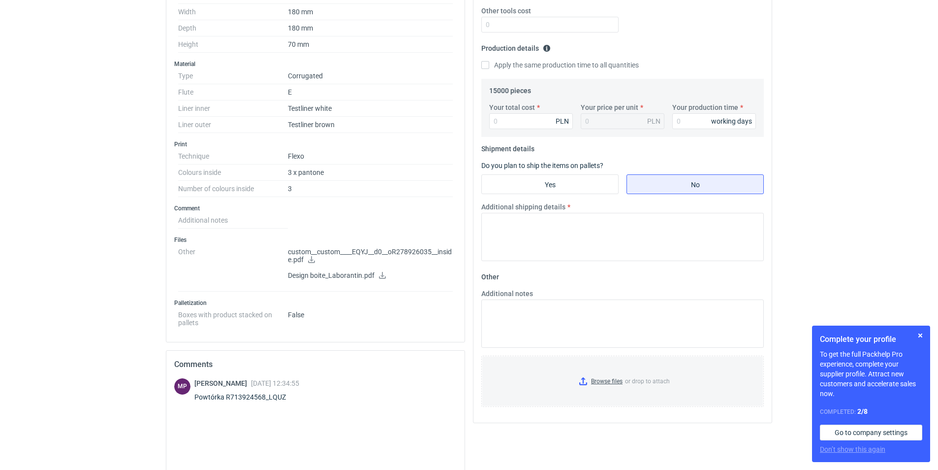
scroll to position [295, 0]
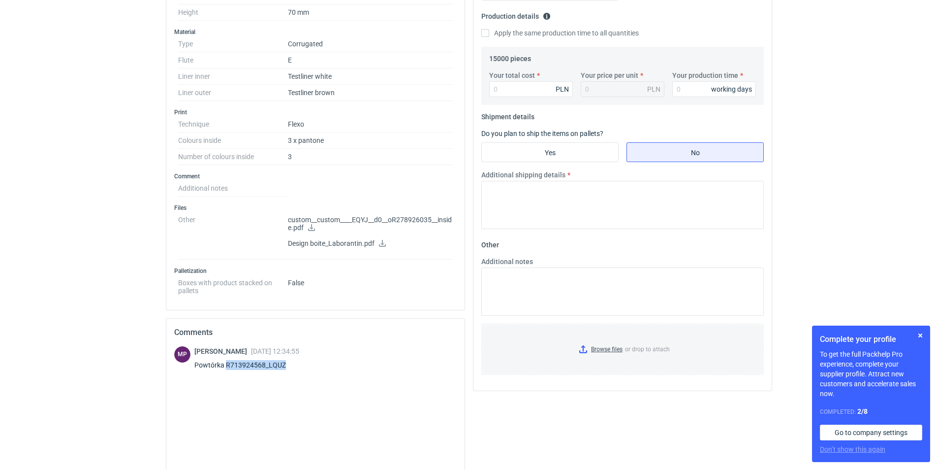
drag, startPoint x: 279, startPoint y: 362, endPoint x: 226, endPoint y: 360, distance: 52.7
click at [226, 360] on div "Powtórka R713924568_LQUZ" at bounding box center [246, 365] width 105 height 10
copy div "R713924568_LQUZ"
click at [529, 87] on input "Your total cost" at bounding box center [531, 89] width 84 height 16
type input "8010"
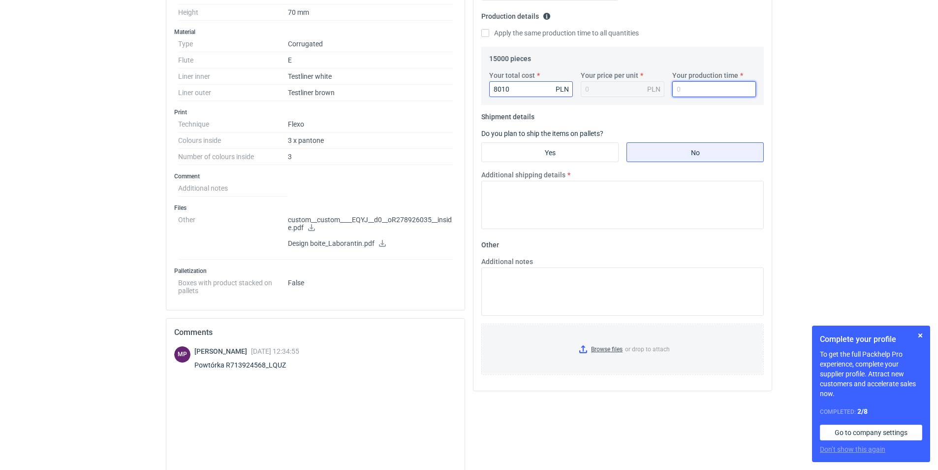
type input "0.53"
type input "15"
click at [539, 154] on input "Yes" at bounding box center [550, 152] width 136 height 19
radio input "true"
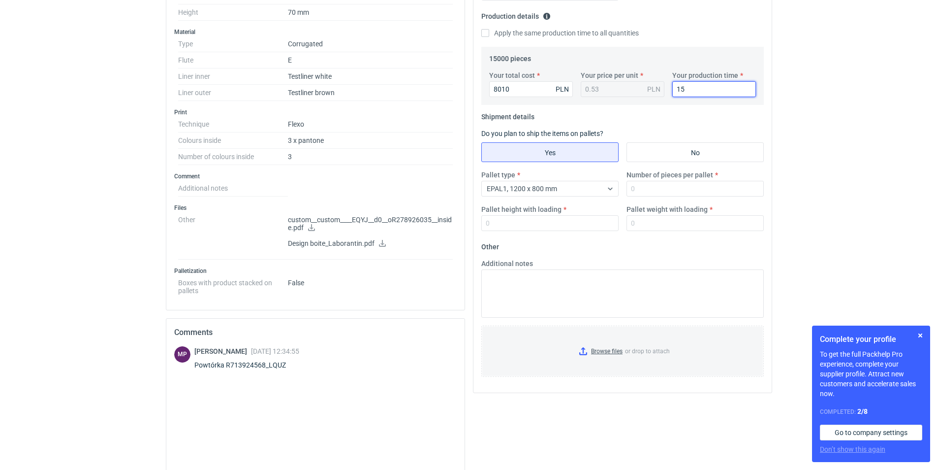
click at [697, 88] on input "15" at bounding box center [714, 89] width 84 height 16
drag, startPoint x: 667, startPoint y: 90, endPoint x: 625, endPoint y: 84, distance: 42.3
click at [633, 89] on div "Your total cost 8010 PLN Your price per unit 0.53 PLN Your production time 15 w…" at bounding box center [622, 87] width 275 height 34
type input "12"
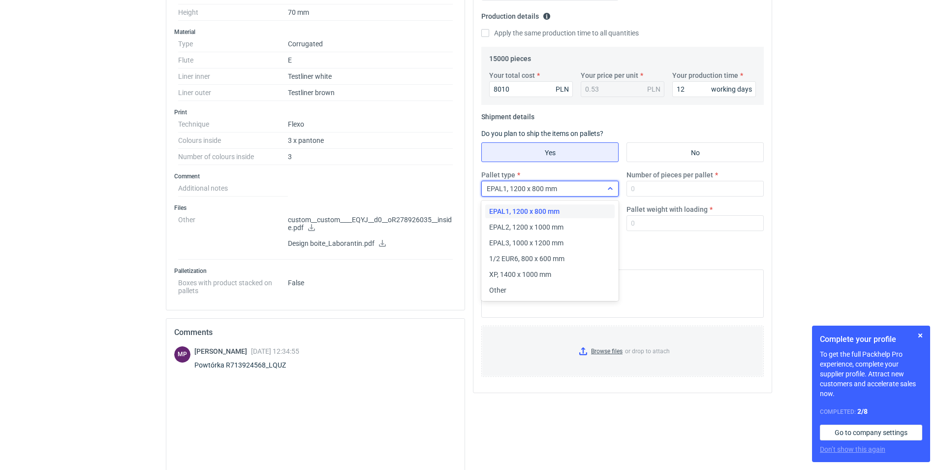
click at [551, 189] on span "EPAL1, 1200 x 800 mm" at bounding box center [522, 189] width 70 height 8
click at [611, 189] on icon at bounding box center [610, 189] width 4 height 2
drag, startPoint x: 550, startPoint y: 228, endPoint x: 638, endPoint y: 209, distance: 90.7
click at [555, 226] on span "EPAL2, 1200 x 1000 mm" at bounding box center [526, 227] width 74 height 10
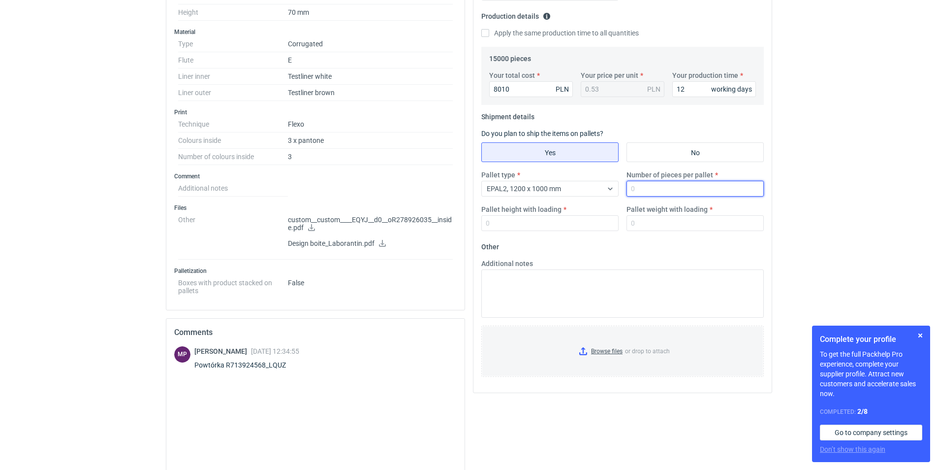
click at [658, 190] on input "Number of pieces per pallet" at bounding box center [695, 189] width 137 height 16
type input "4000"
click at [570, 223] on input "Pallet height with loading" at bounding box center [549, 223] width 137 height 16
type input "1800"
click at [671, 217] on input "Pallet weight with loading" at bounding box center [695, 223] width 137 height 16
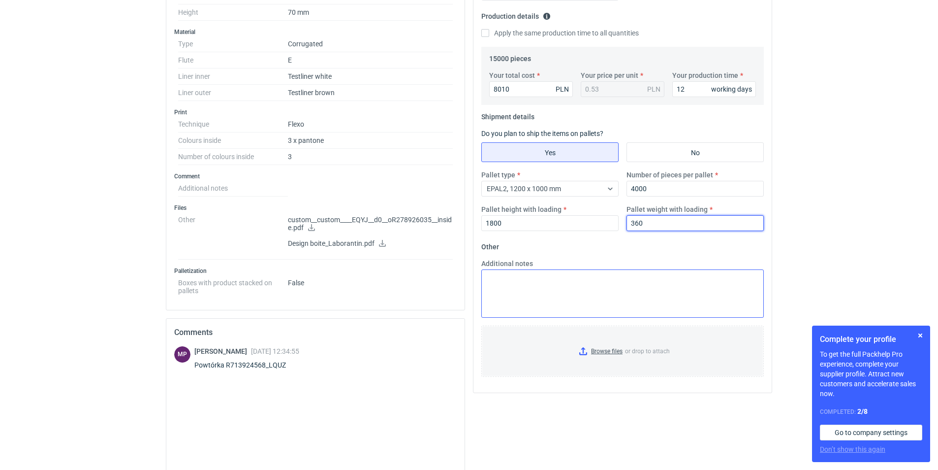
type input "360"
click at [491, 286] on textarea "Additional notes" at bounding box center [622, 293] width 283 height 48
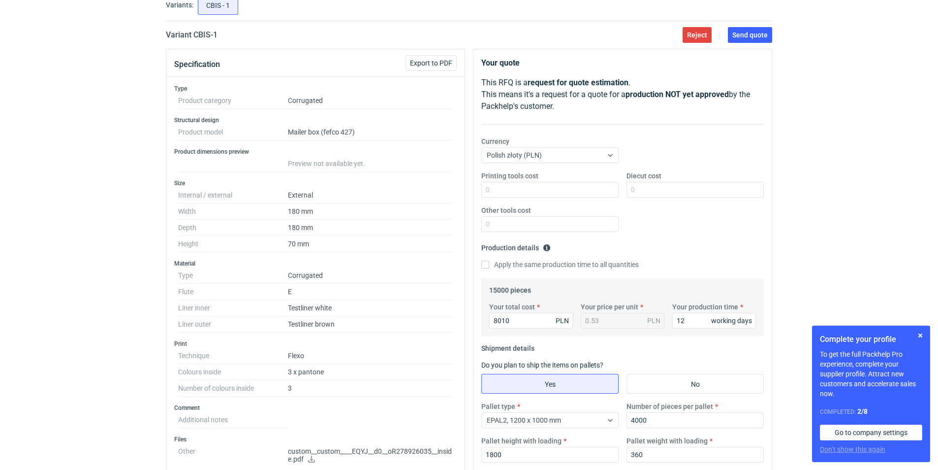
scroll to position [59, 0]
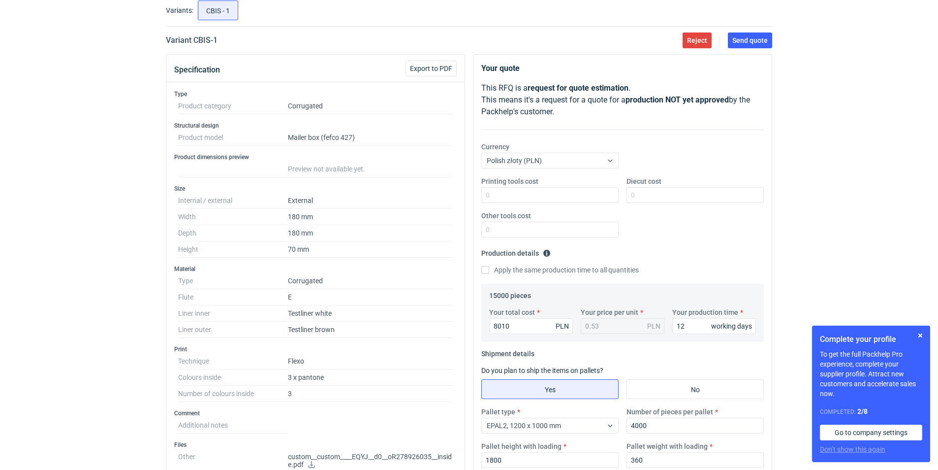
type textarea "reorder"
drag, startPoint x: 687, startPoint y: 326, endPoint x: 670, endPoint y: 326, distance: 16.7
click at [670, 326] on div "Your production time 12 working days" at bounding box center [714, 320] width 92 height 27
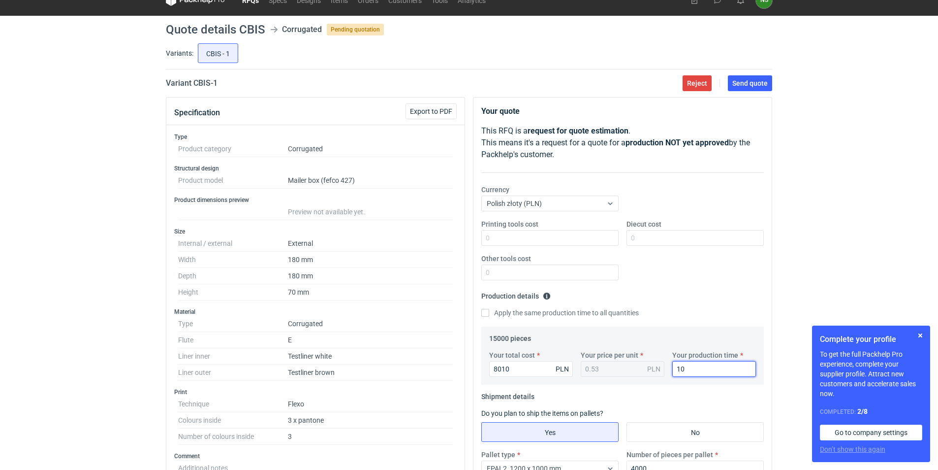
scroll to position [0, 0]
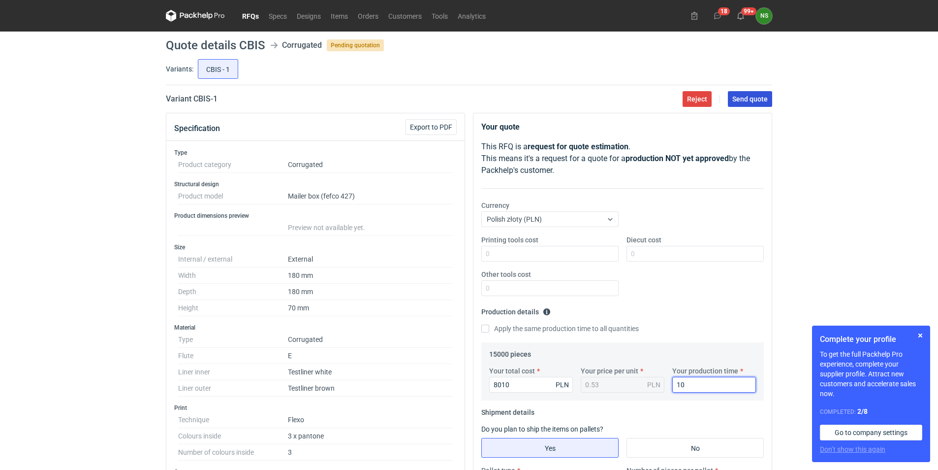
type input "10"
click at [738, 100] on span "Send quote" at bounding box center [749, 98] width 35 height 7
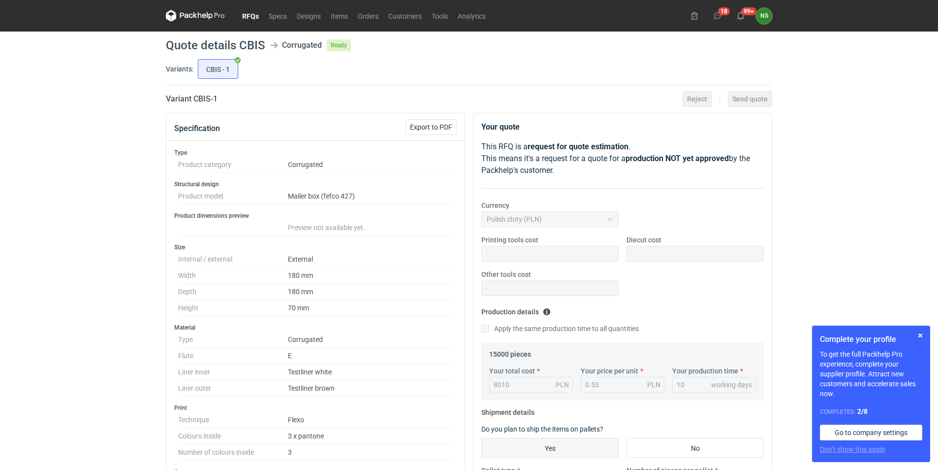
click at [250, 17] on link "RFQs" at bounding box center [250, 16] width 27 height 12
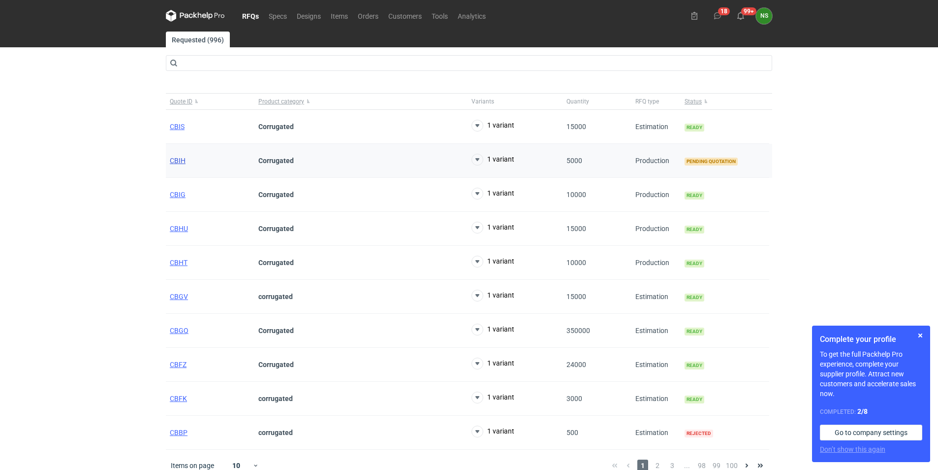
click at [176, 162] on span "CBIH" at bounding box center [178, 161] width 16 height 8
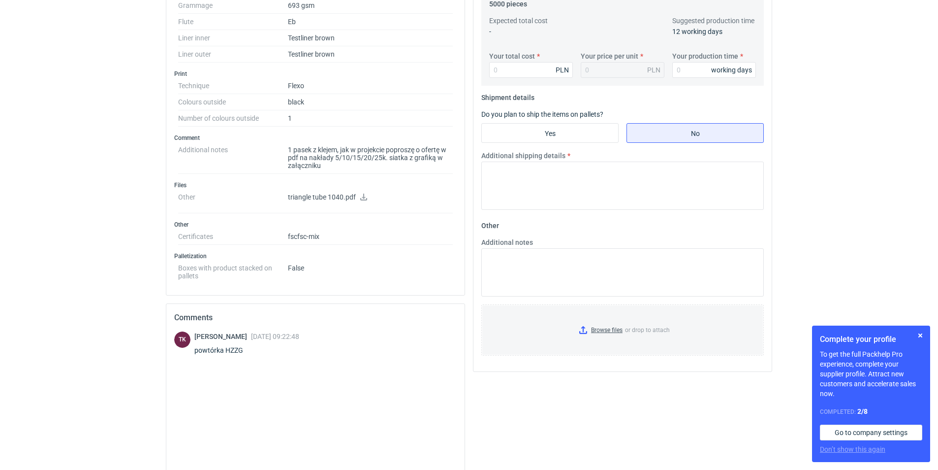
scroll to position [359, 0]
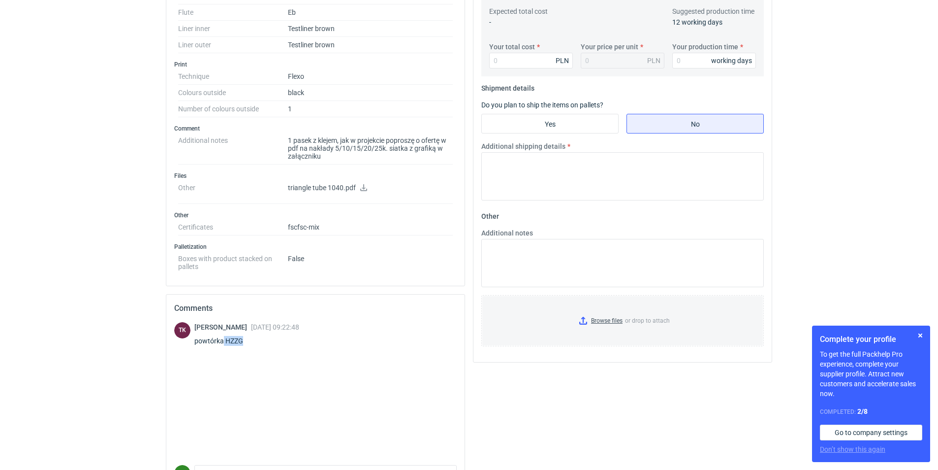
drag, startPoint x: 245, startPoint y: 340, endPoint x: 223, endPoint y: 337, distance: 21.9
click at [223, 337] on div "powtórka HZZG" at bounding box center [246, 341] width 105 height 10
copy div "HZZG"
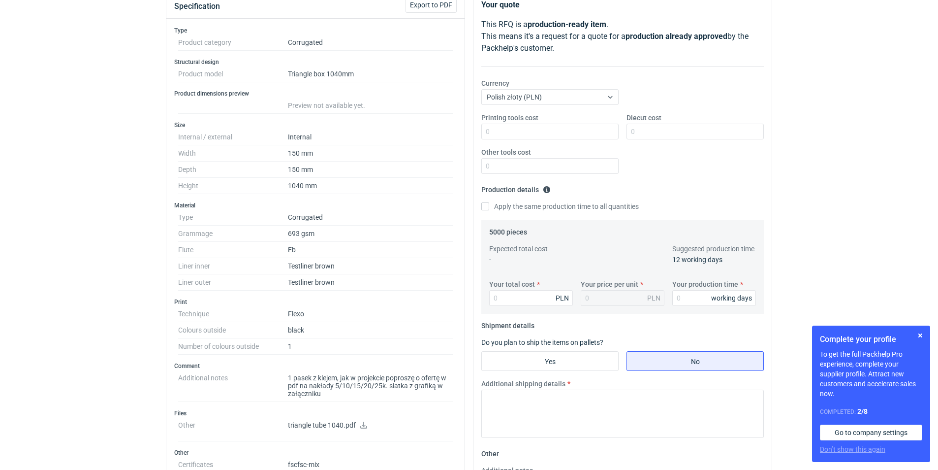
scroll to position [113, 0]
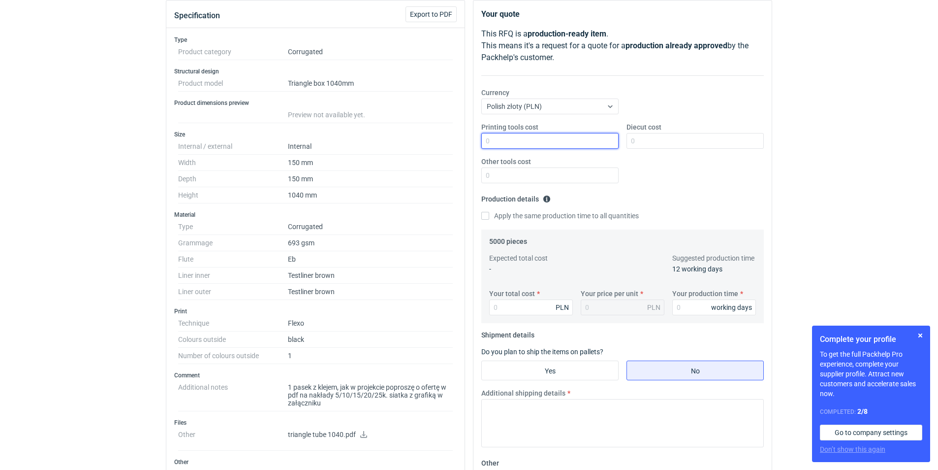
click at [508, 137] on input "Printing tools cost" at bounding box center [549, 141] width 137 height 16
type input "0"
click at [639, 136] on input "Diecut cost" at bounding box center [695, 141] width 137 height 16
type input "0"
drag, startPoint x: 549, startPoint y: 172, endPoint x: 545, endPoint y: 178, distance: 6.7
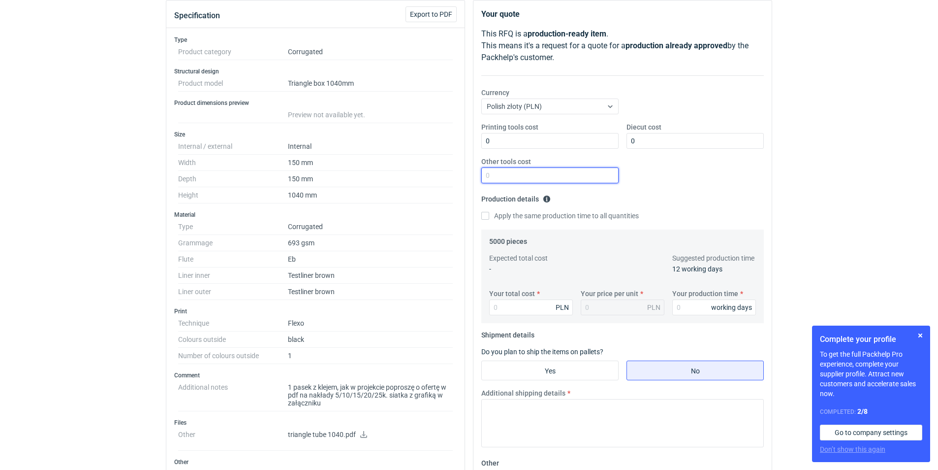
click at [548, 172] on input "Other tools cost" at bounding box center [549, 175] width 137 height 16
type input "0"
click at [503, 309] on input "Your total cost" at bounding box center [531, 307] width 84 height 16
paste input "11955.00"
type input "11955.00"
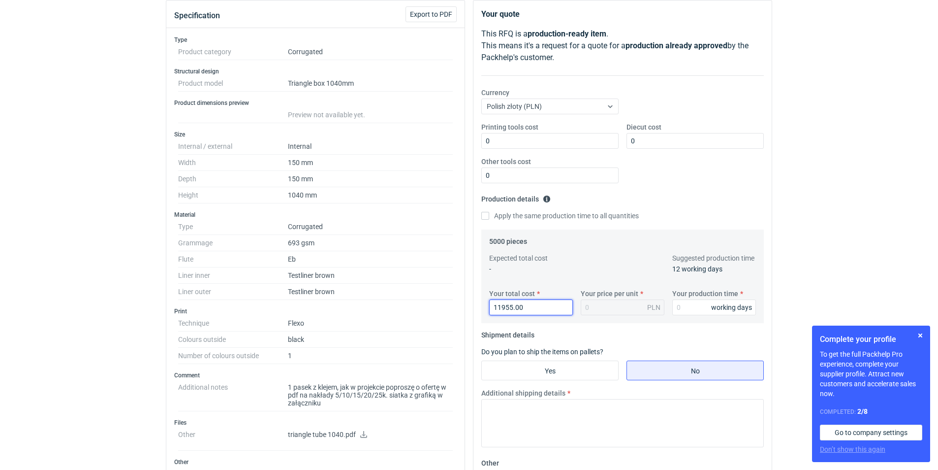
type input "2.39"
type input "11955.00"
click at [626, 316] on div "Your total cost 11955.00 PLN Your price per unit 2.39 PLN Your production time …" at bounding box center [622, 305] width 275 height 34
click at [682, 304] on input "Your production time" at bounding box center [714, 307] width 84 height 16
type input "10"
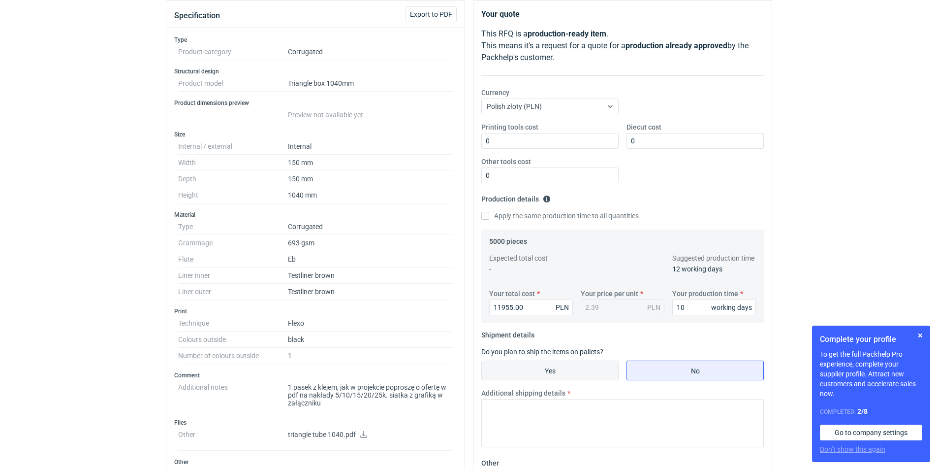
click at [577, 368] on input "Yes" at bounding box center [550, 370] width 136 height 19
radio input "true"
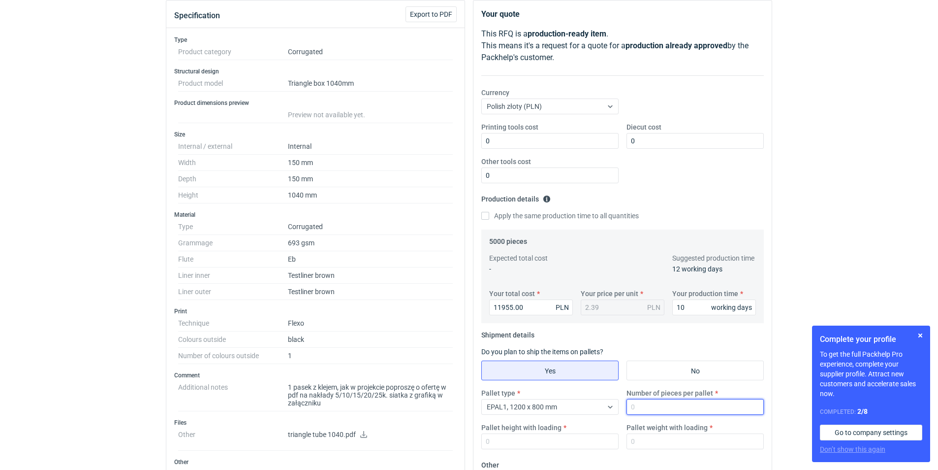
click at [667, 407] on input "Number of pieces per pallet" at bounding box center [695, 407] width 137 height 16
type input "400"
click at [547, 436] on input "Pallet height with loading" at bounding box center [549, 441] width 137 height 16
type input "2000"
click at [641, 434] on input "Pallet weight with loading" at bounding box center [695, 441] width 137 height 16
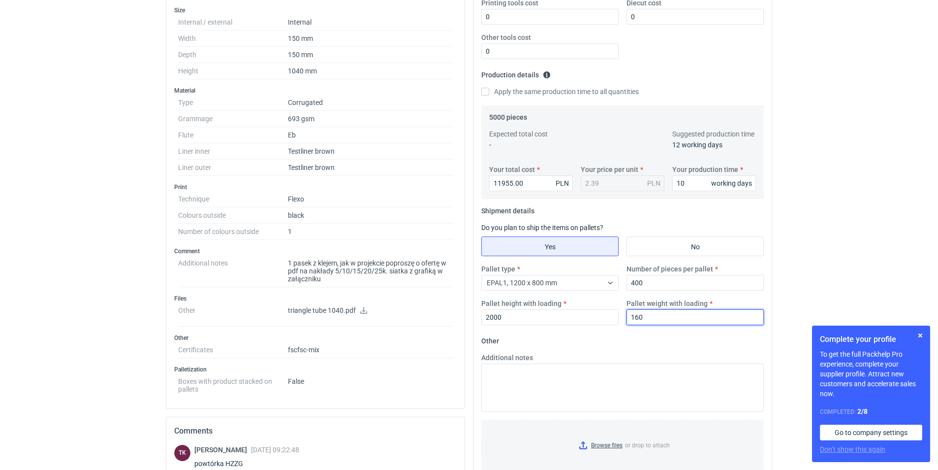
scroll to position [318, 0]
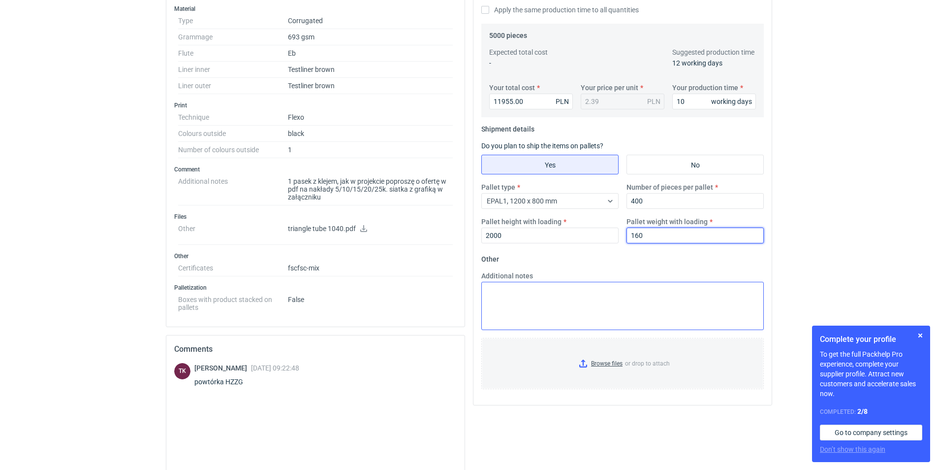
type input "160"
click at [543, 300] on textarea "Additional notes" at bounding box center [622, 306] width 283 height 48
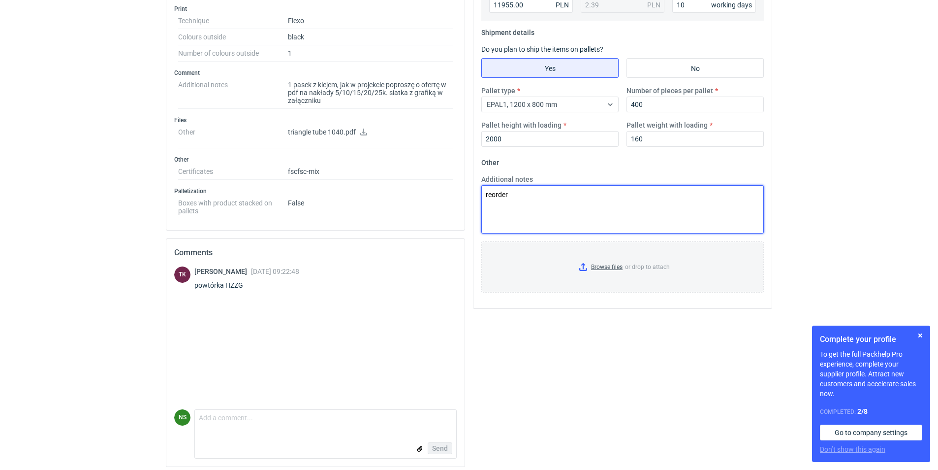
scroll to position [417, 0]
type textarea "reorder"
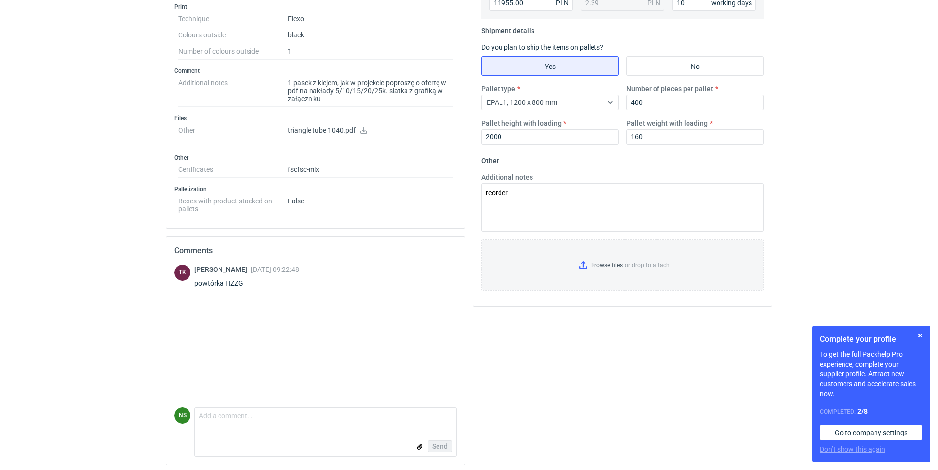
click at [333, 432] on form "Comment message Send" at bounding box center [325, 431] width 262 height 49
click at [419, 447] on input "file" at bounding box center [420, 447] width 8 height 10
click at [419, 448] on input "file" at bounding box center [420, 447] width 8 height 10
click at [243, 383] on textarea "Comment message" at bounding box center [325, 382] width 261 height 21
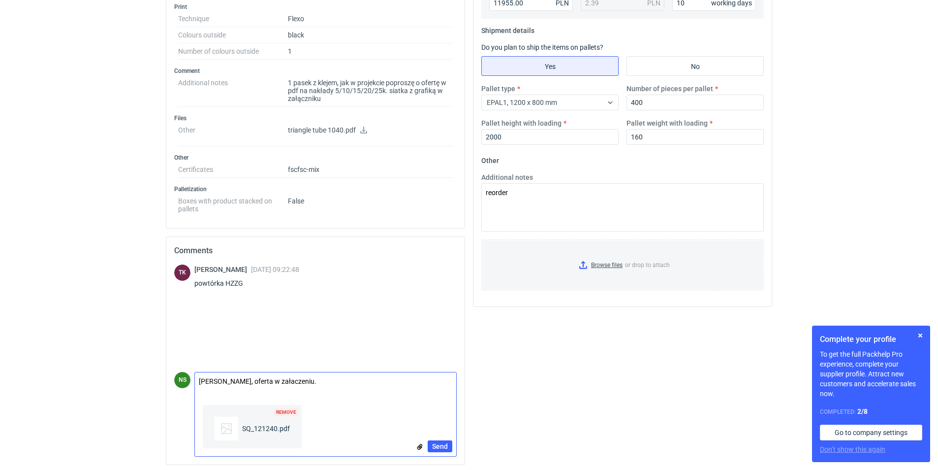
type textarea "Panie Tomku, oferta w załaczeniu."
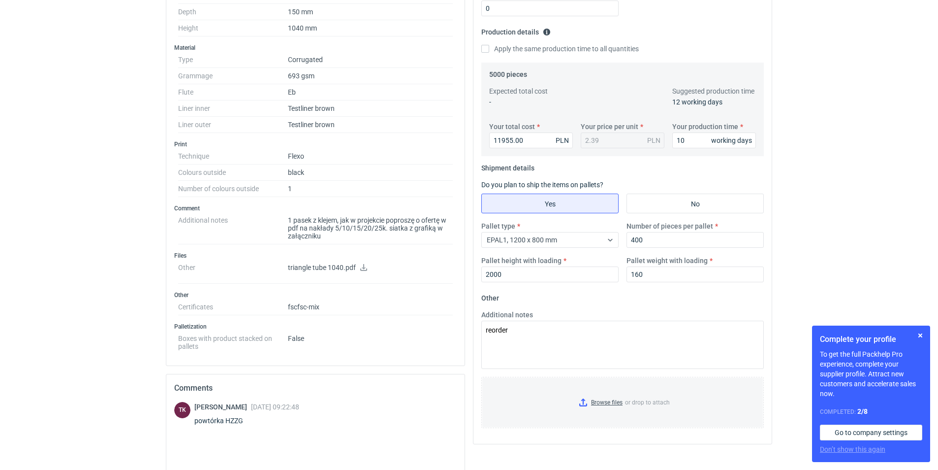
scroll to position [302, 0]
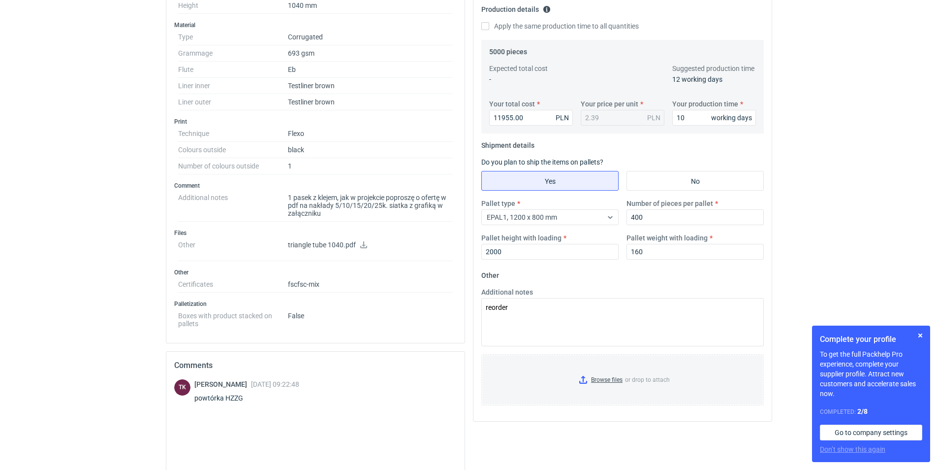
click at [360, 243] on icon at bounding box center [364, 244] width 8 height 7
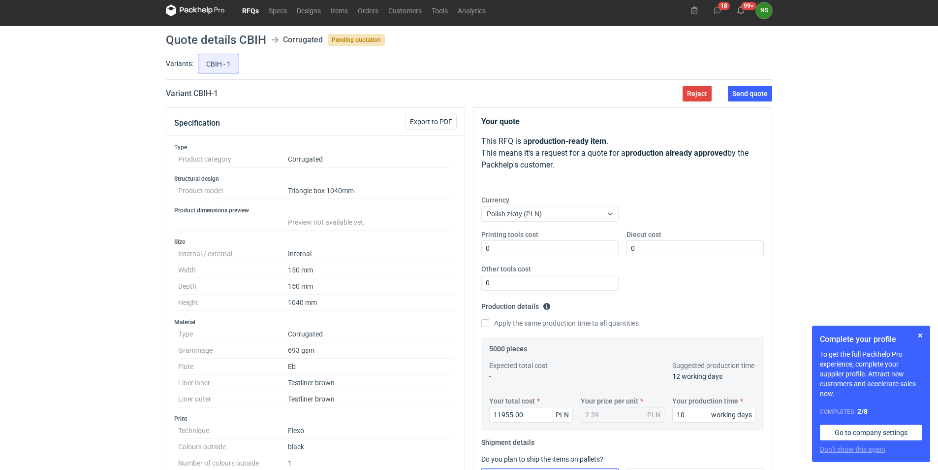
scroll to position [0, 0]
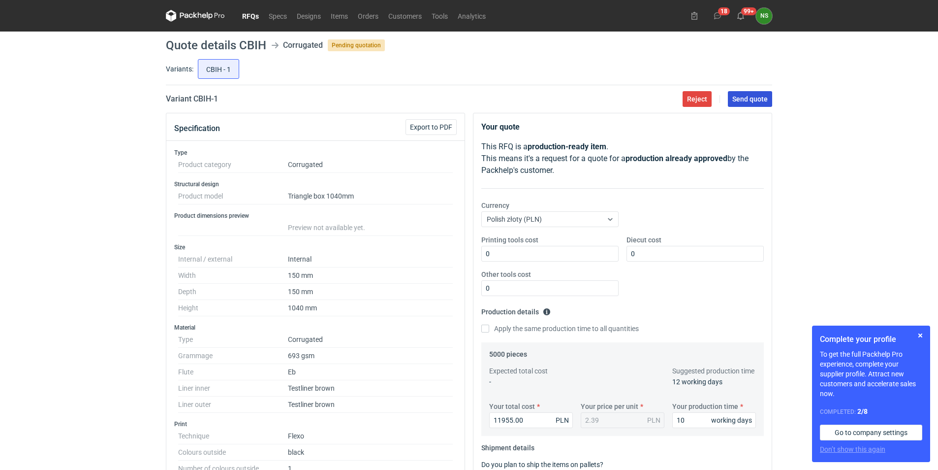
click at [749, 94] on button "Send quote" at bounding box center [750, 99] width 44 height 16
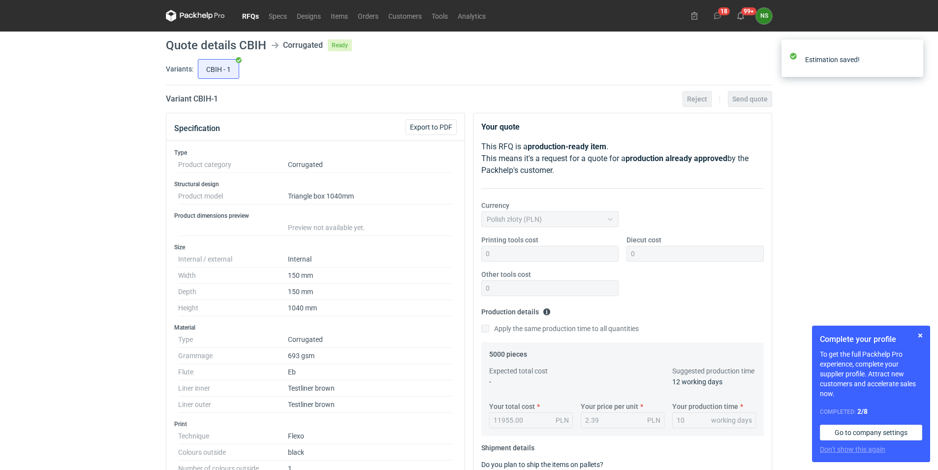
click at [247, 14] on link "RFQs" at bounding box center [250, 16] width 27 height 12
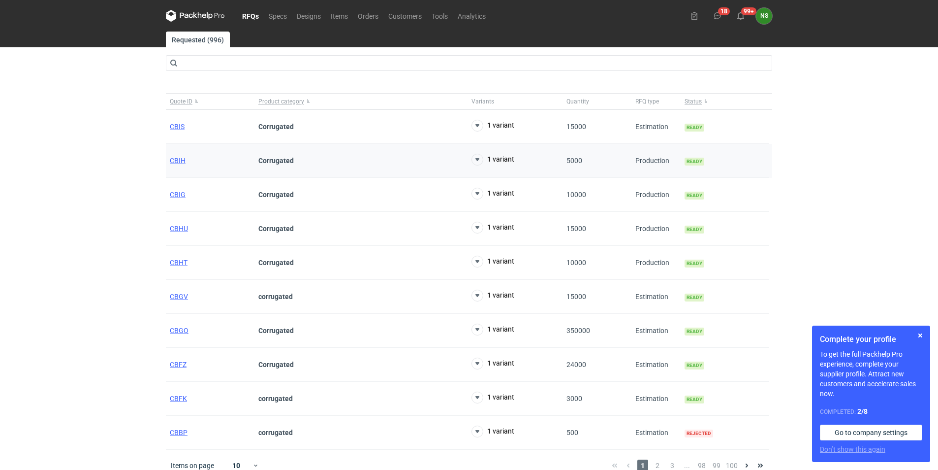
scroll to position [11, 0]
